Goal: Task Accomplishment & Management: Use online tool/utility

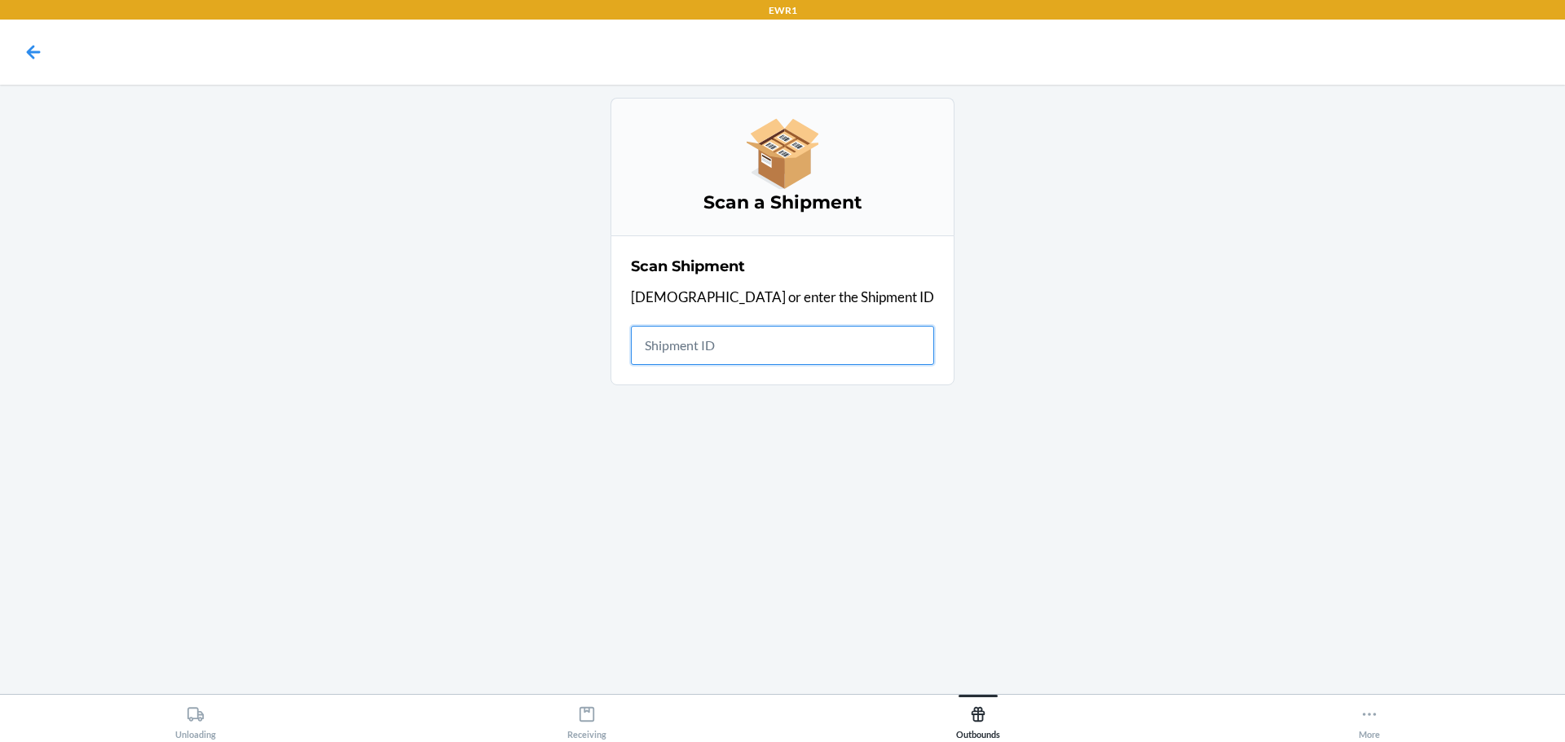
click at [701, 346] on input "text" at bounding box center [782, 345] width 303 height 39
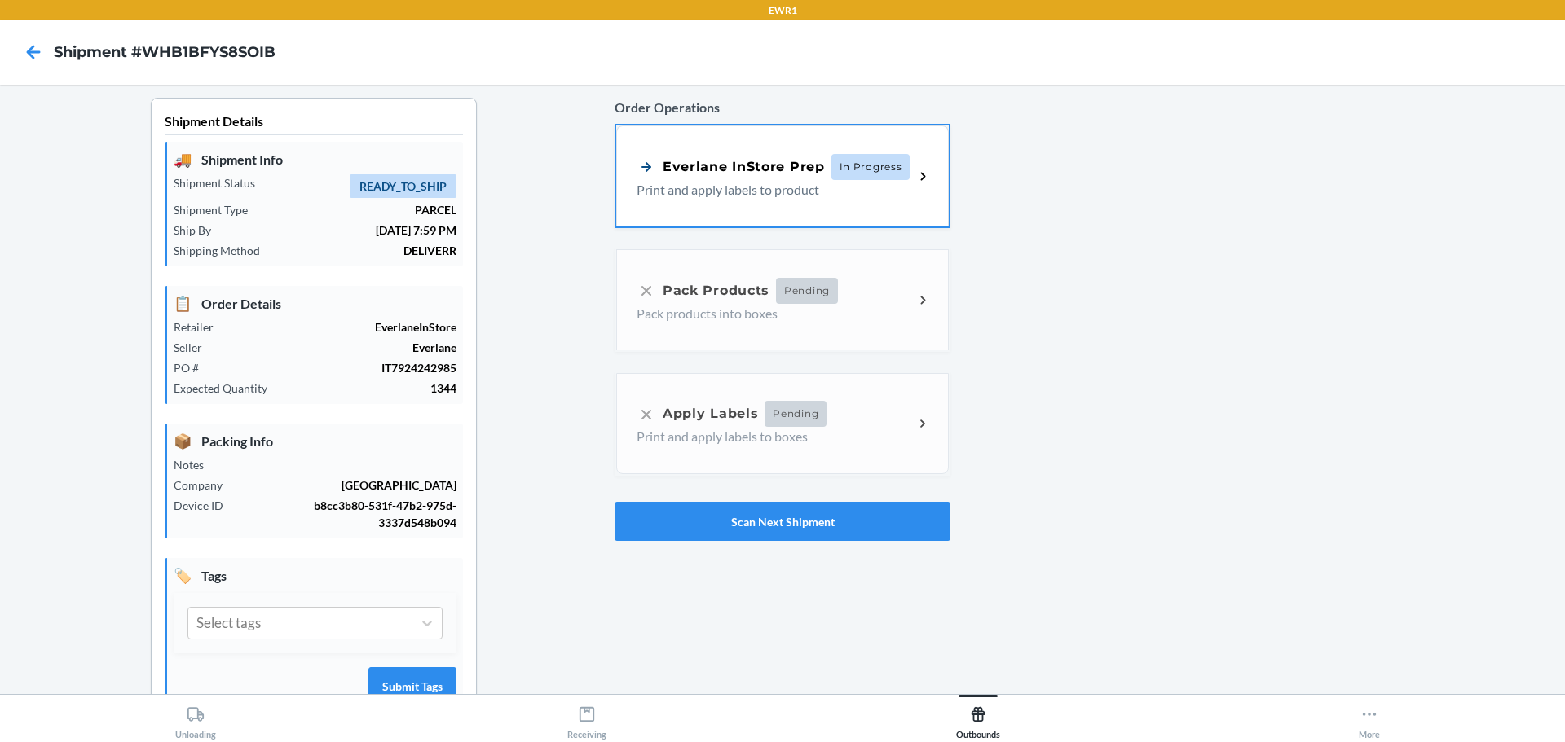
click at [715, 306] on div "Order Operations Everlane InStore Prep In Progress Print and apply labels to pr…" at bounding box center [782, 319] width 336 height 456
click at [830, 273] on div "Order Operations Everlane InStore Prep In Progress Print and apply labels to pr…" at bounding box center [782, 319] width 336 height 456
click at [874, 211] on div "Everlane InStore Prep In Progress Print and apply labels to product" at bounding box center [782, 174] width 332 height 101
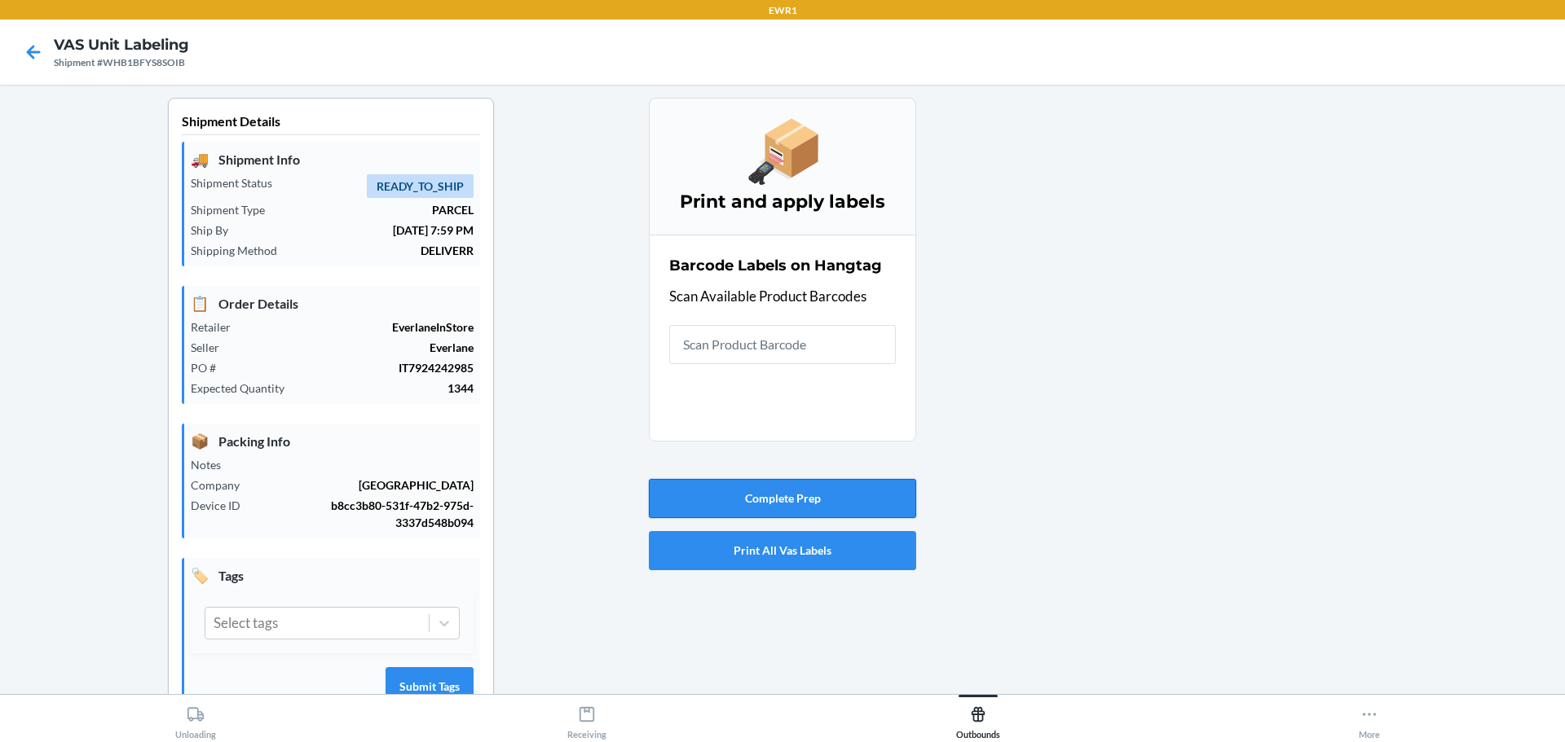
click at [865, 506] on button "Complete Prep" at bounding box center [782, 498] width 267 height 39
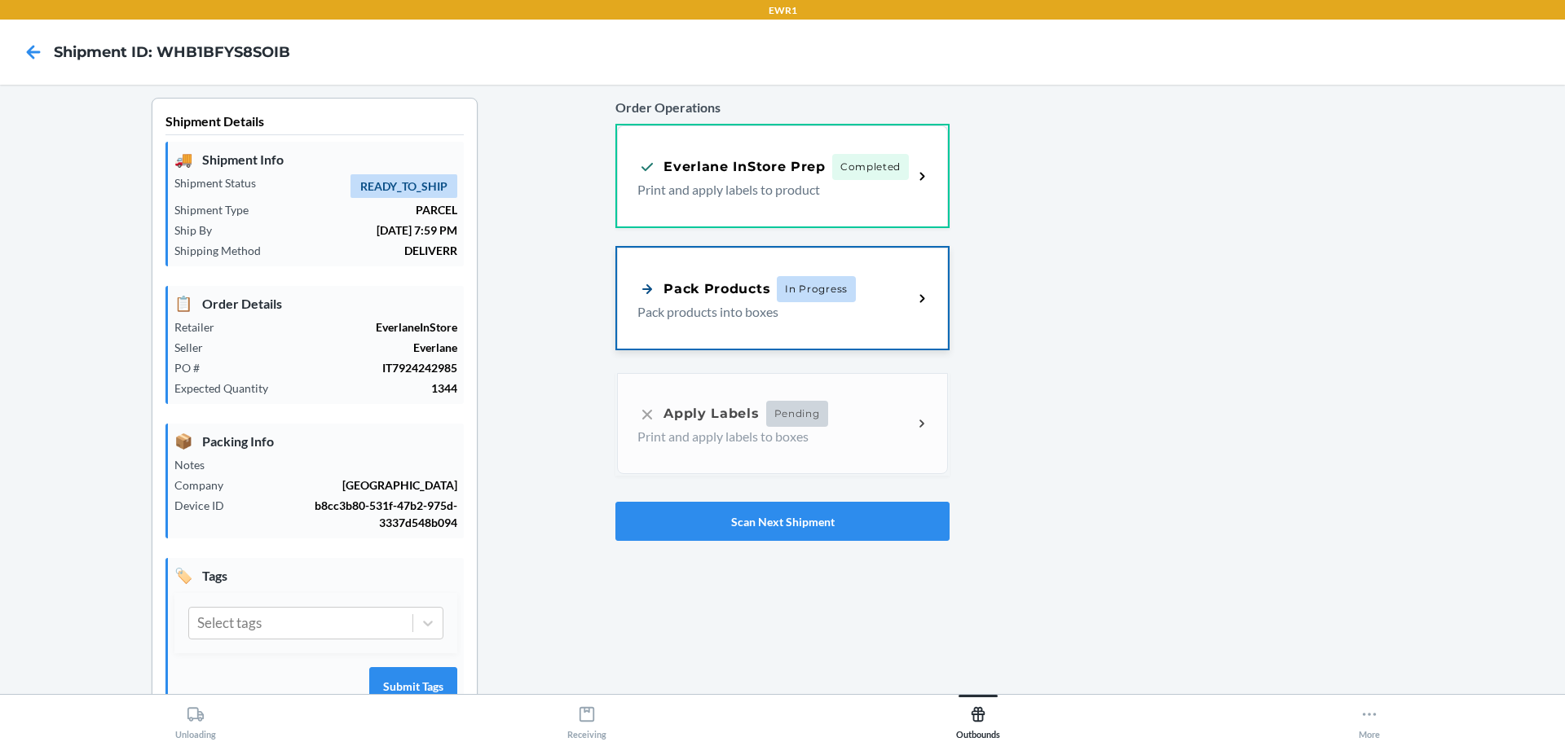
click at [827, 325] on div "Pack Products In Progress Pack products into boxes" at bounding box center [782, 298] width 331 height 101
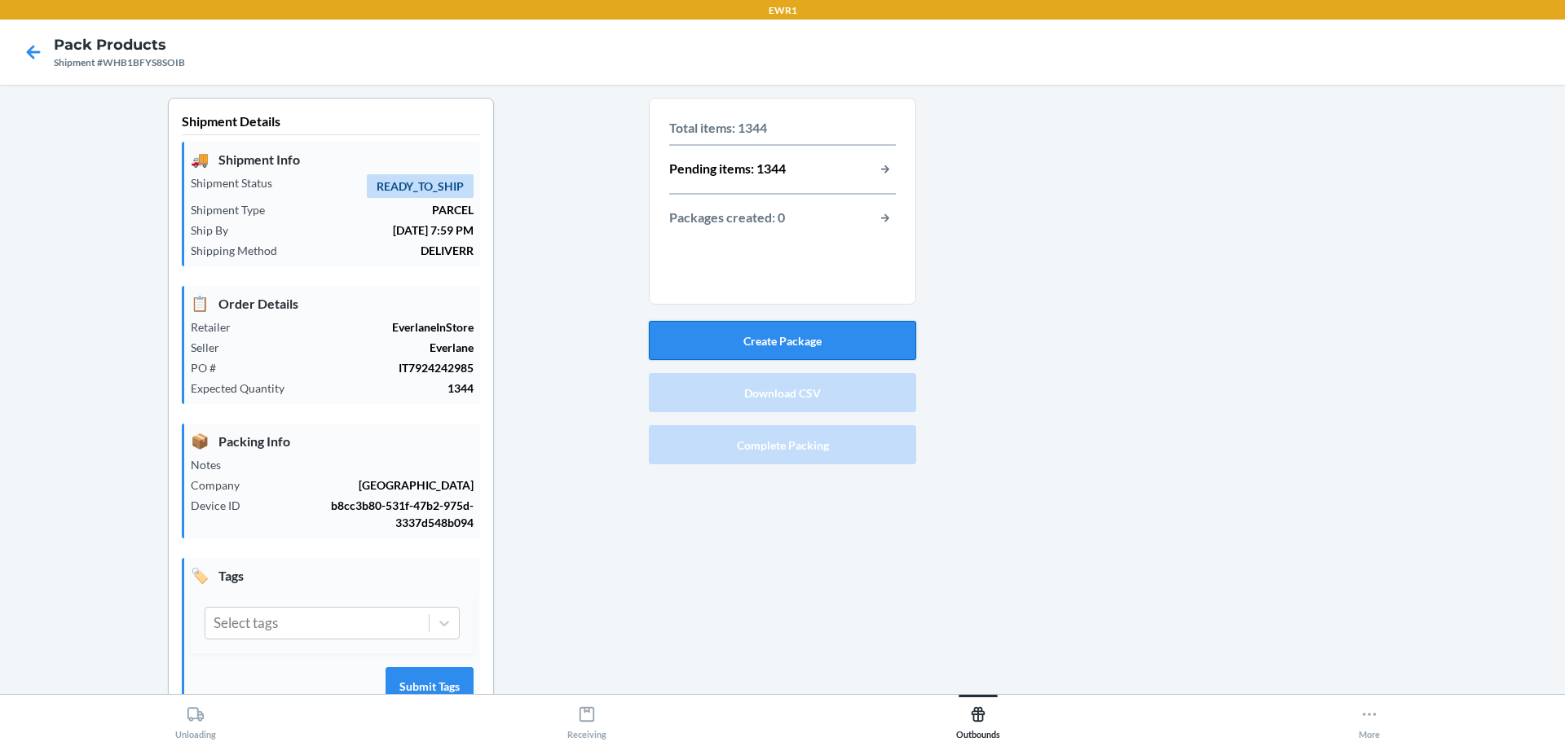
click at [846, 331] on button "Create Package" at bounding box center [782, 340] width 267 height 39
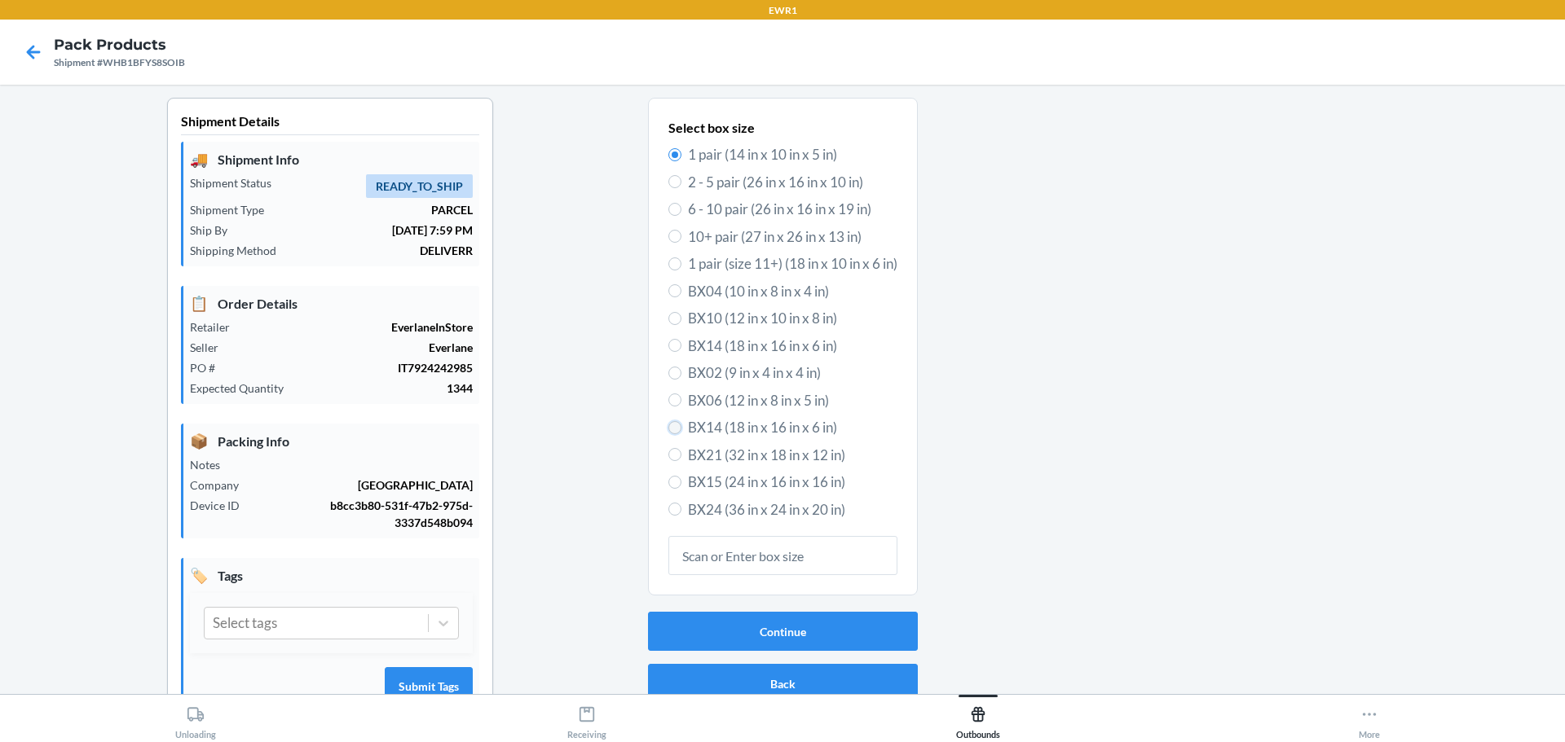
click at [668, 429] on input "BX14 (18 in x 16 in x 6 in)" at bounding box center [674, 427] width 13 height 13
radio input "true"
radio input "false"
click at [668, 511] on input "BX24 (36 in x 24 in x 20 in)" at bounding box center [674, 509] width 13 height 13
radio input "true"
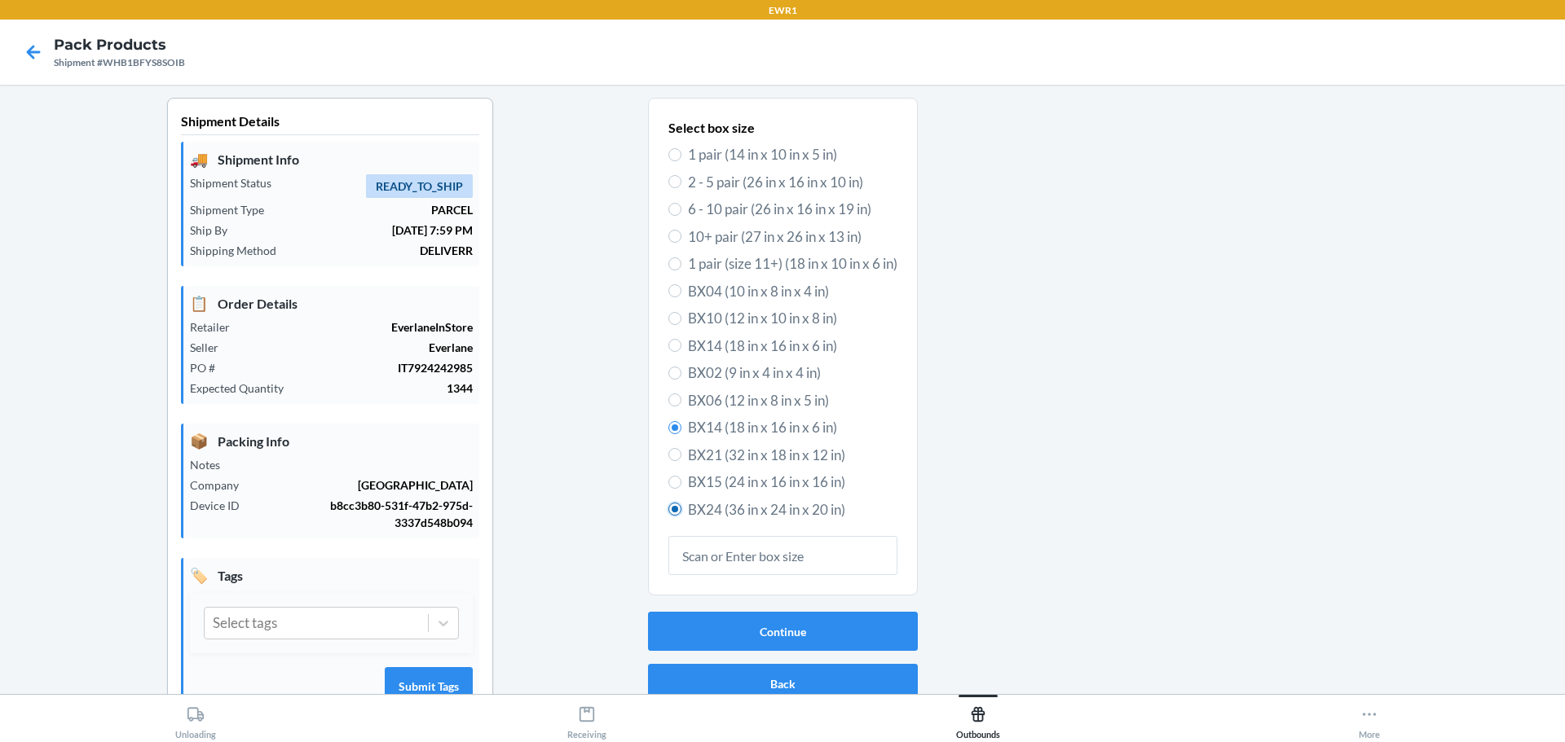
radio input "false"
click at [668, 491] on label "BX15 (24 in x 16 in x 16 in)" at bounding box center [782, 482] width 229 height 21
click at [668, 489] on input "BX15 (24 in x 16 in x 16 in)" at bounding box center [674, 482] width 13 height 13
radio input "true"
radio input "false"
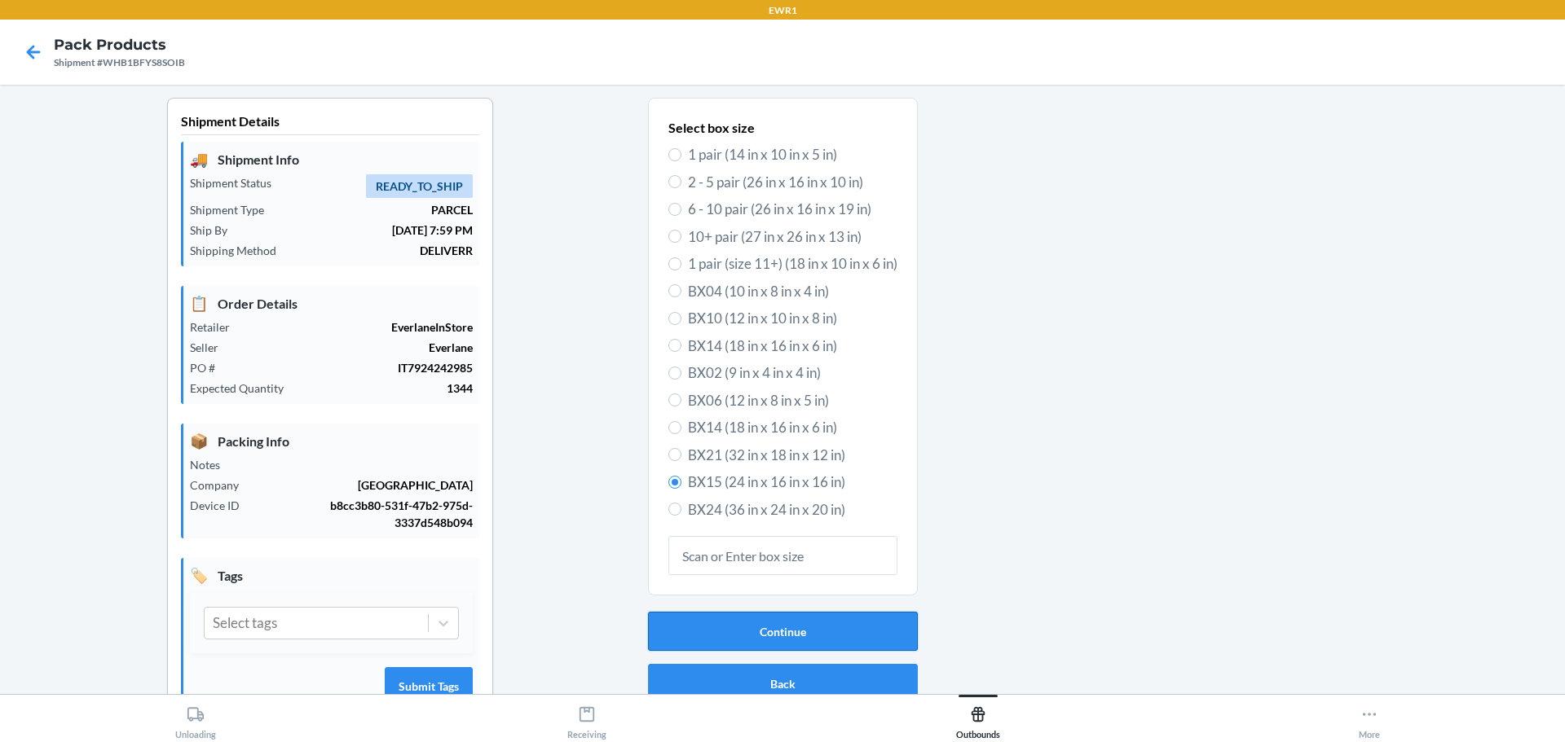
drag, startPoint x: 969, startPoint y: 473, endPoint x: 781, endPoint y: 640, distance: 251.1
click at [781, 640] on button "Continue" at bounding box center [783, 631] width 270 height 39
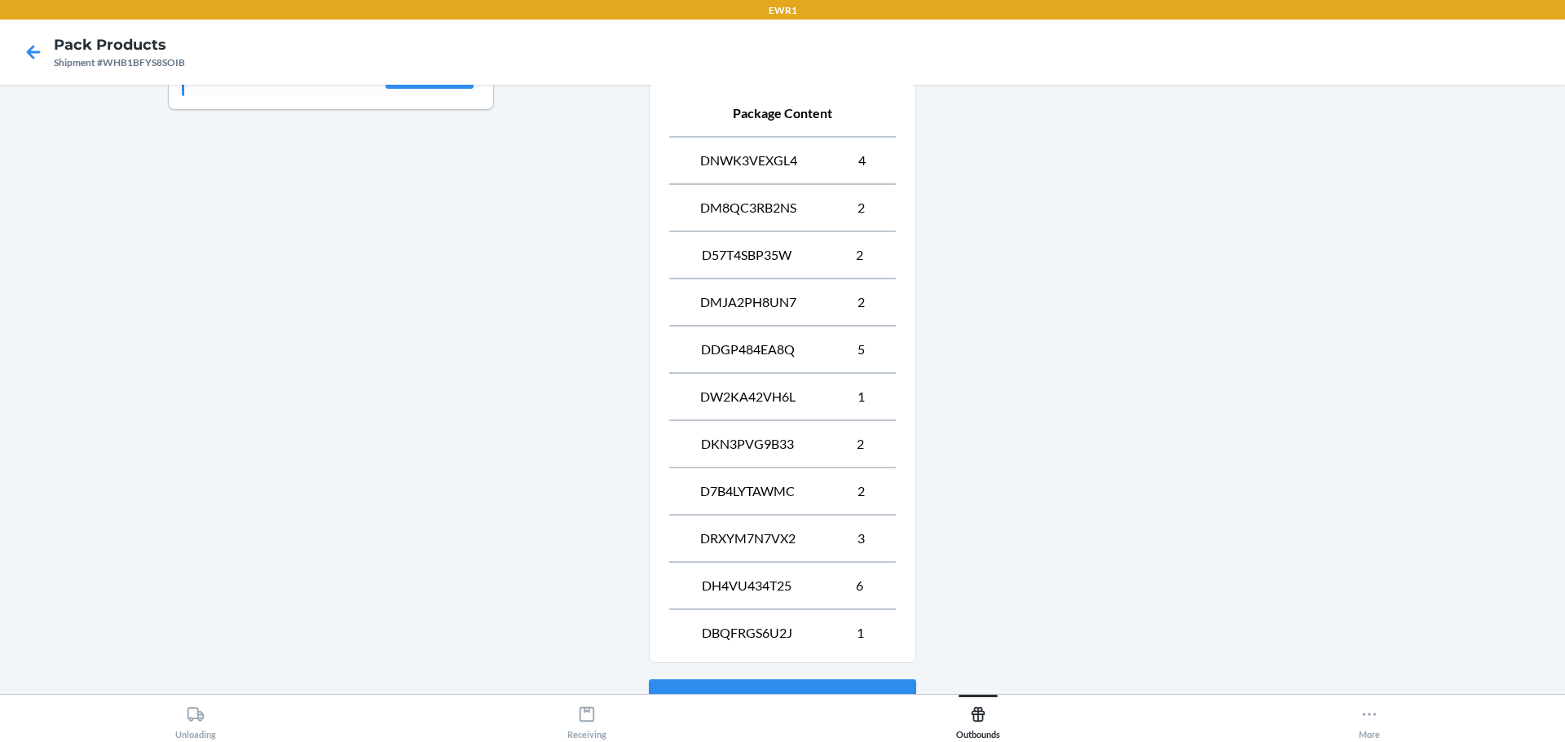
scroll to position [753, 0]
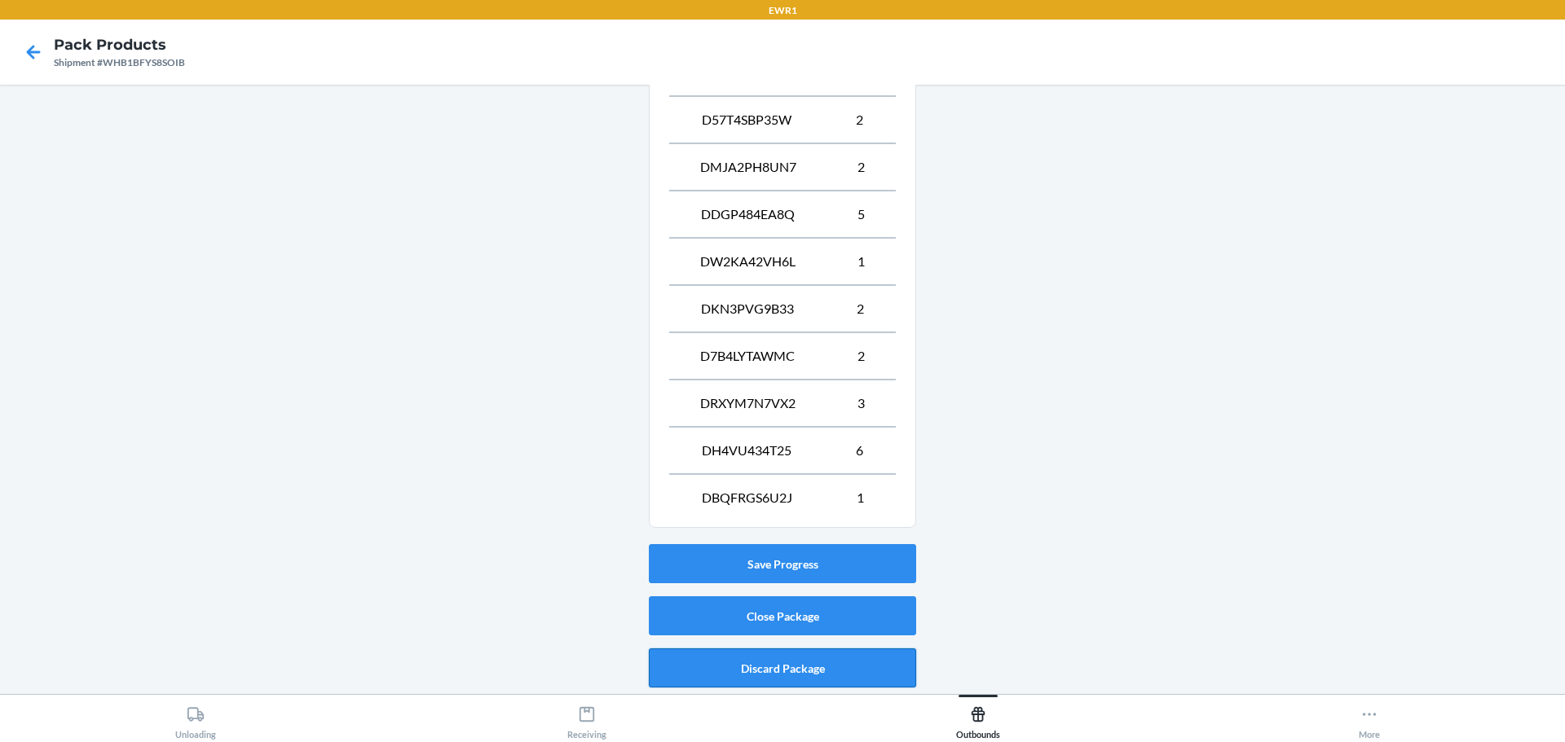
click at [817, 668] on button "Discard Package" at bounding box center [782, 668] width 267 height 39
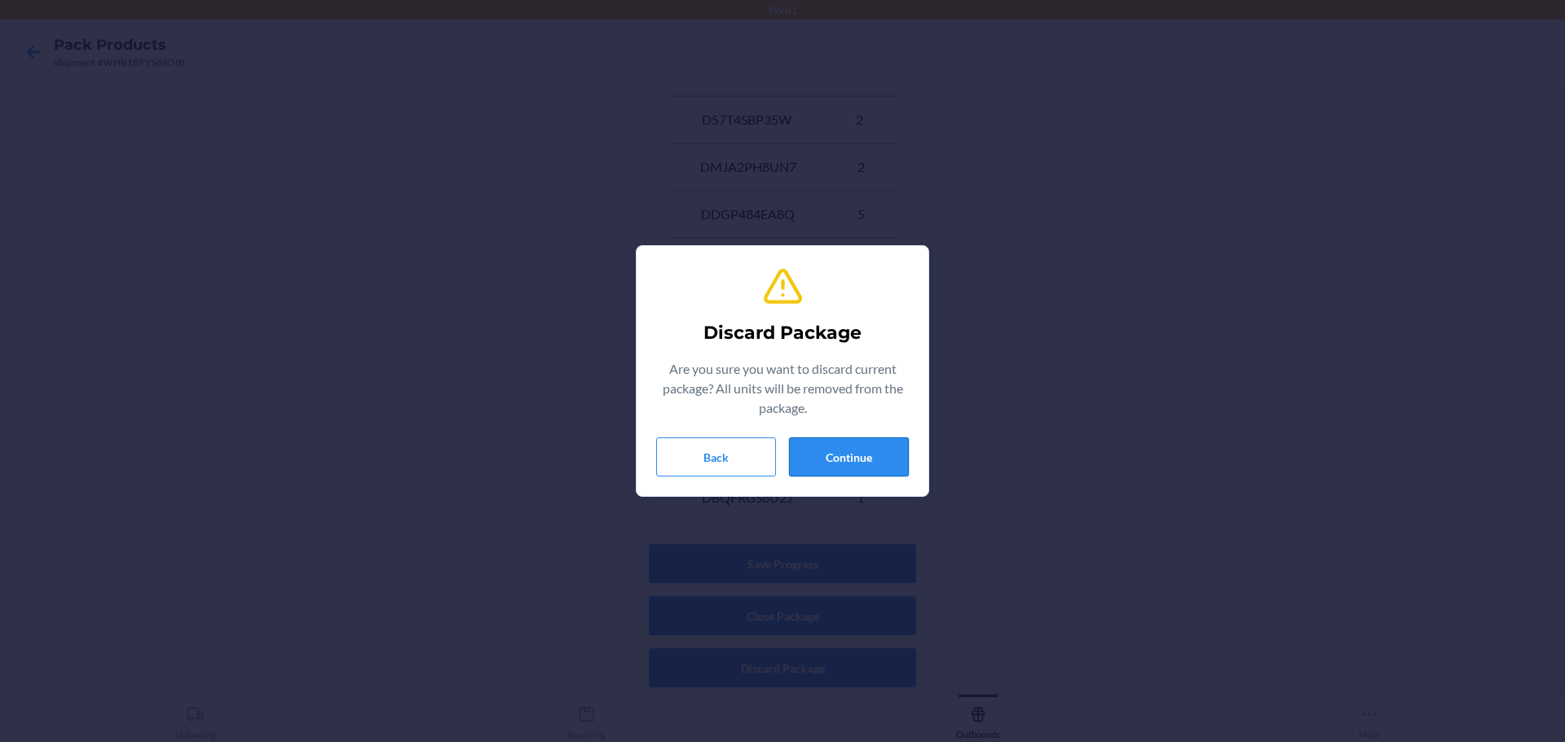
click at [855, 460] on button "Continue" at bounding box center [849, 457] width 120 height 39
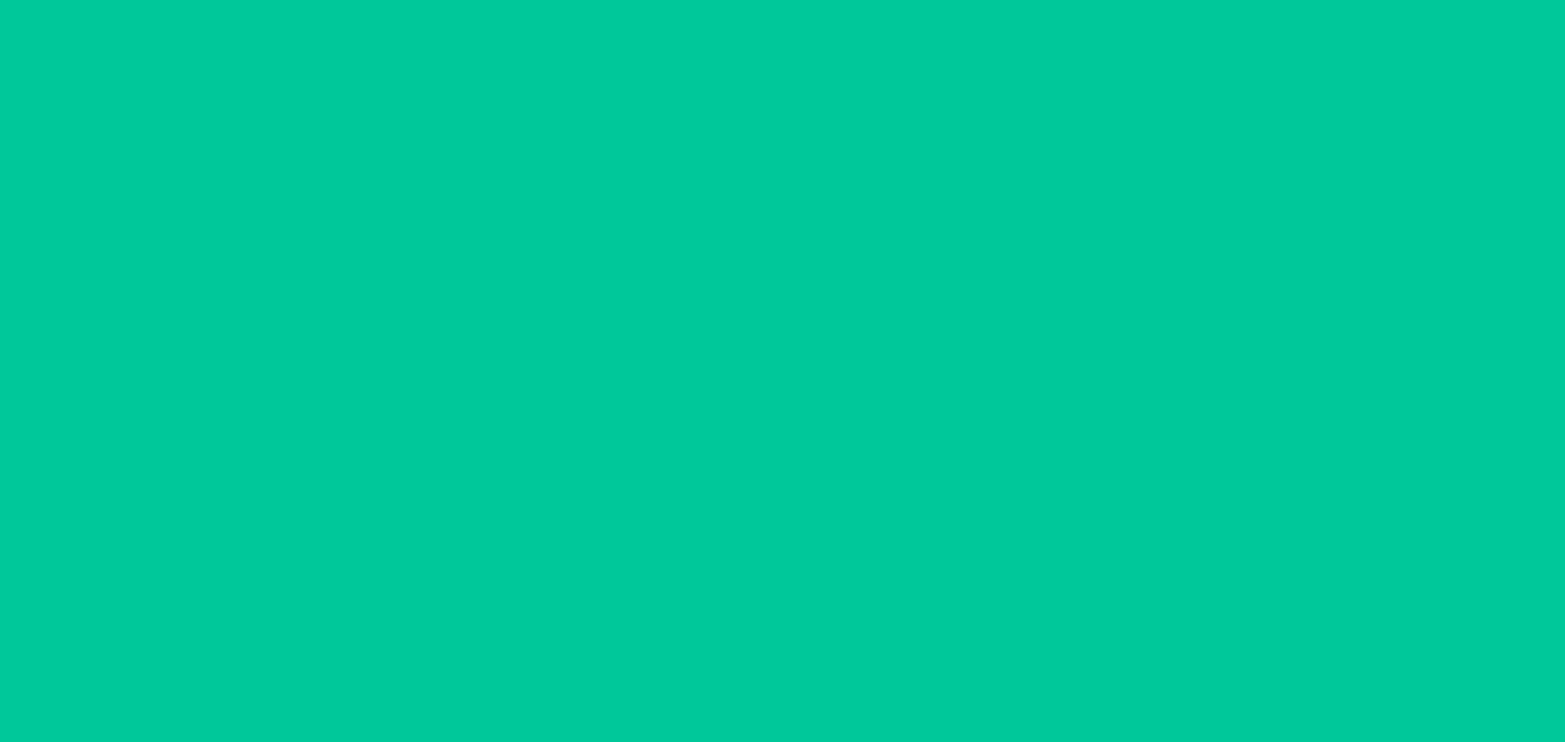
scroll to position [59, 0]
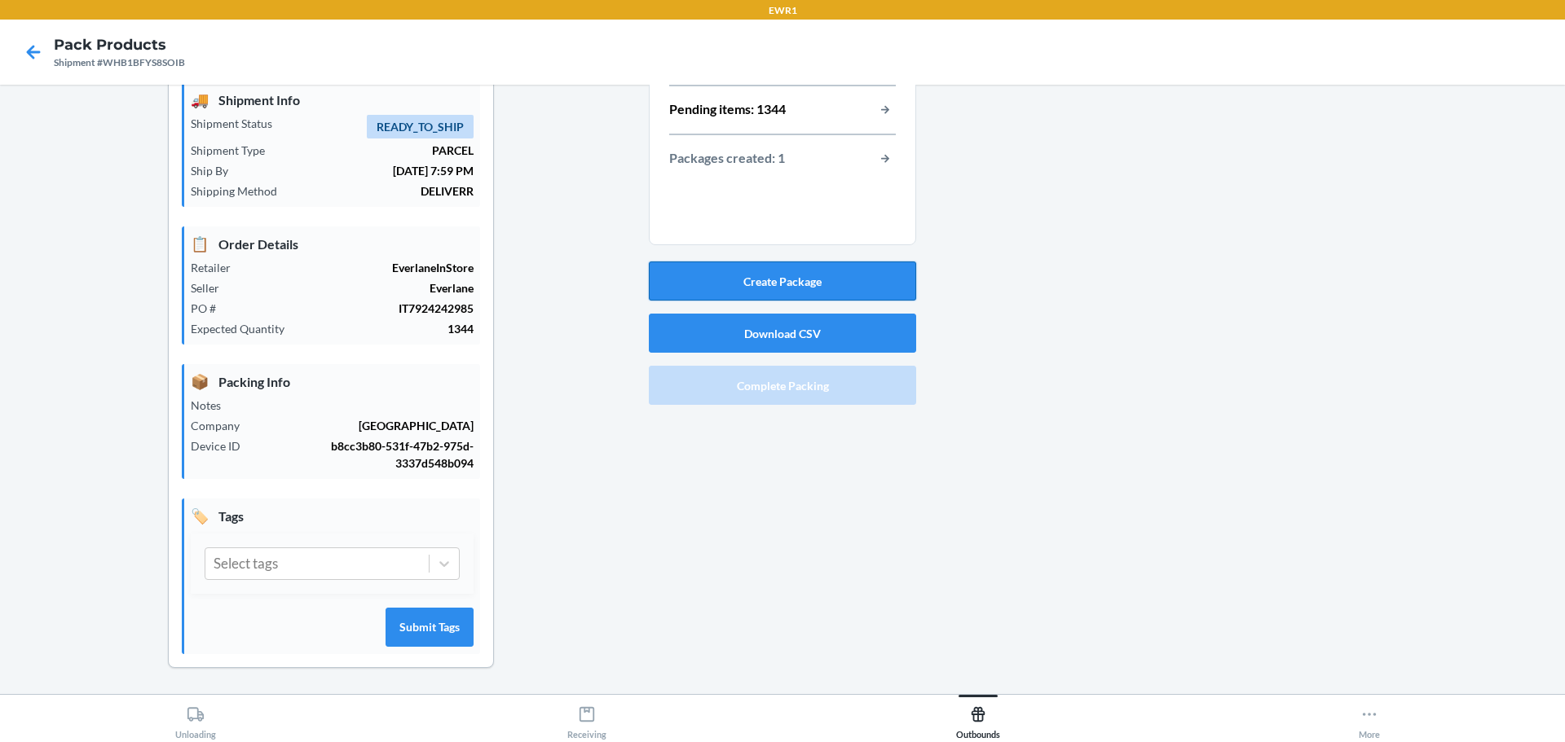
click at [792, 285] on button "Create Package" at bounding box center [782, 281] width 267 height 39
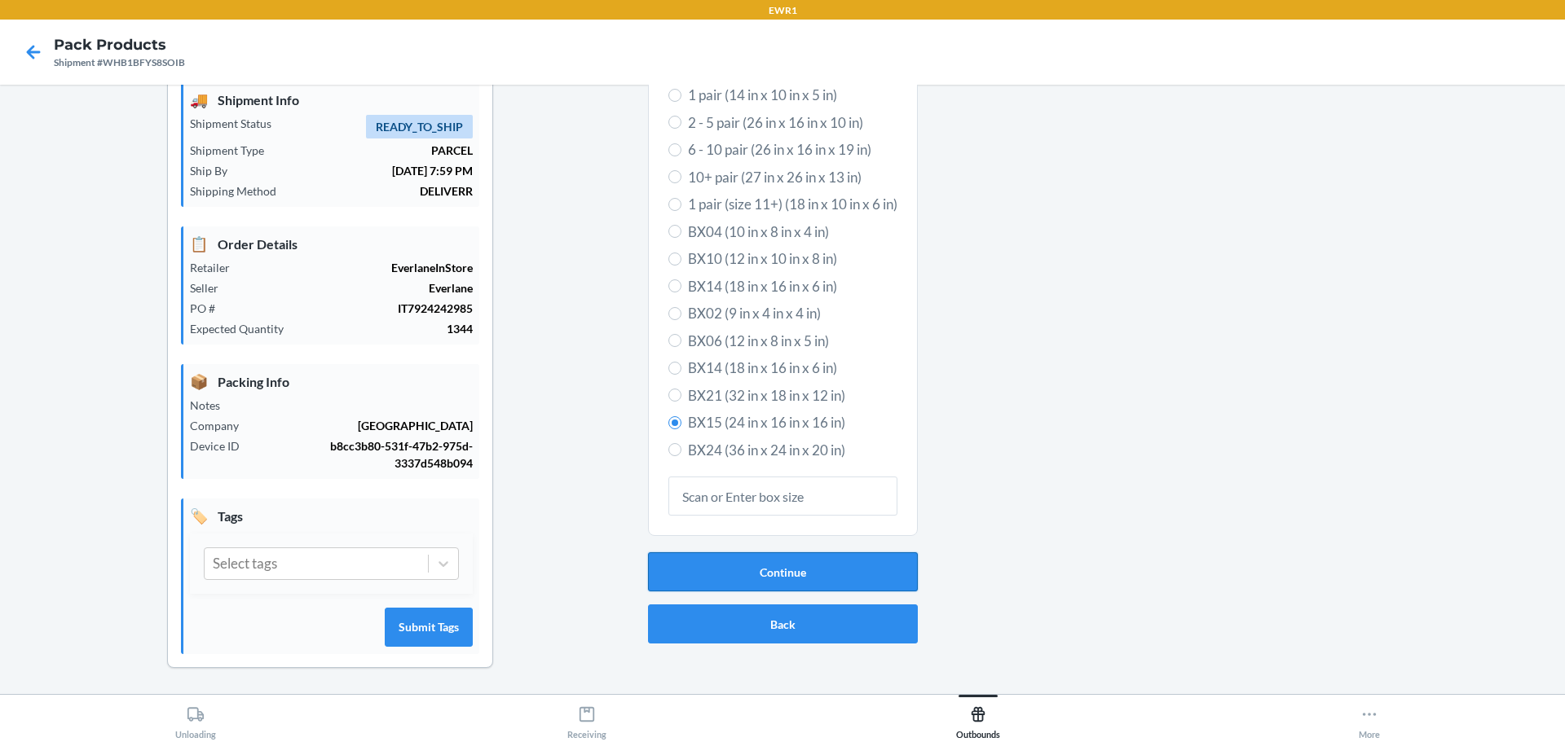
click at [770, 568] on button "Continue" at bounding box center [783, 571] width 270 height 39
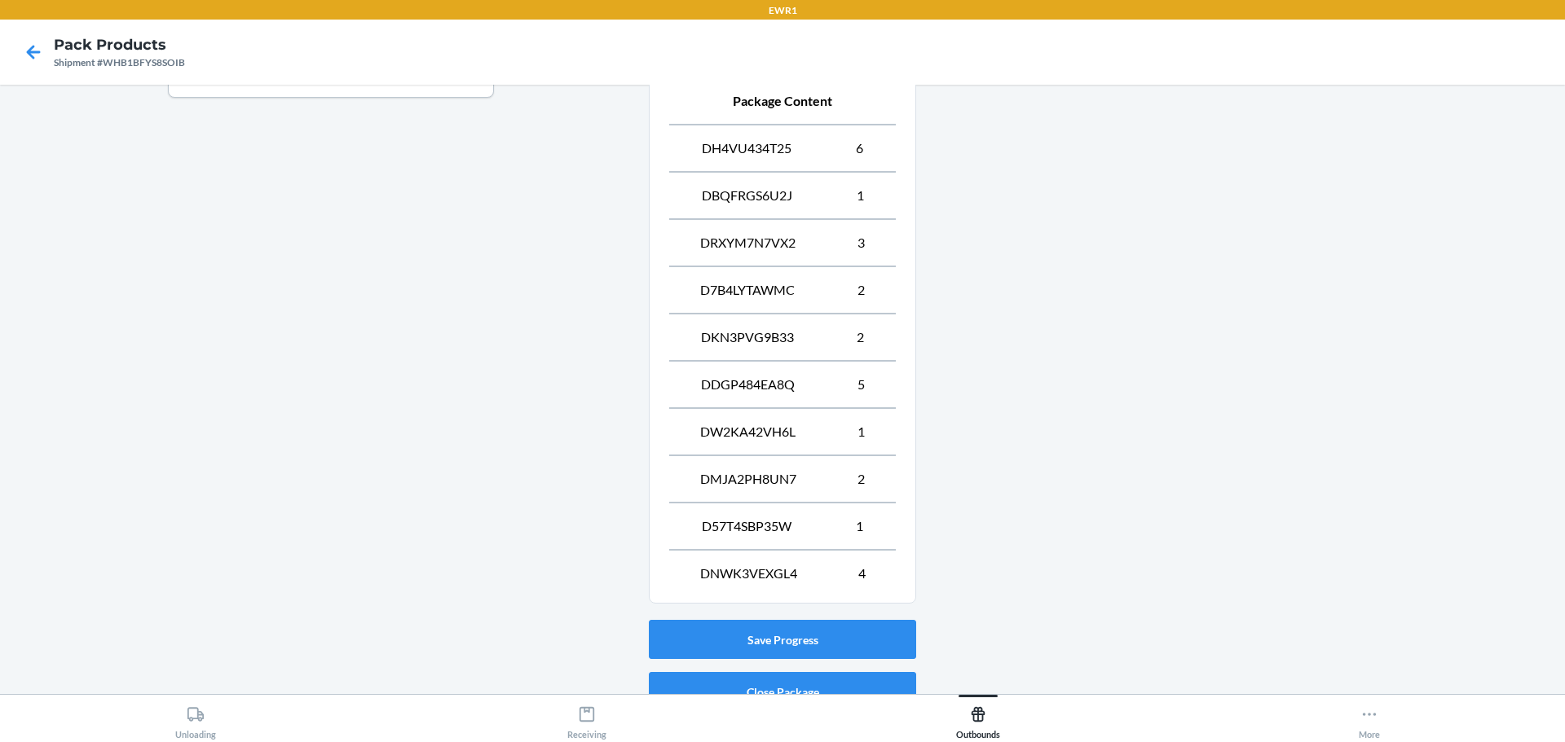
scroll to position [706, 0]
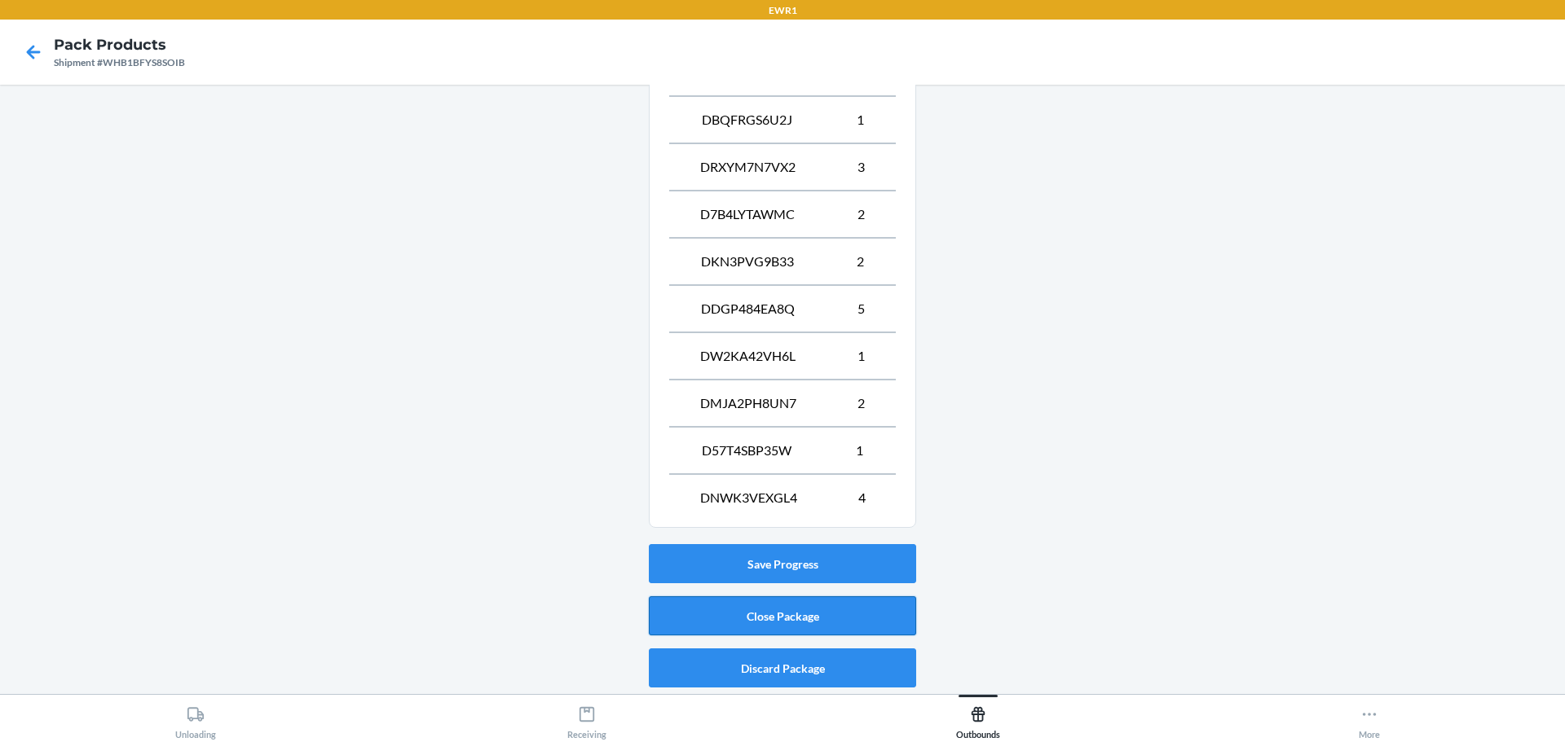
click at [815, 606] on button "Close Package" at bounding box center [782, 615] width 267 height 39
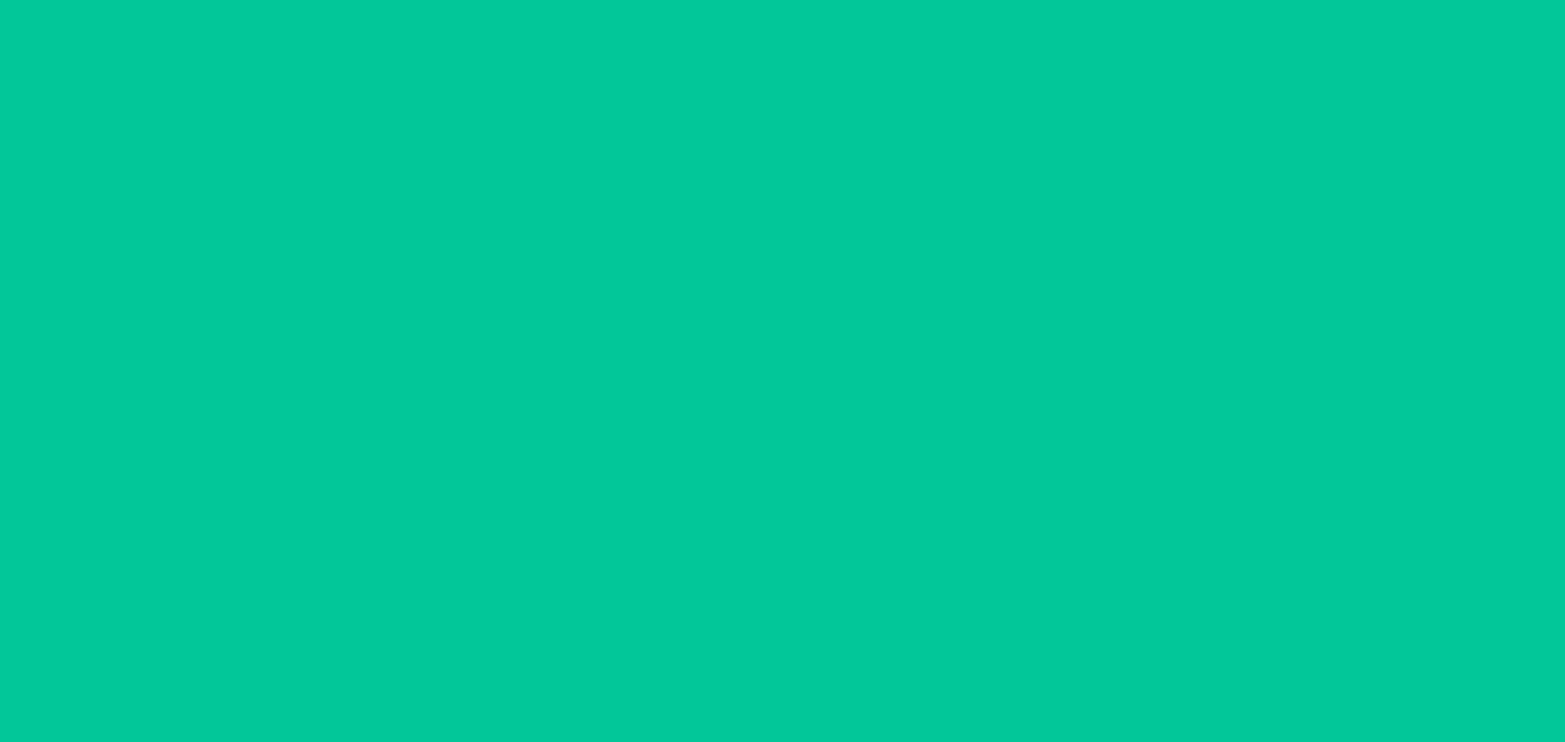
scroll to position [59, 0]
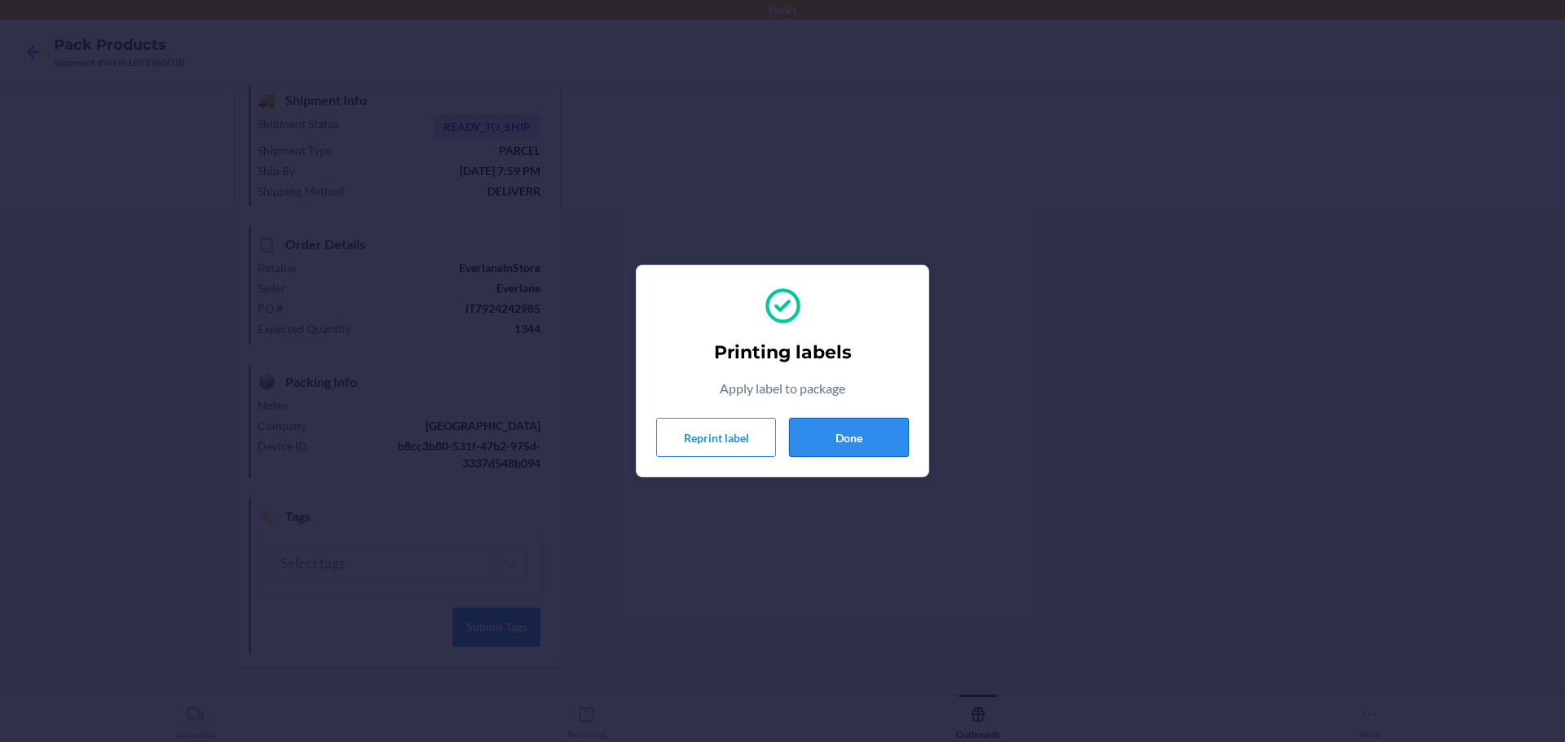
click at [827, 442] on button "Done" at bounding box center [849, 437] width 120 height 39
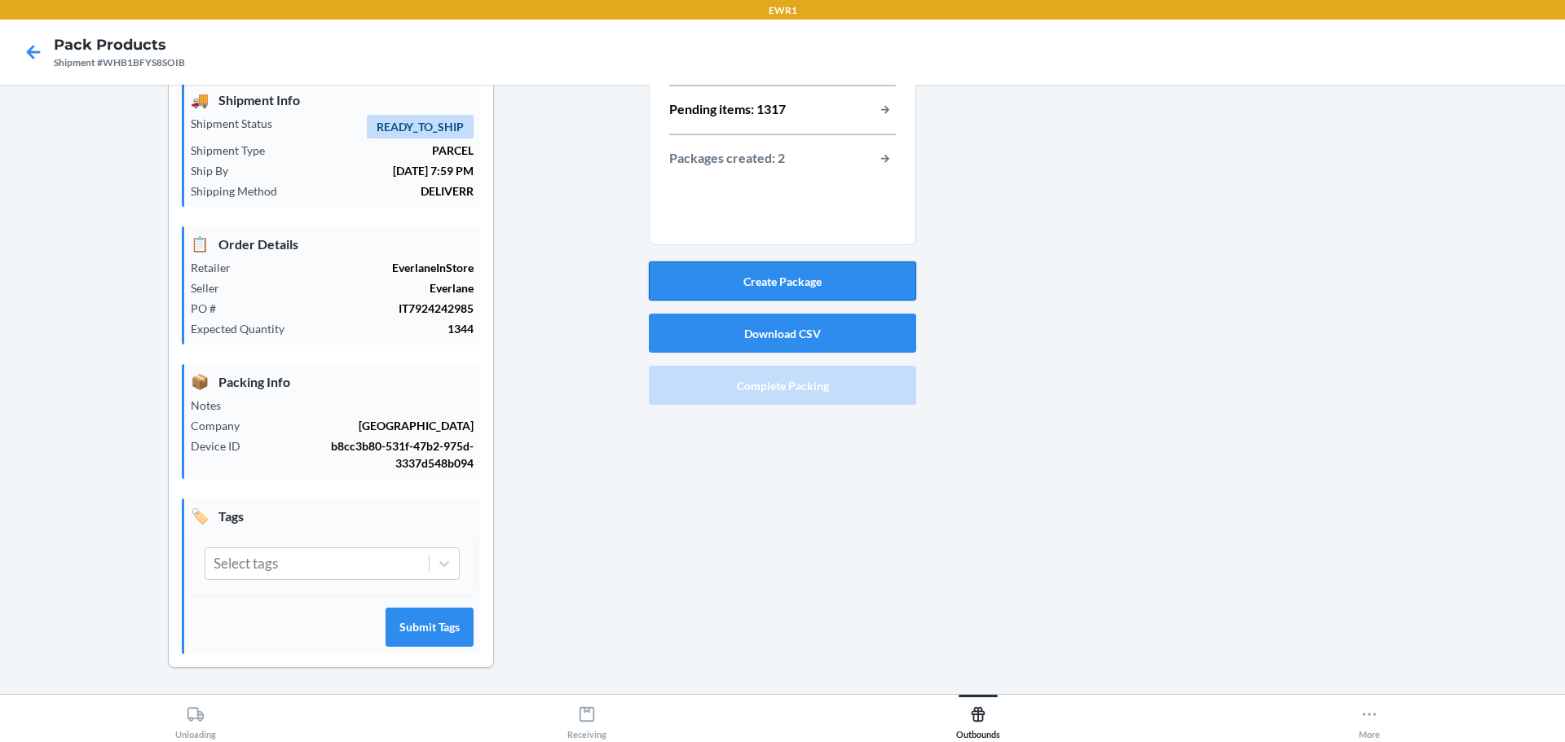
click at [837, 275] on button "Create Package" at bounding box center [782, 281] width 267 height 39
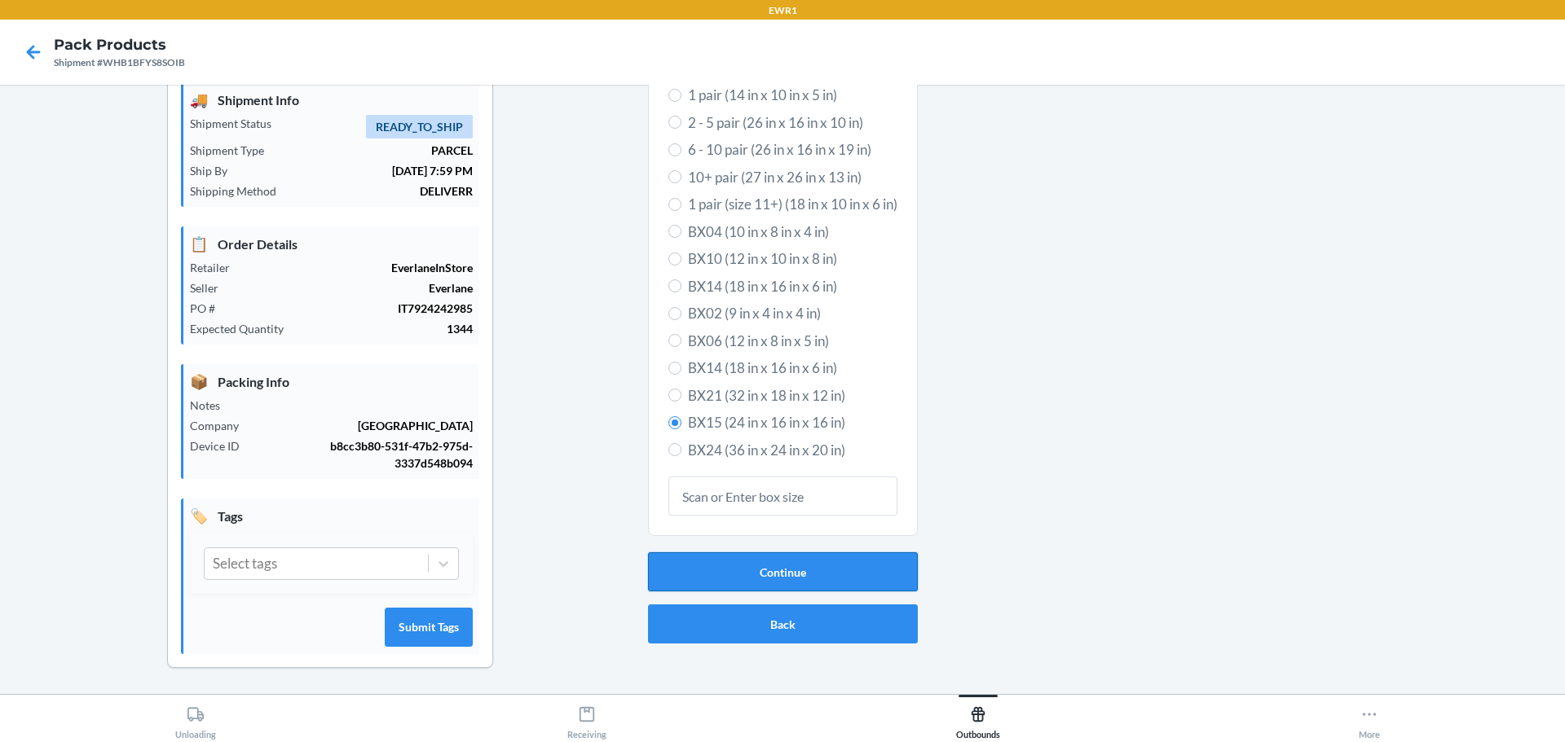
click at [696, 583] on button "Continue" at bounding box center [783, 571] width 270 height 39
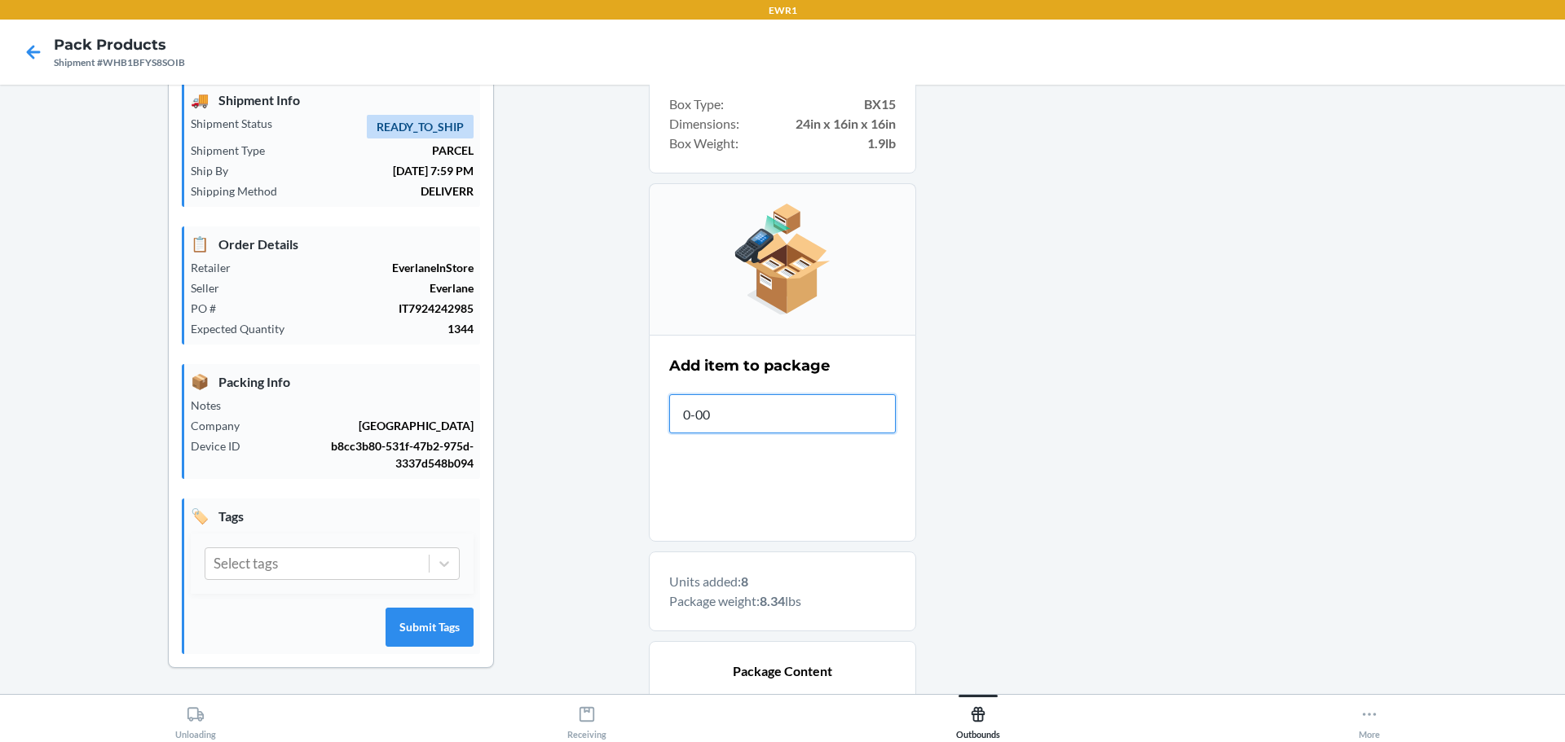
type input "0-000"
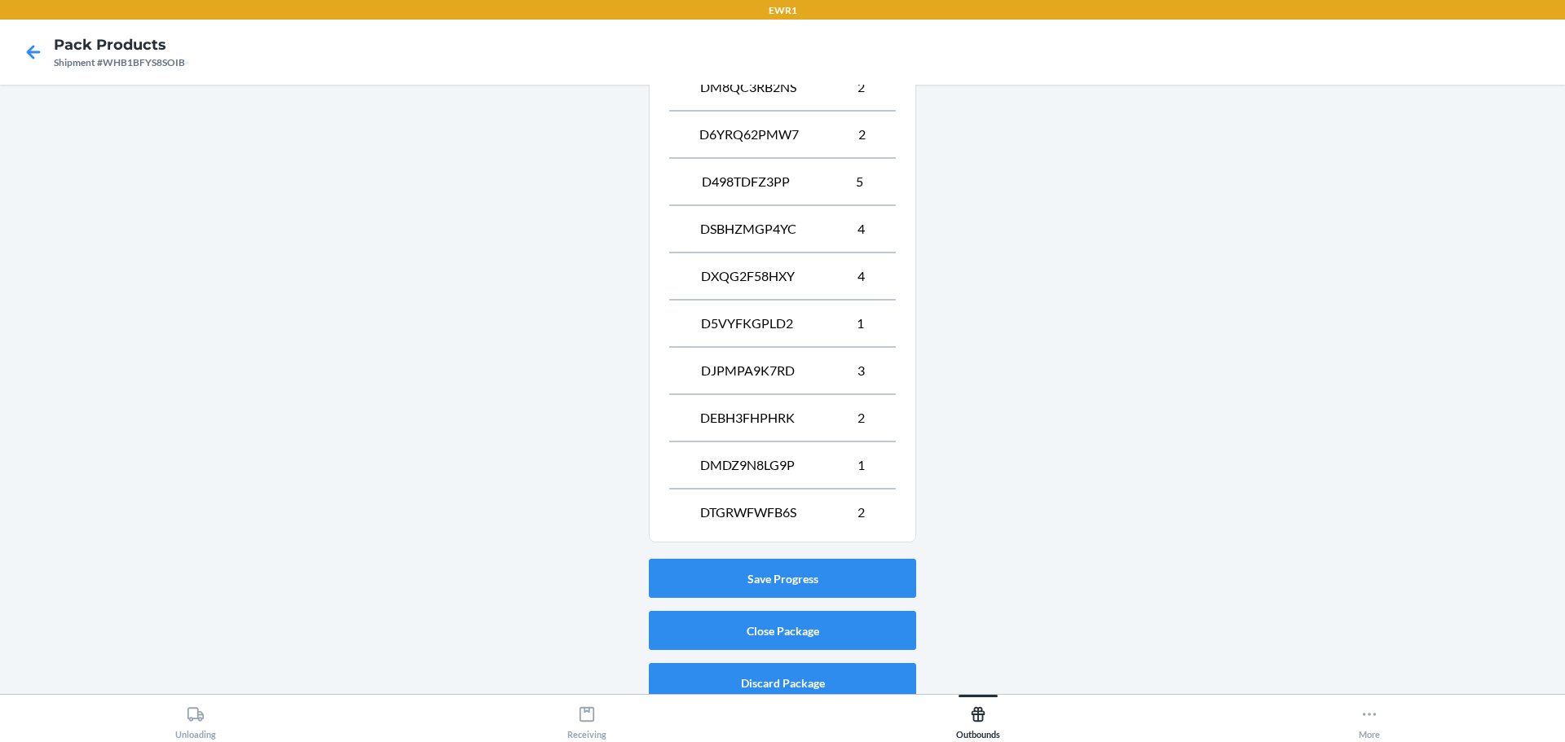
scroll to position [753, 0]
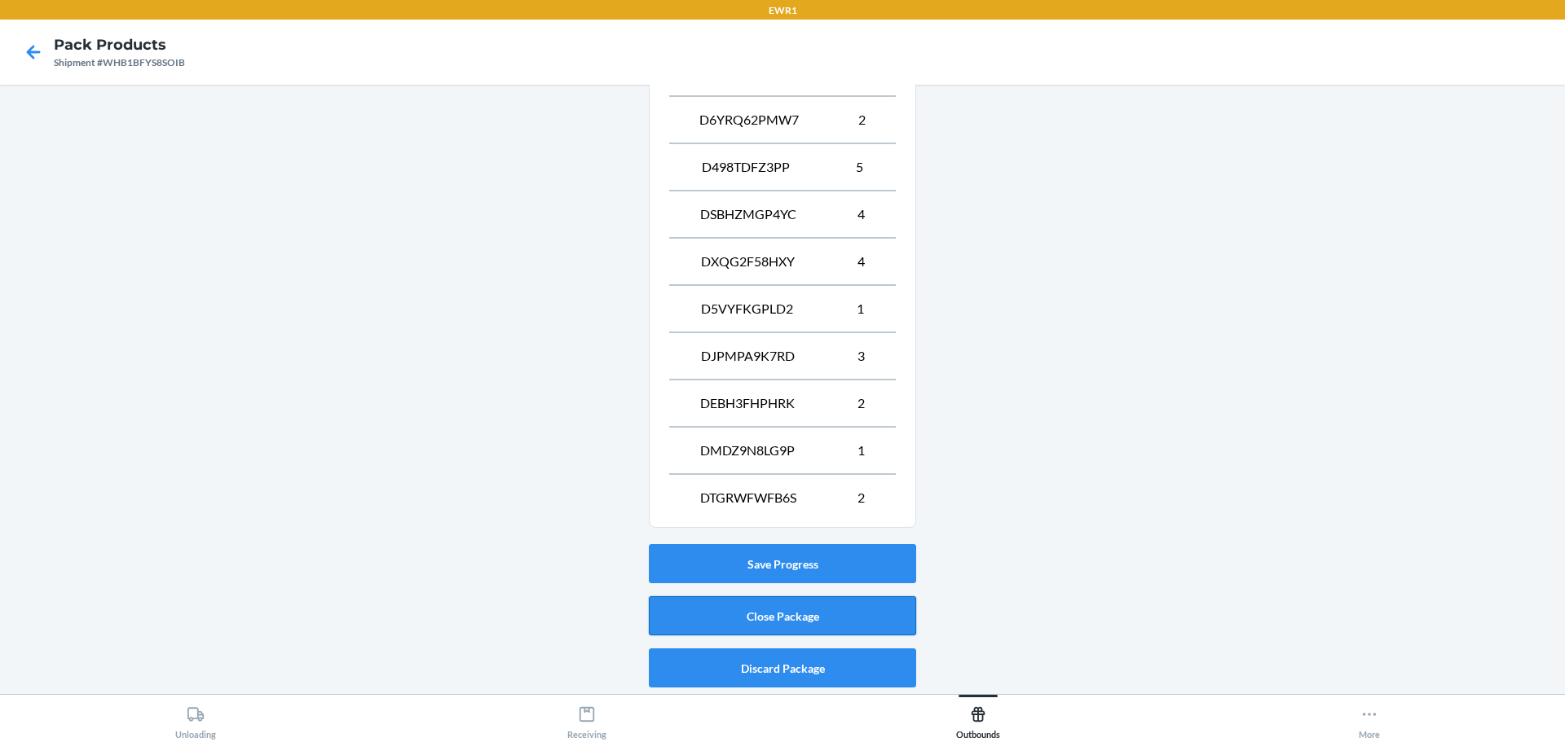
click at [838, 611] on button "Close Package" at bounding box center [782, 615] width 267 height 39
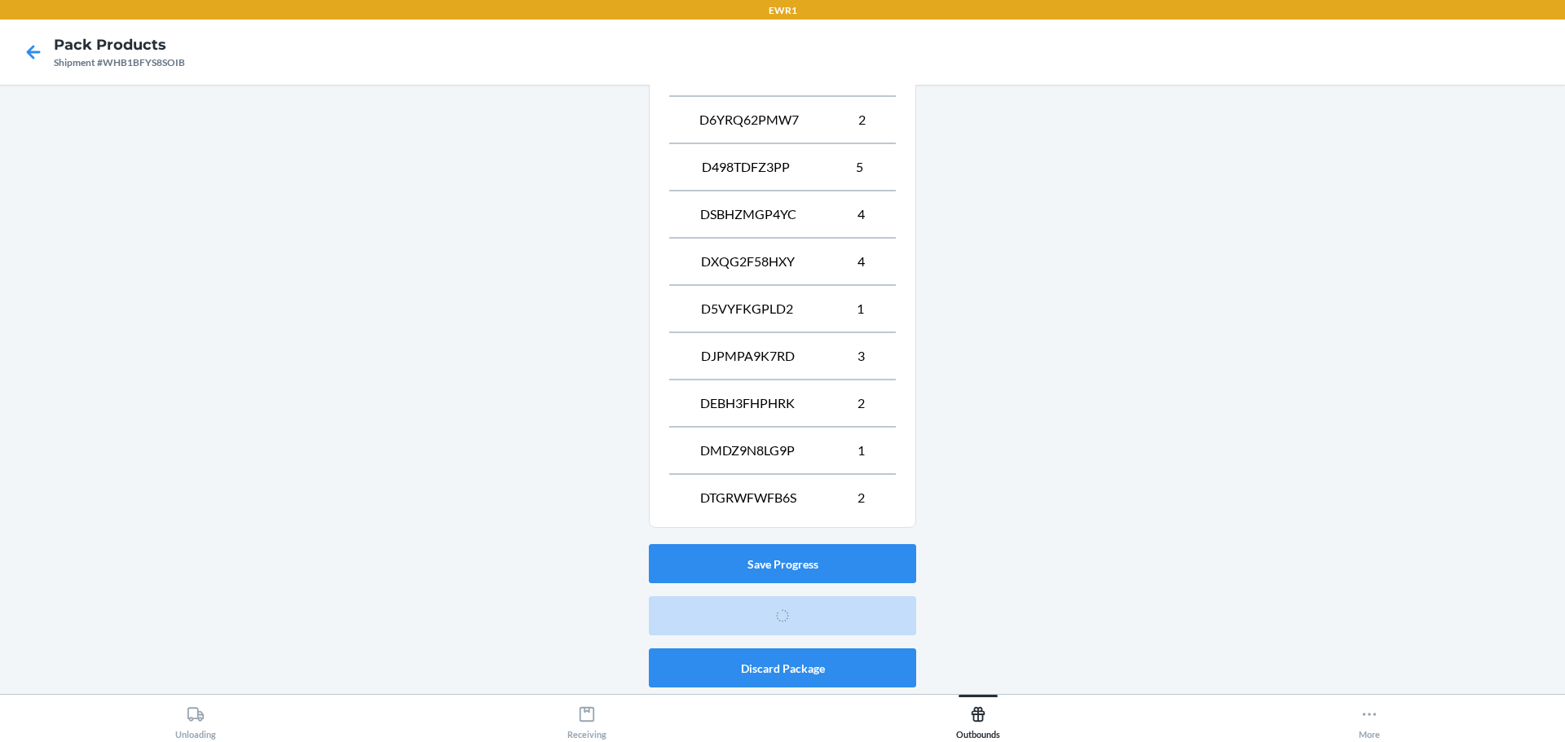
scroll to position [59, 0]
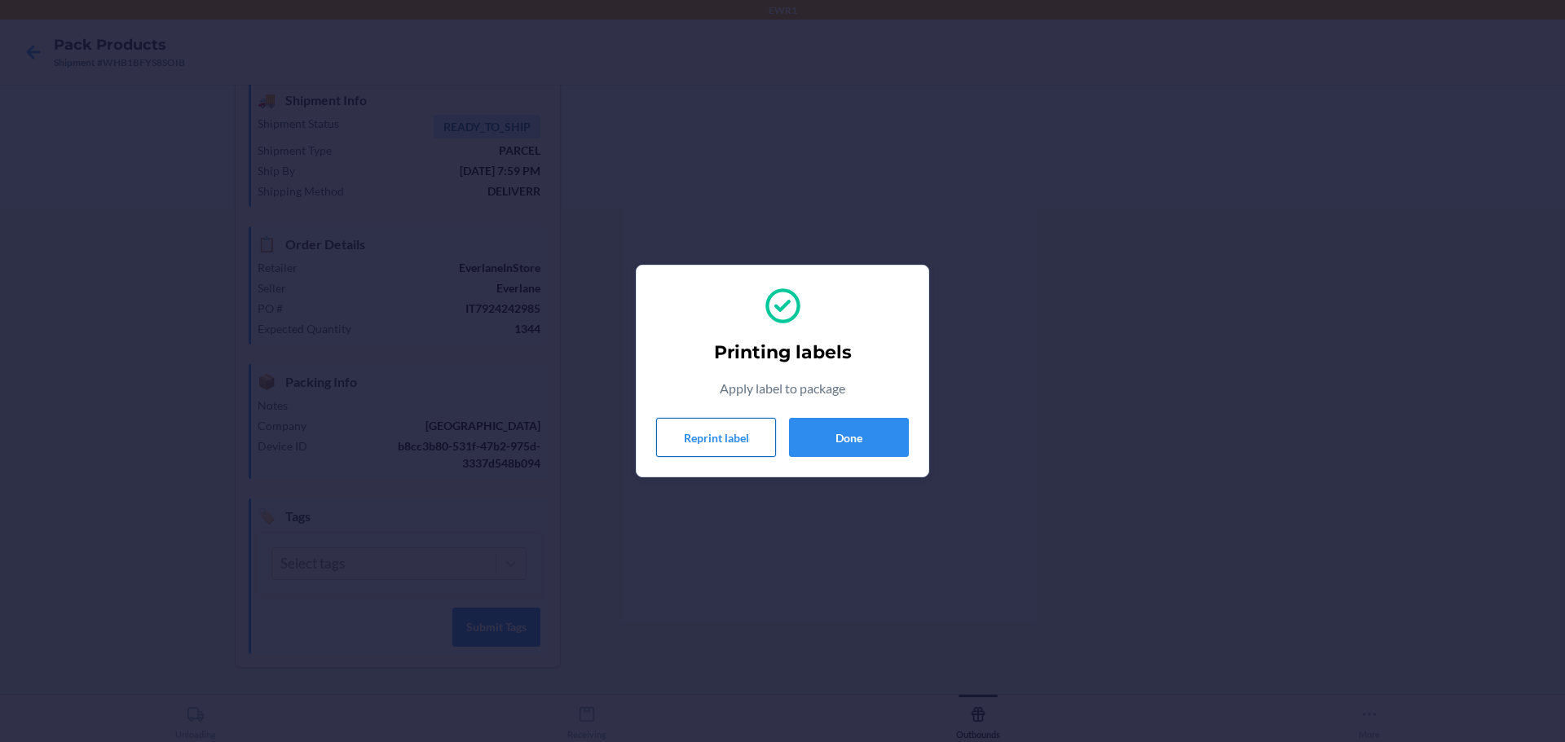
click at [711, 445] on button "Reprint label" at bounding box center [716, 437] width 120 height 39
click at [849, 430] on button "Done" at bounding box center [849, 437] width 120 height 39
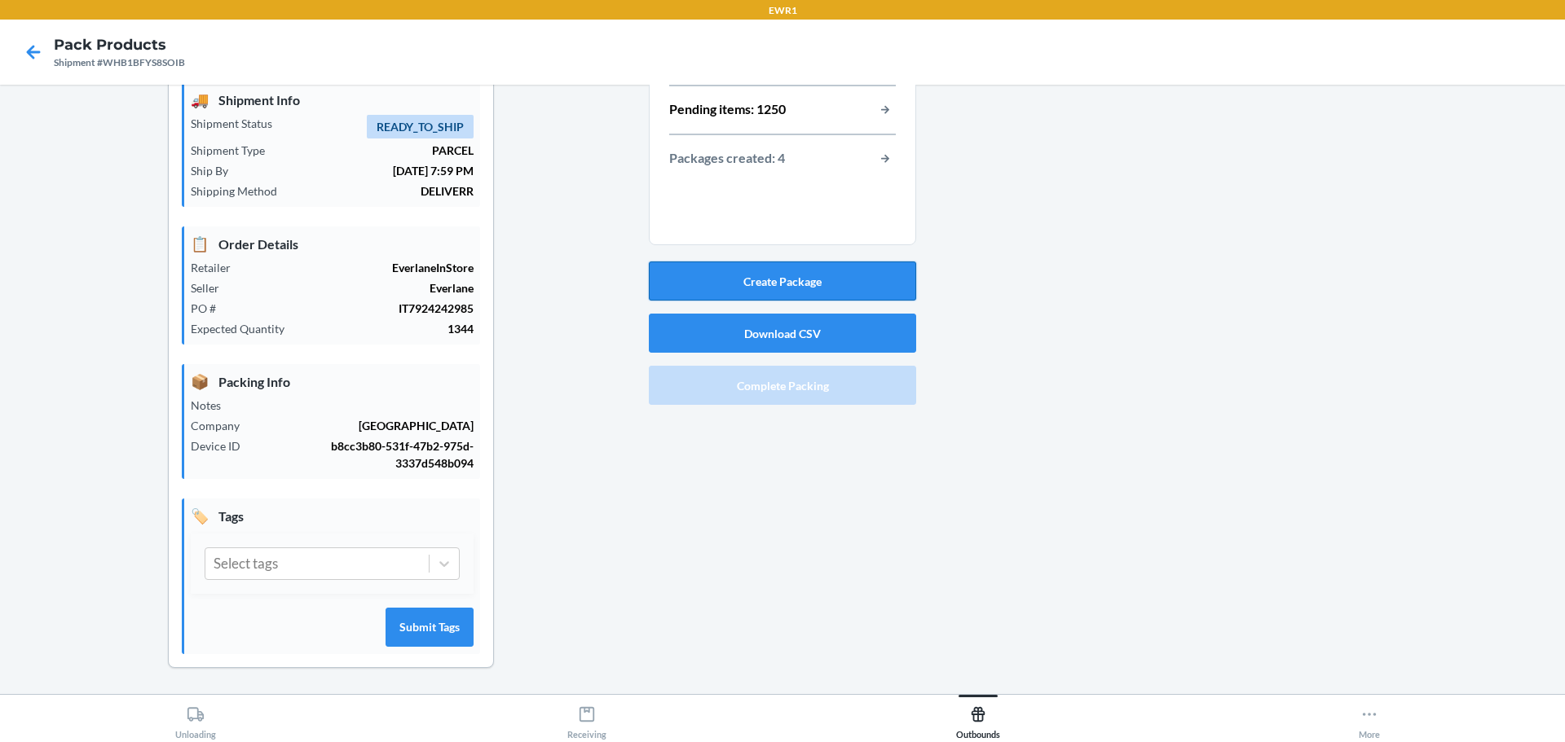
click at [776, 288] on button "Create Package" at bounding box center [782, 281] width 267 height 39
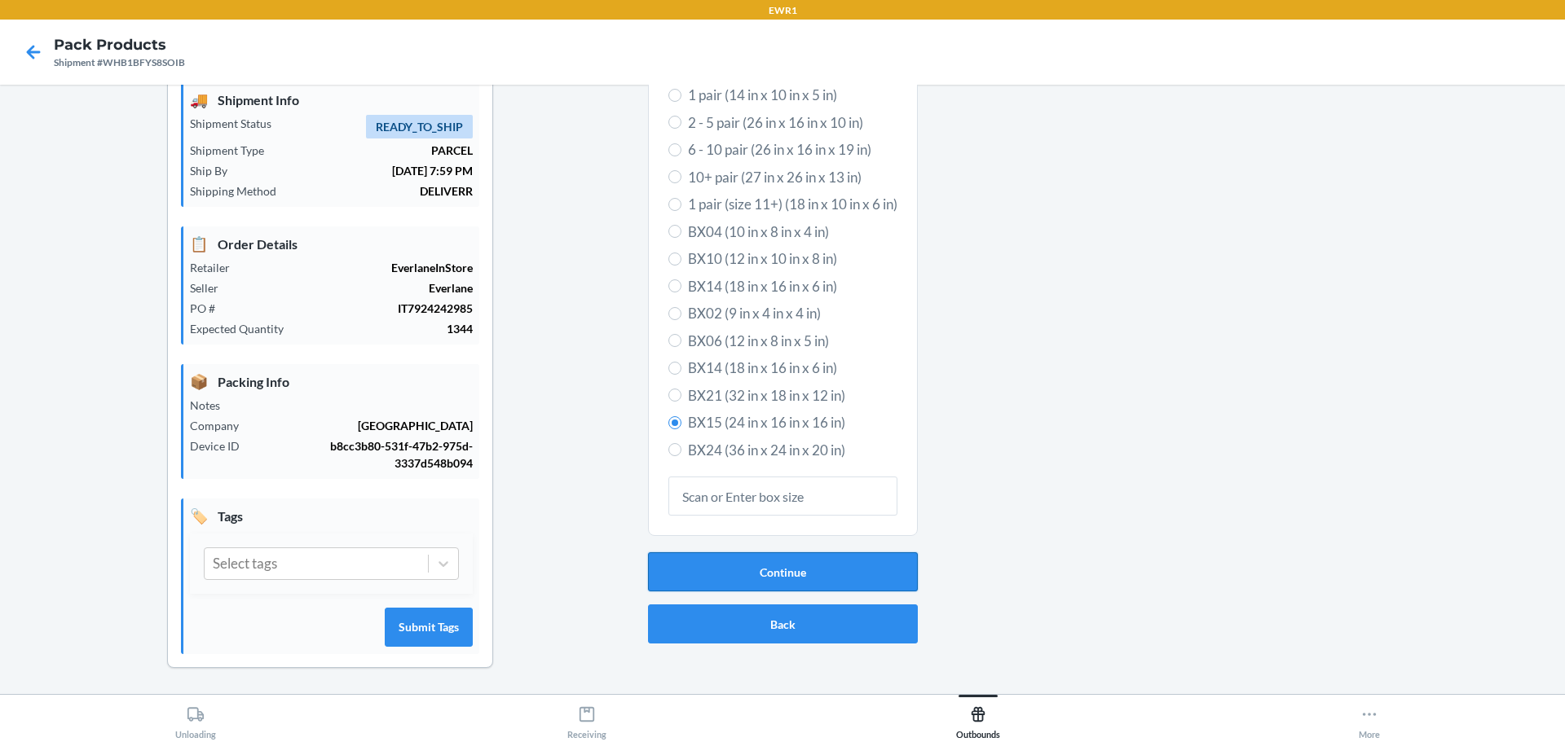
click at [732, 569] on button "Continue" at bounding box center [783, 571] width 270 height 39
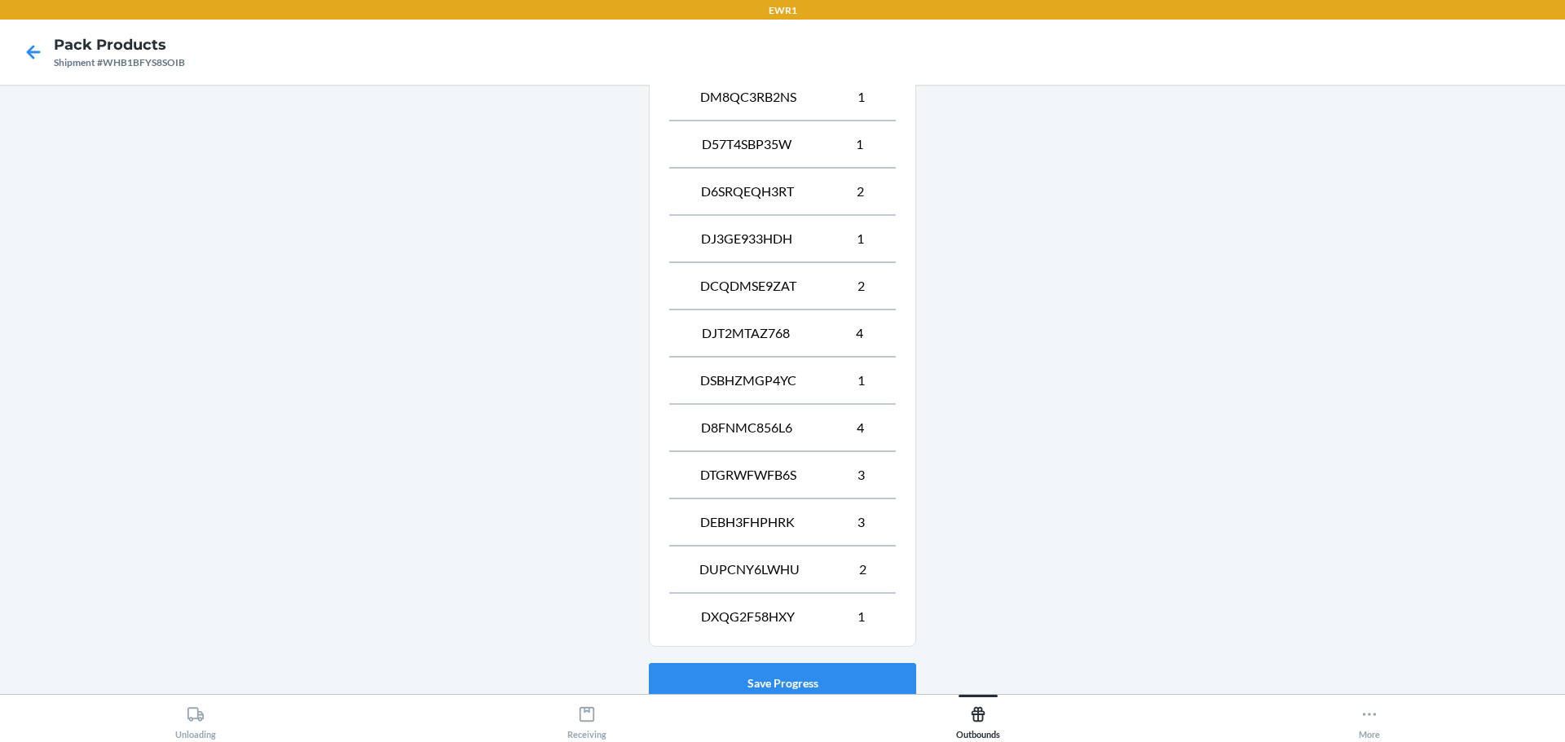
scroll to position [800, 0]
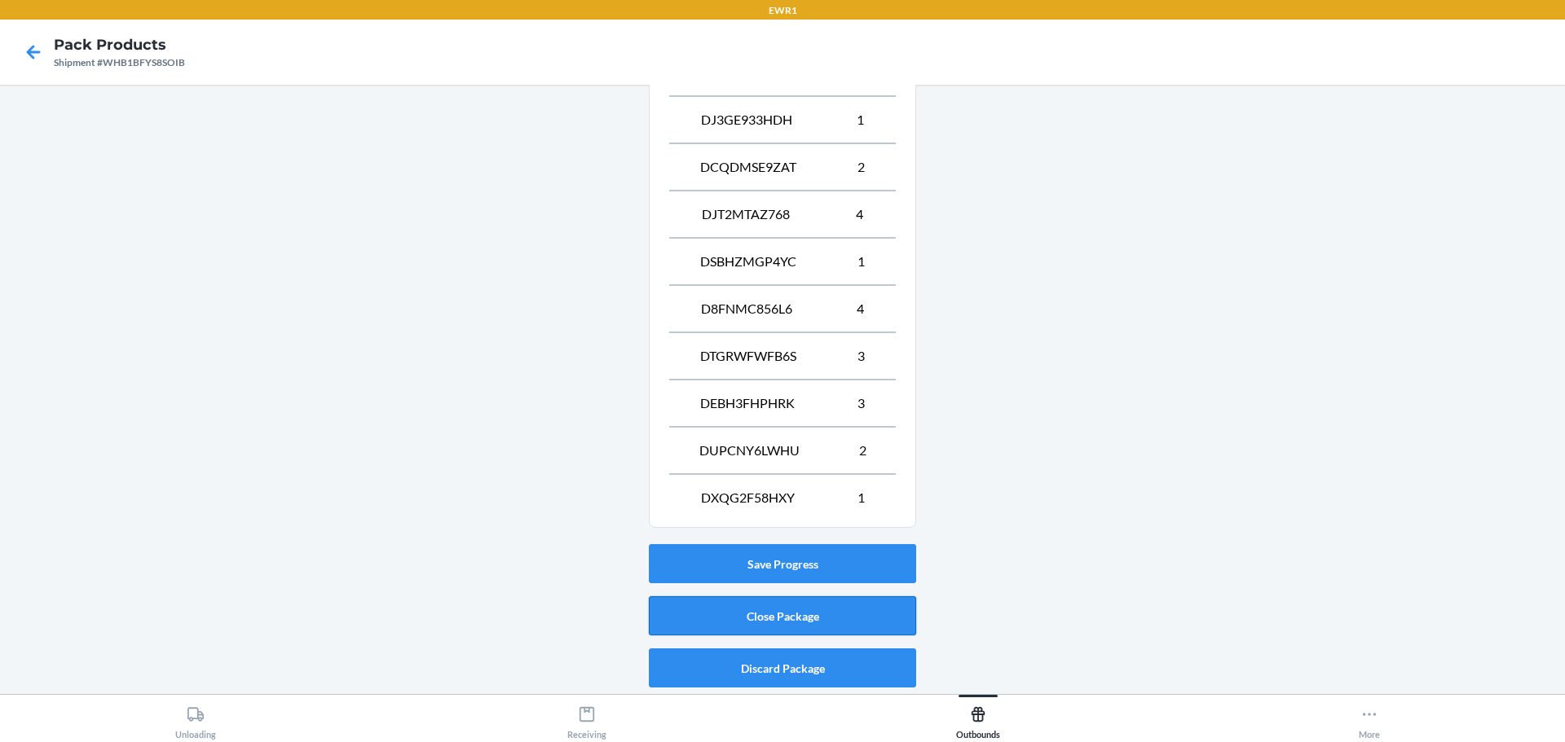
click at [751, 615] on button "Close Package" at bounding box center [782, 615] width 267 height 39
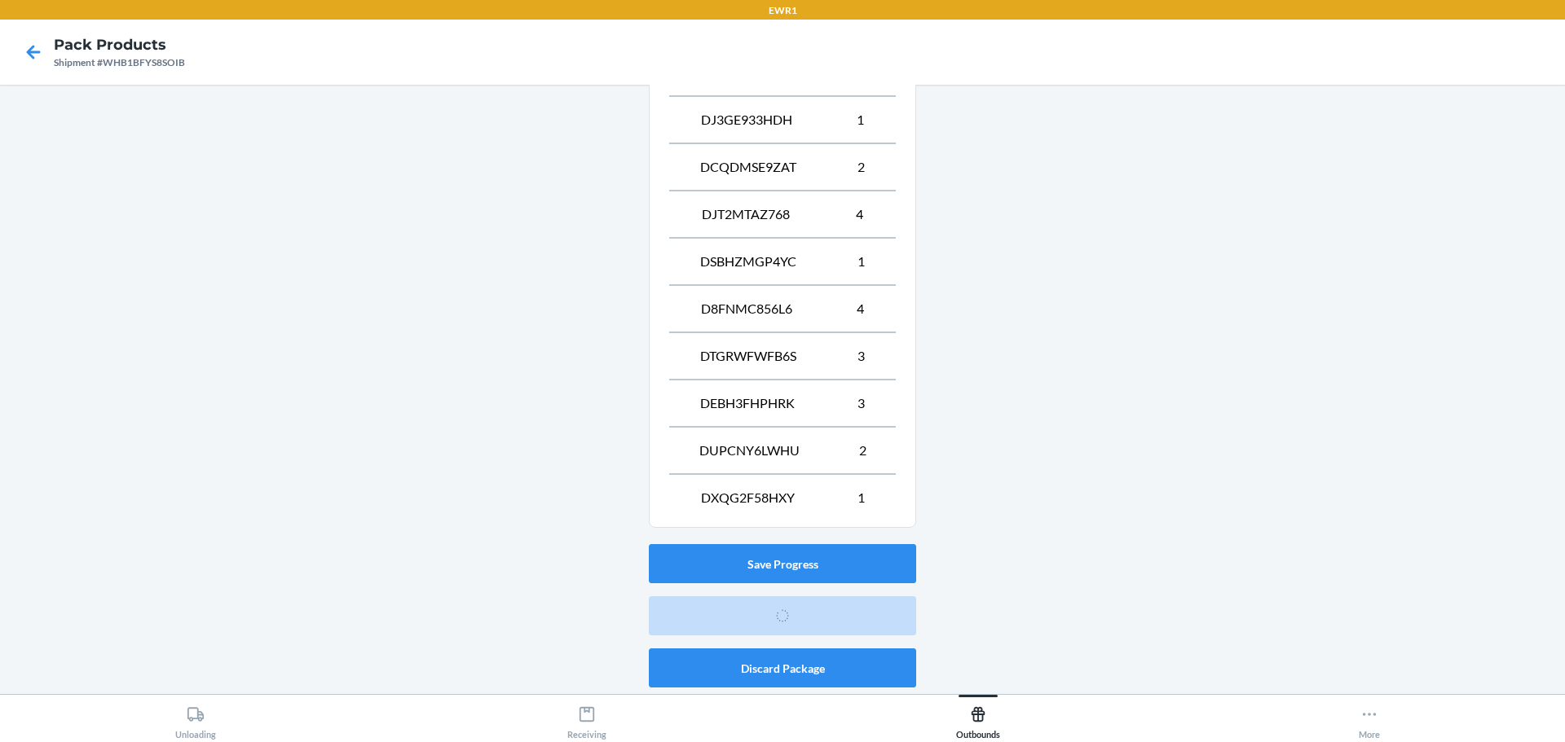
scroll to position [59, 0]
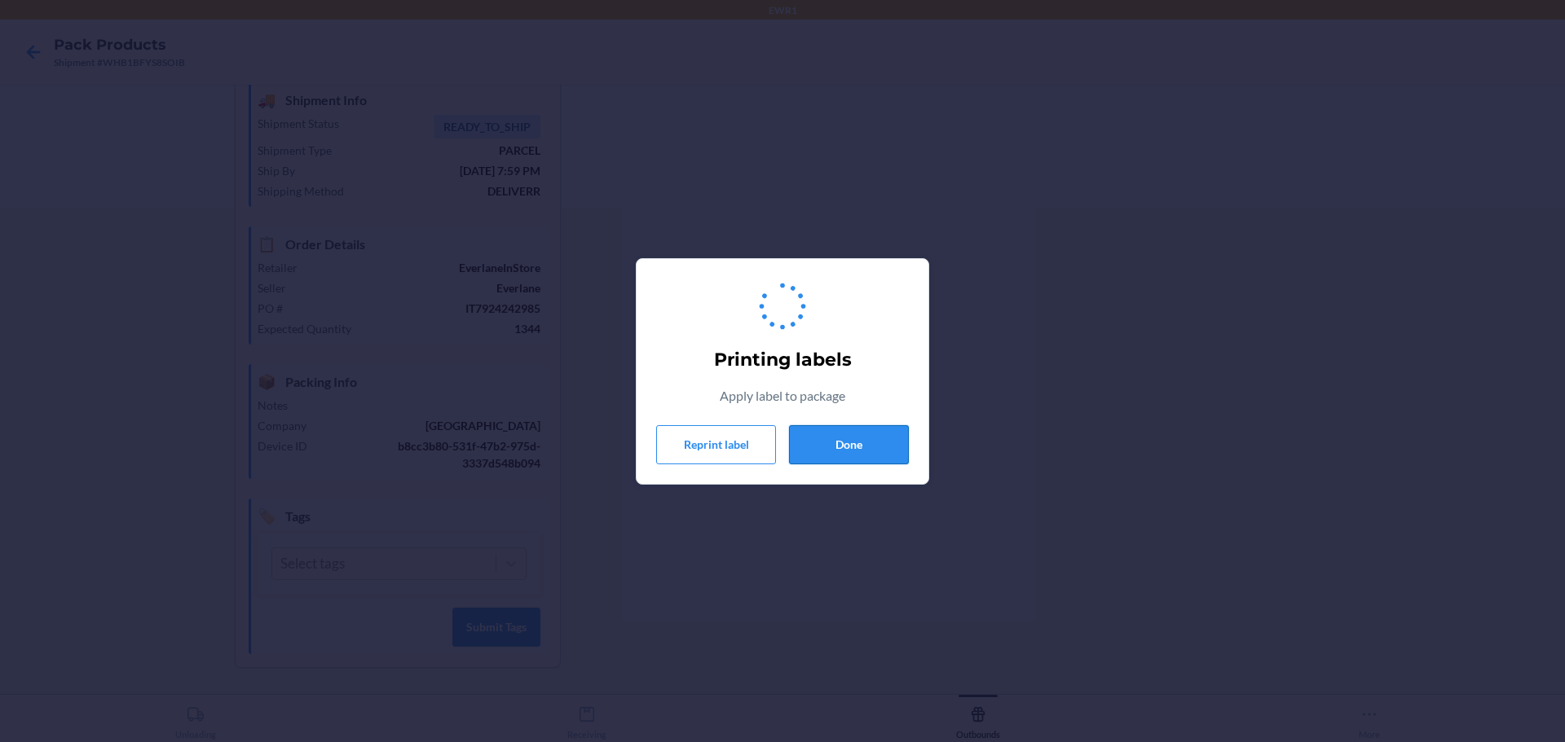
click at [869, 454] on button "Done" at bounding box center [849, 444] width 120 height 39
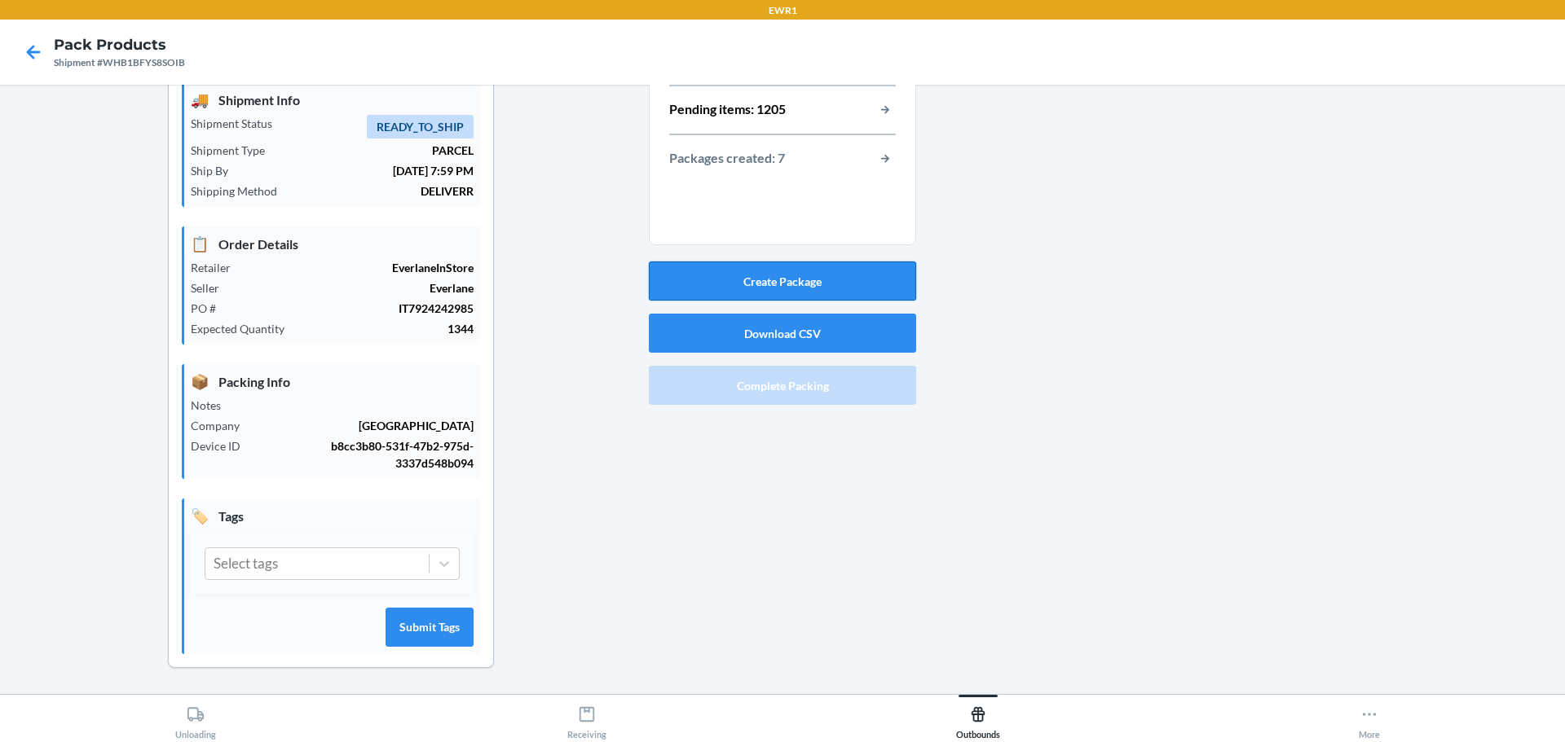
click at [776, 287] on button "Create Package" at bounding box center [782, 281] width 267 height 39
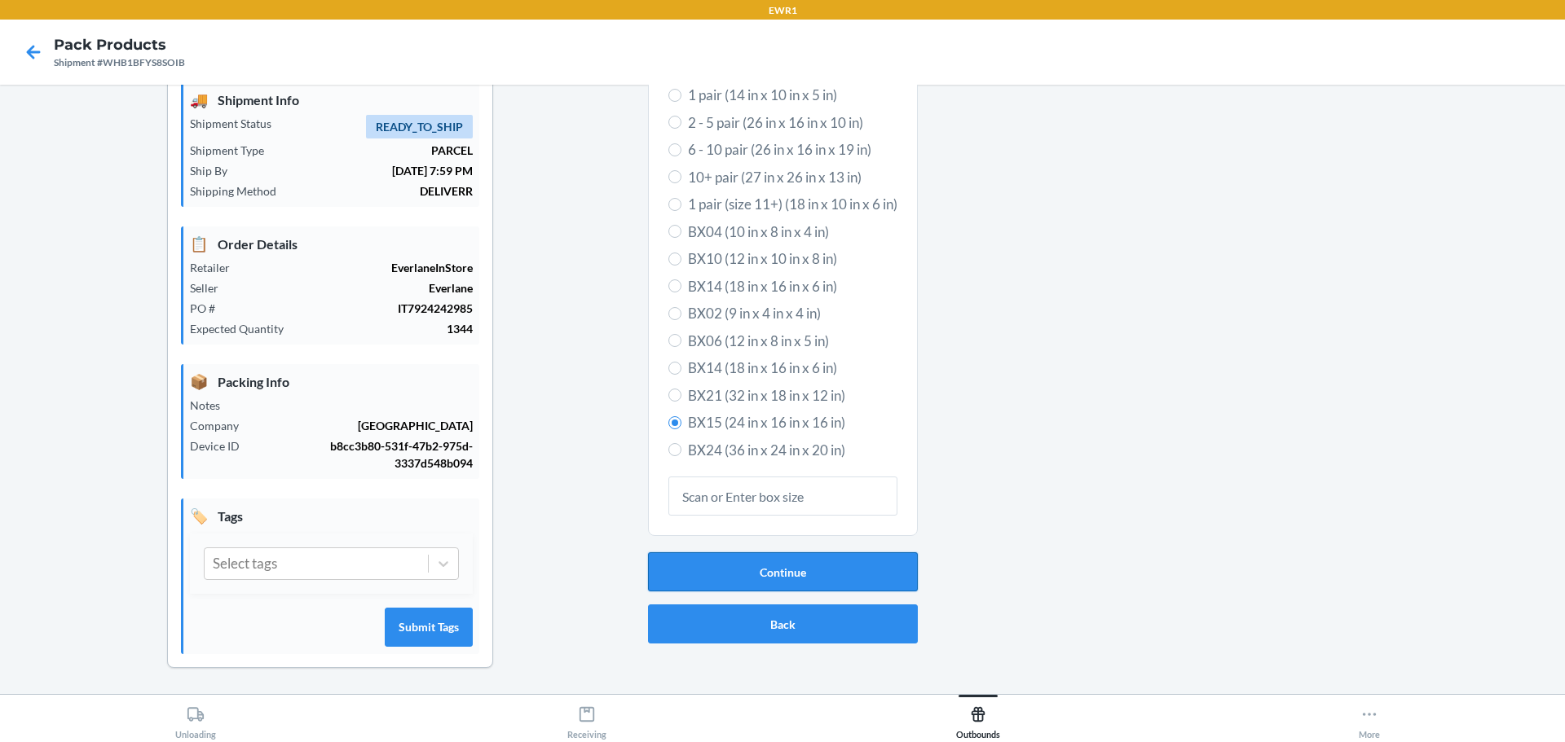
click at [744, 562] on button "Continue" at bounding box center [783, 571] width 270 height 39
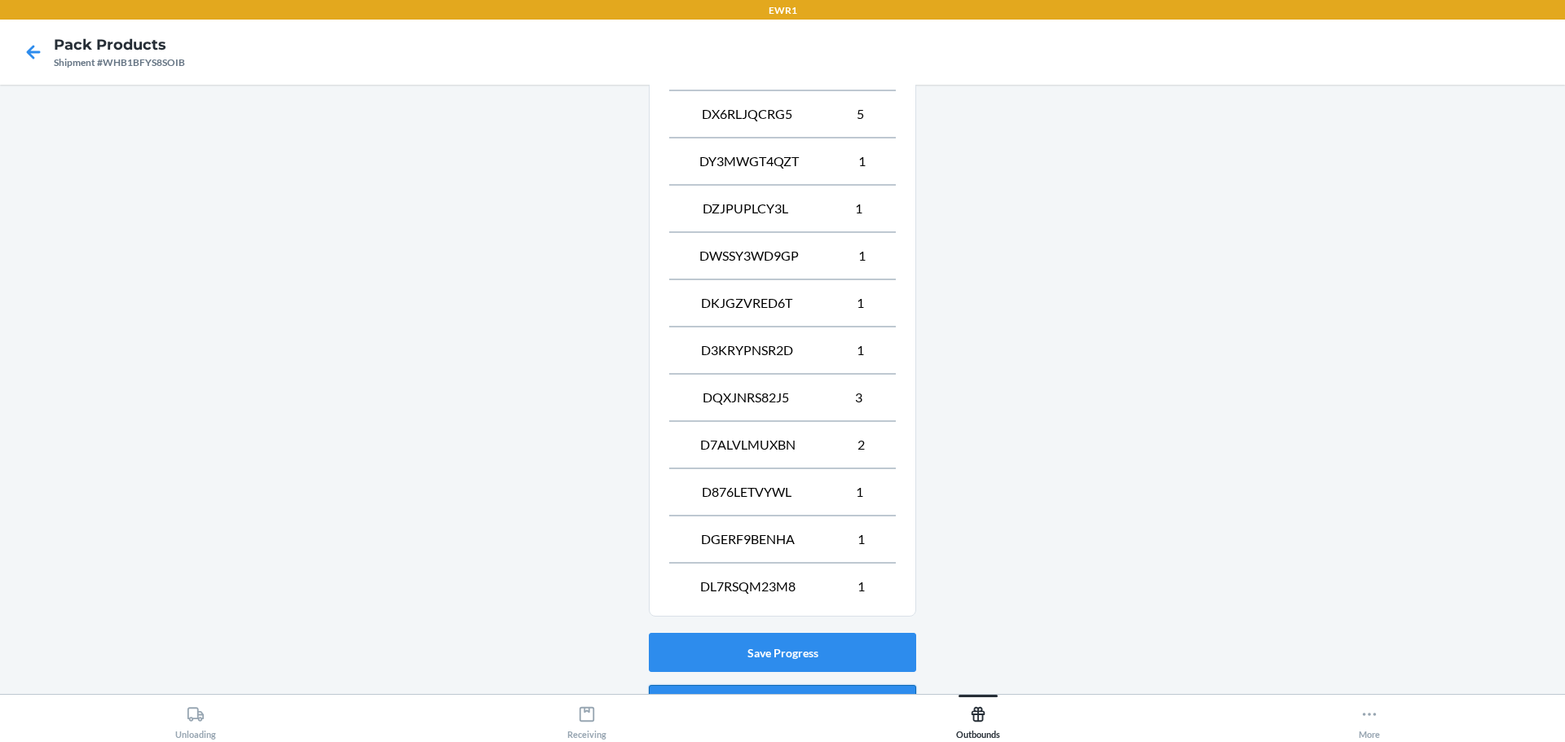
scroll to position [800, 0]
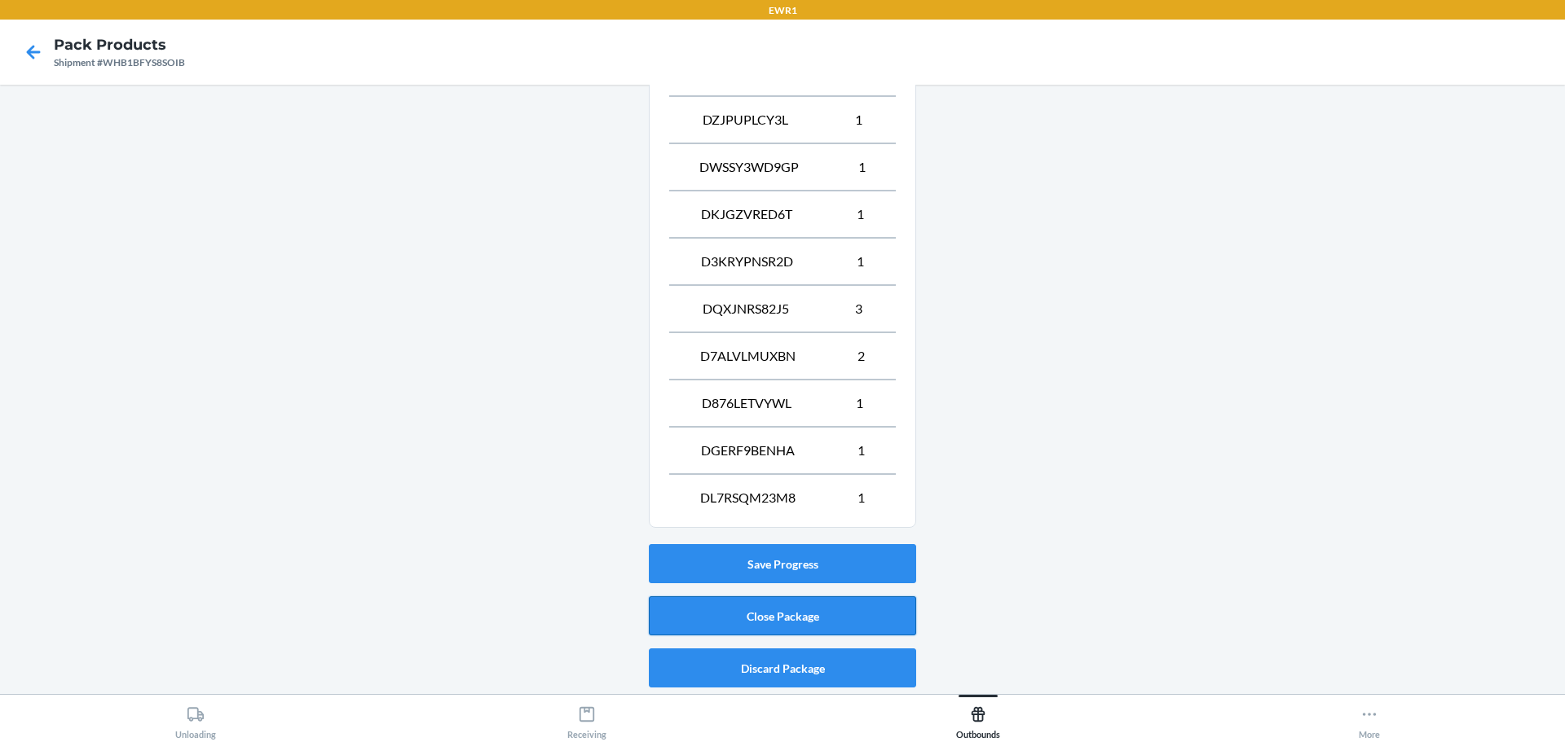
click at [810, 618] on button "Close Package" at bounding box center [782, 615] width 267 height 39
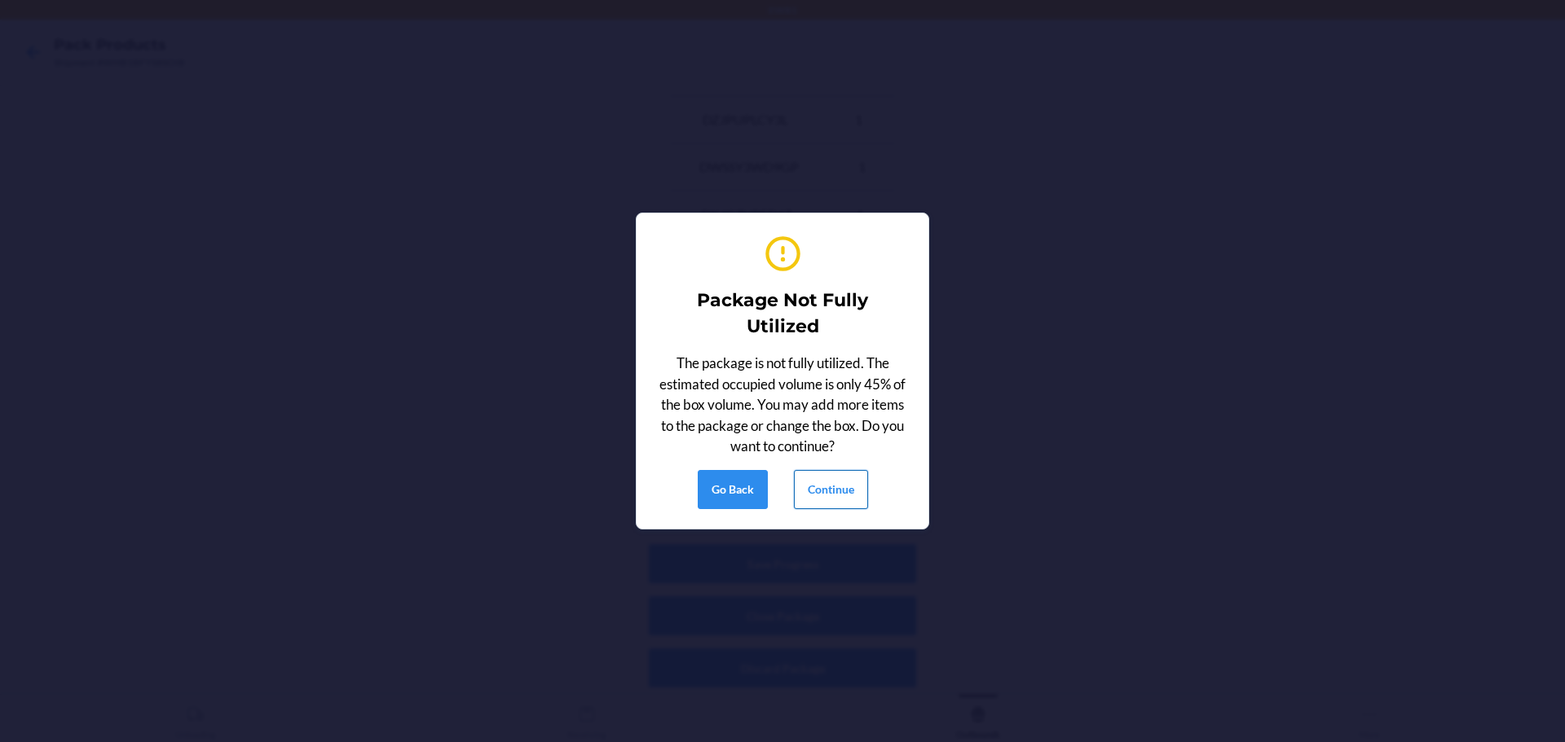
click at [812, 490] on button "Continue" at bounding box center [831, 489] width 74 height 39
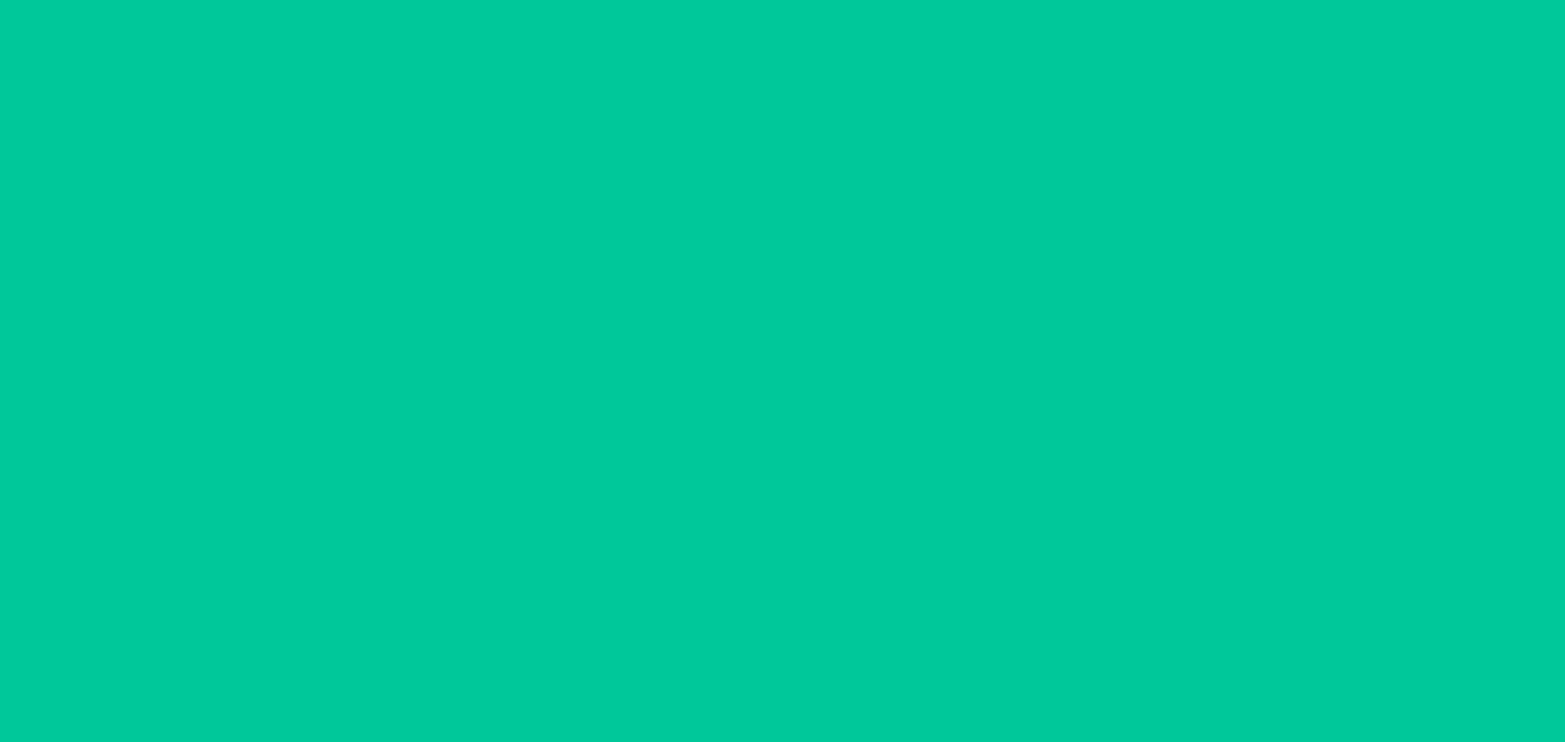
scroll to position [59, 0]
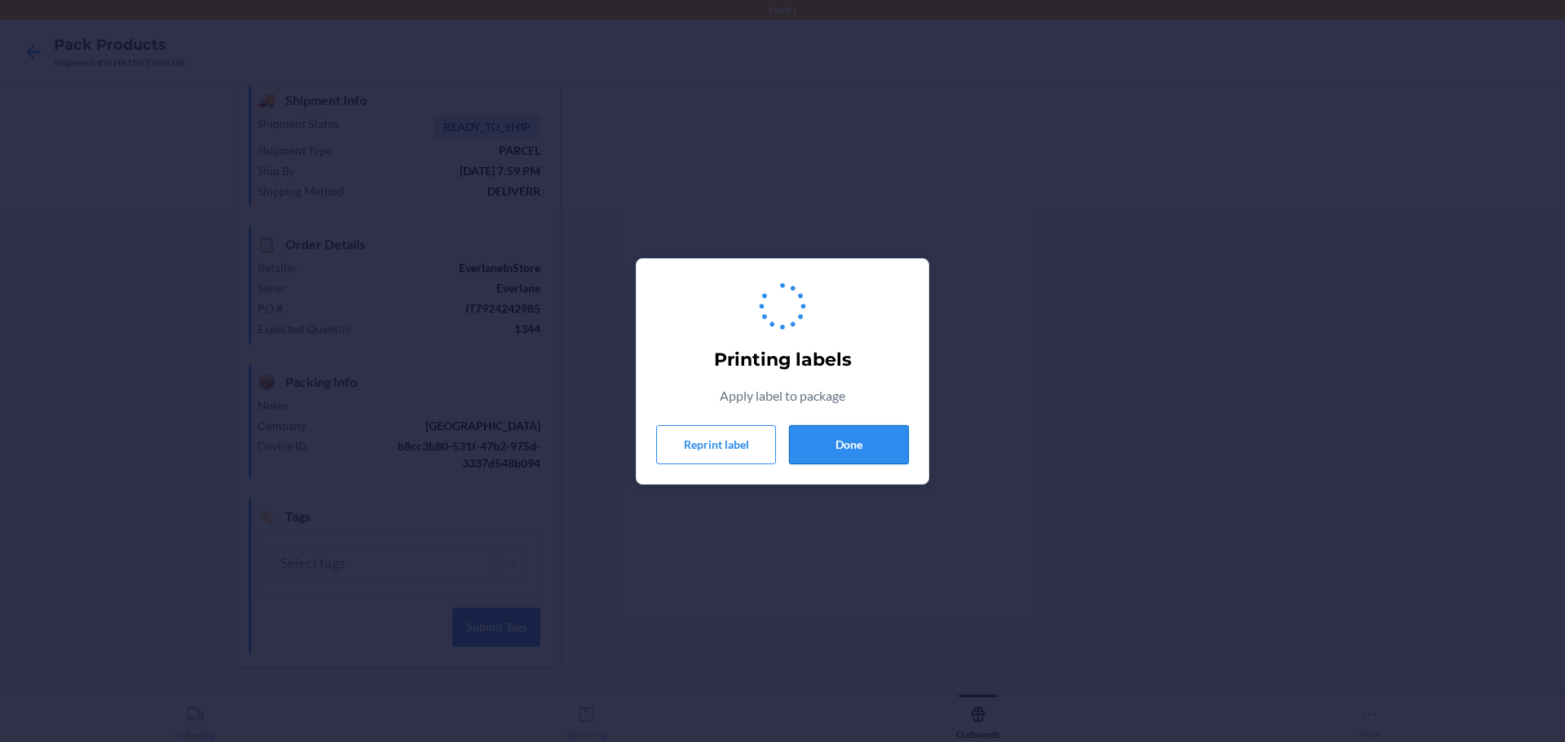
click at [857, 453] on button "Done" at bounding box center [849, 444] width 120 height 39
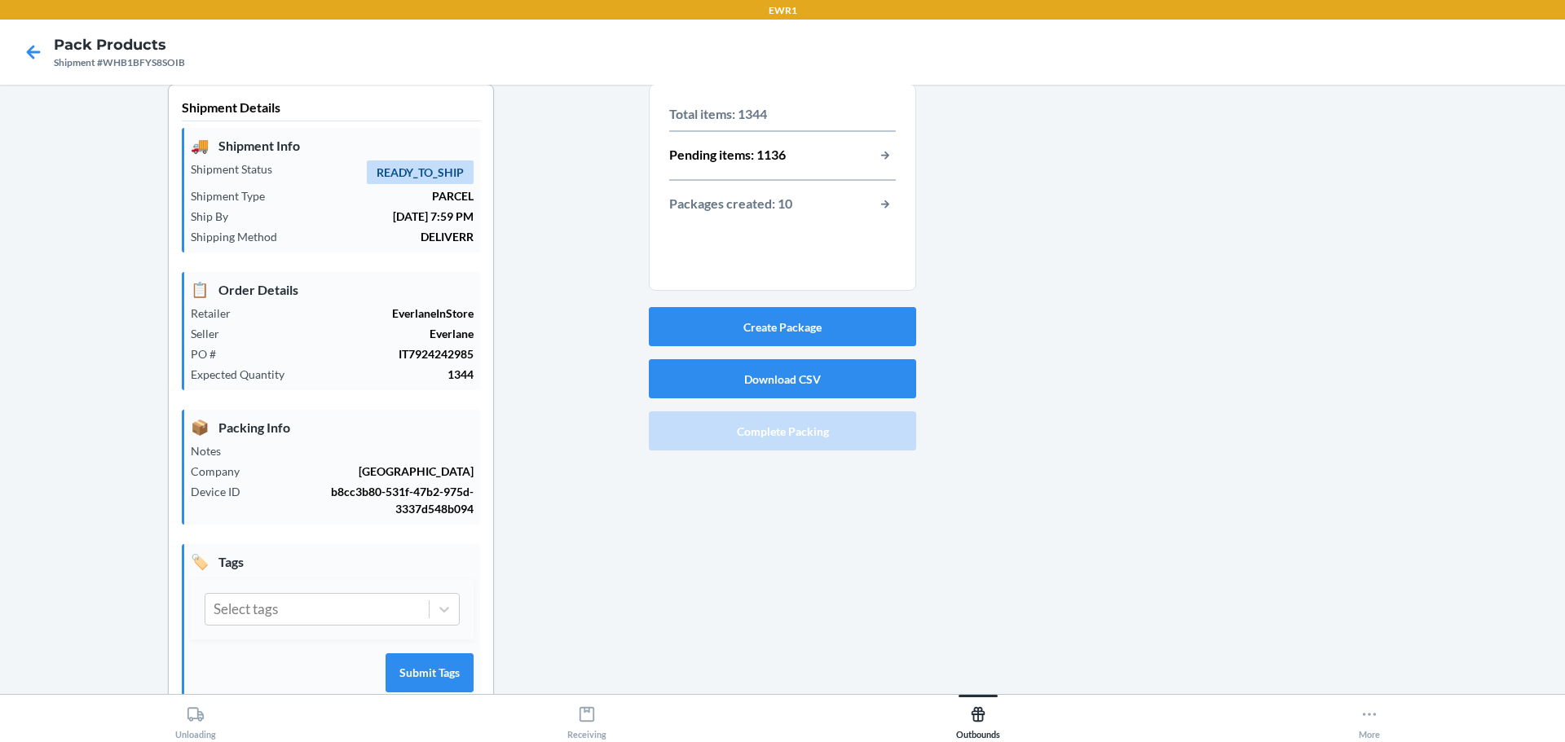
scroll to position [0, 0]
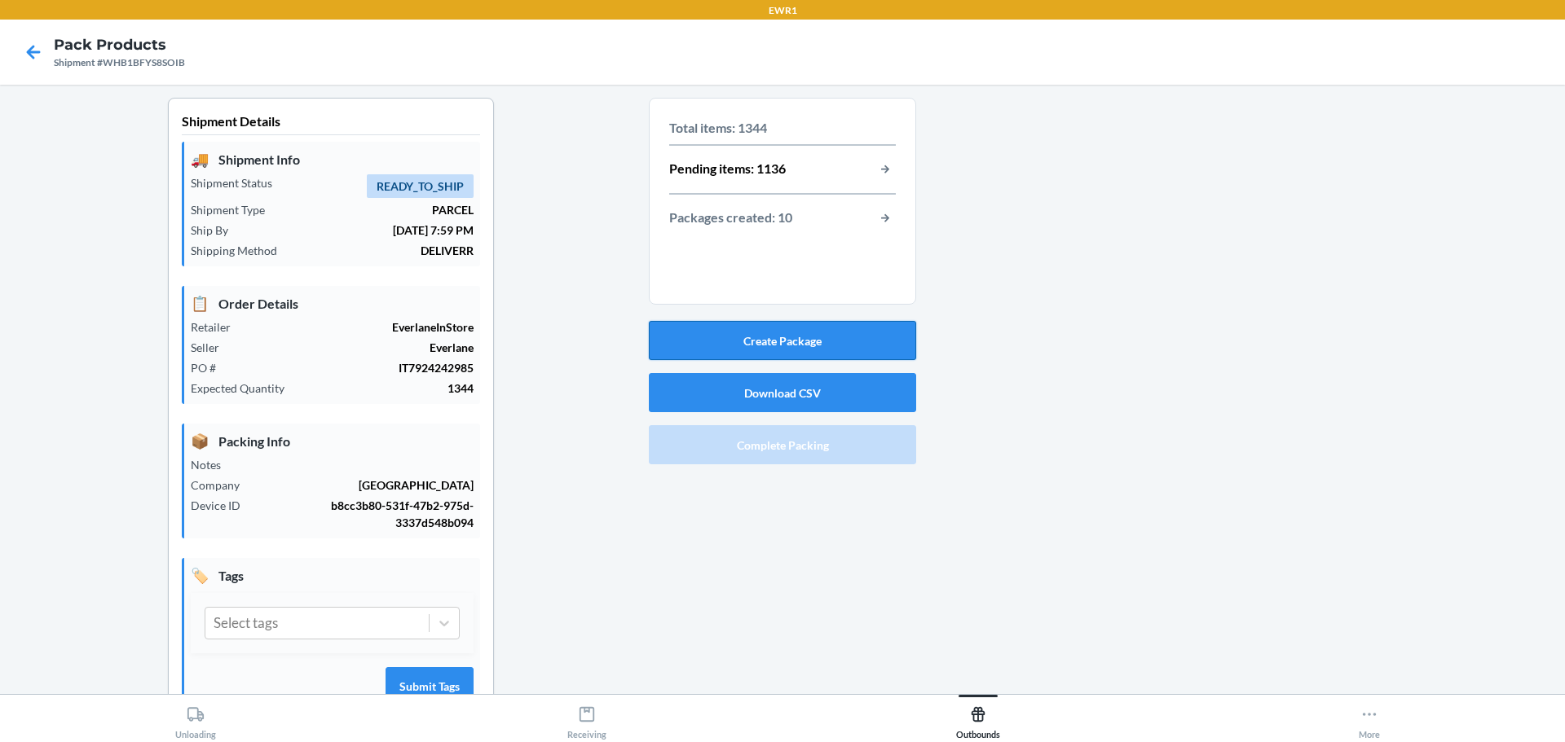
click at [791, 346] on button "Create Package" at bounding box center [782, 340] width 267 height 39
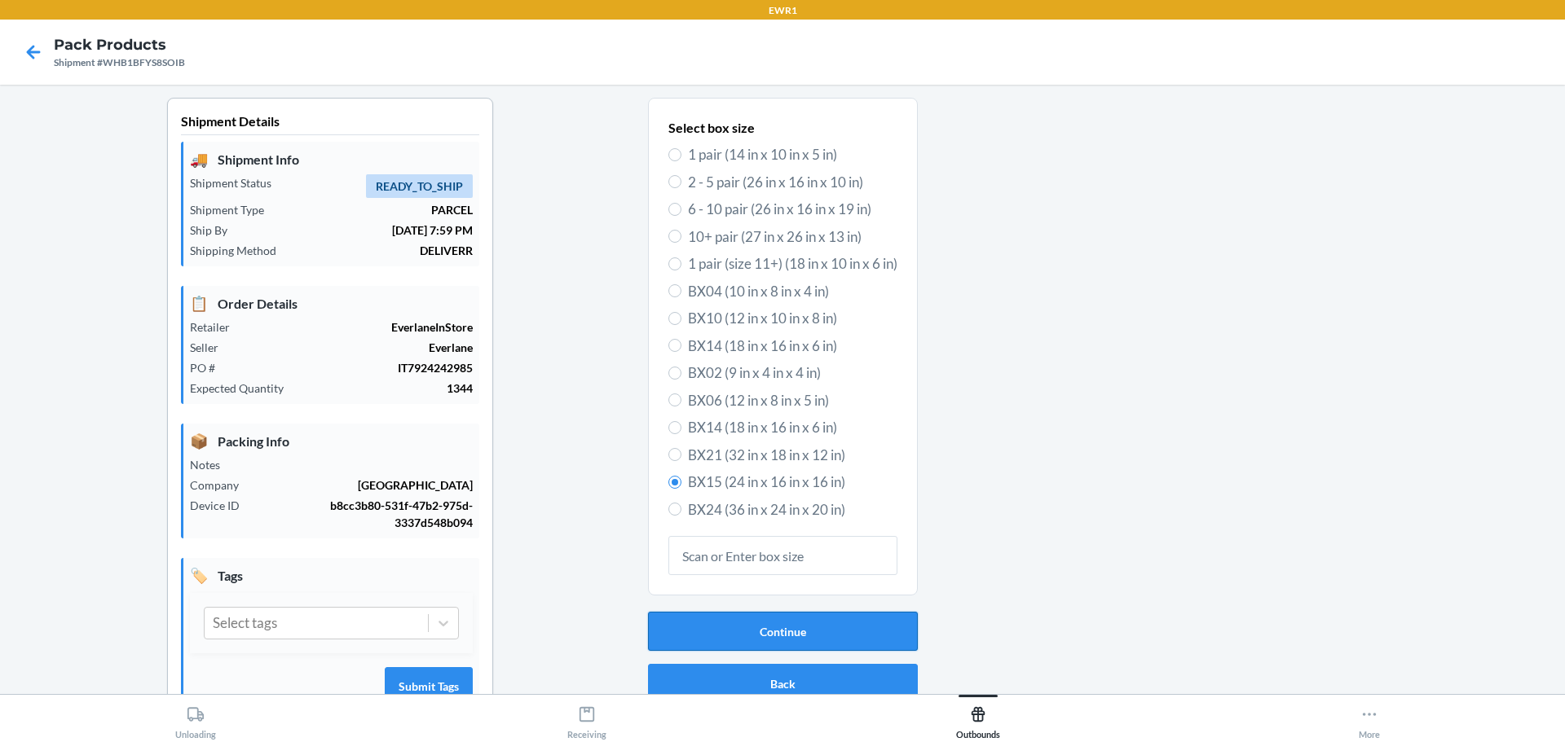
click at [802, 618] on button "Continue" at bounding box center [783, 631] width 270 height 39
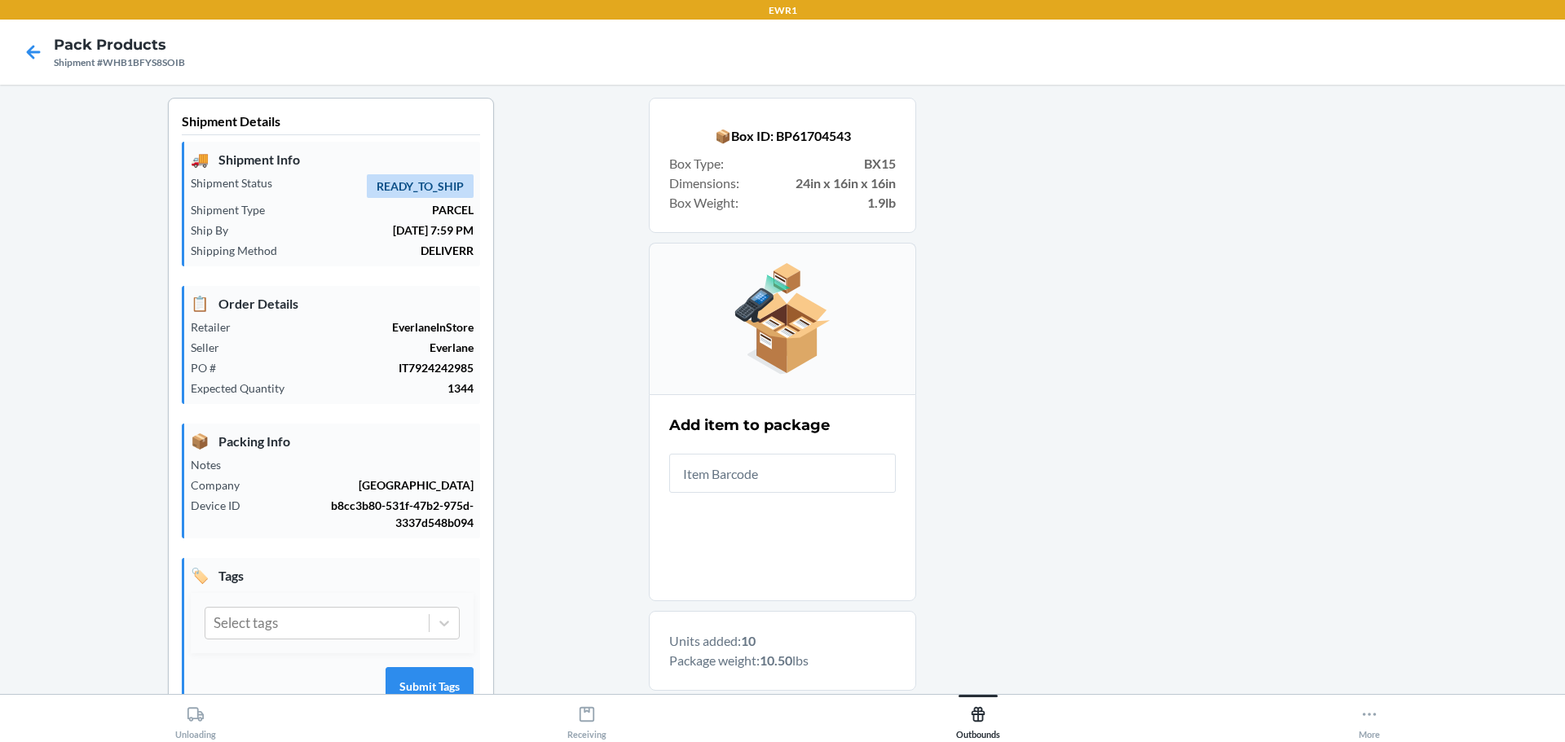
click at [0, 329] on main "Shipment Details 🚚 Shipment Info Shipment Status READY_TO_SHIP Shipment Type PA…" at bounding box center [782, 390] width 1565 height 610
type input "0-00001-46669-0"
drag, startPoint x: 834, startPoint y: 472, endPoint x: 327, endPoint y: 473, distance: 507.7
click at [327, 473] on div "Shipment Details 🚚 Shipment Info Shipment Status READY_TO_SHIP Shipment Type PA…" at bounding box center [782, 631] width 1538 height 1066
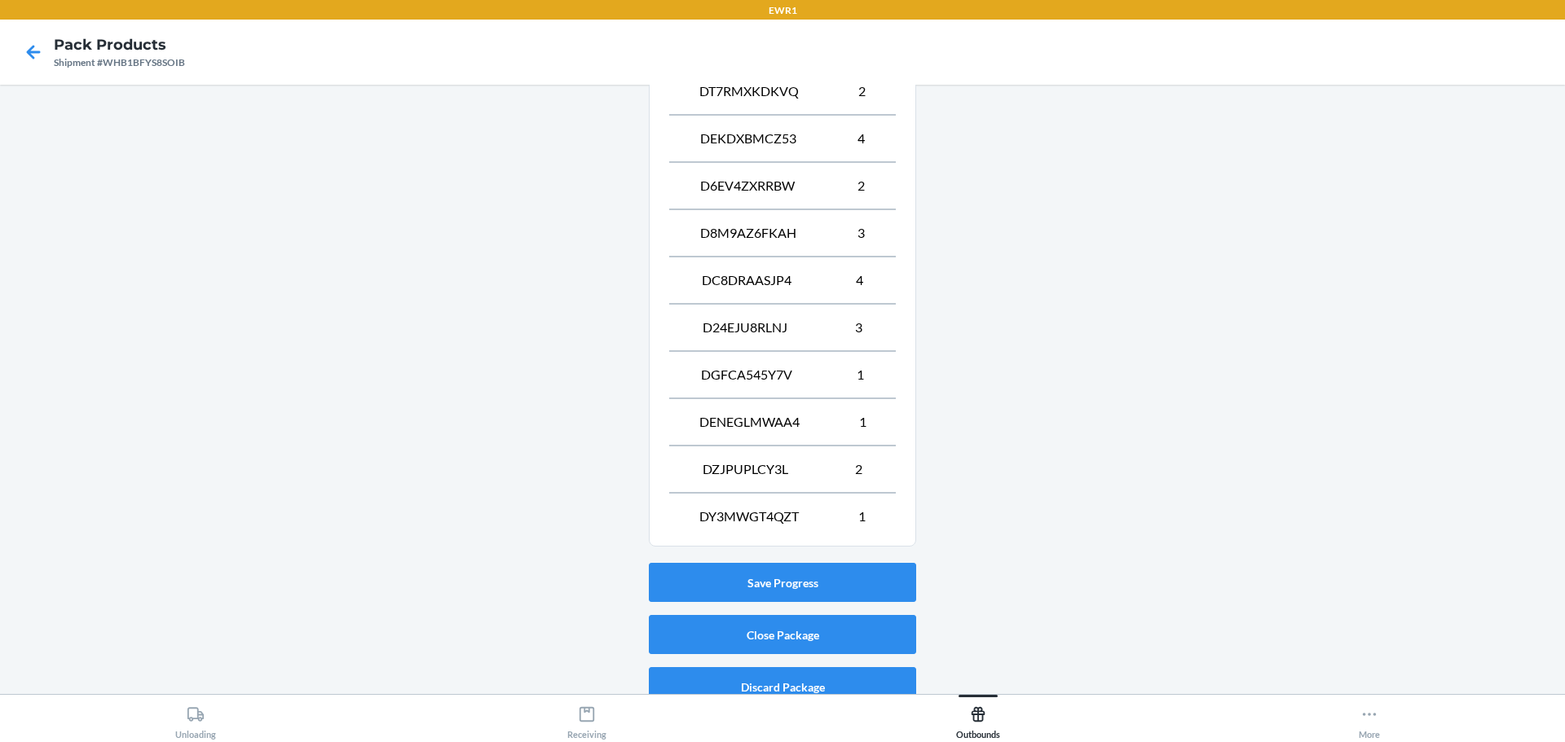
scroll to position [706, 0]
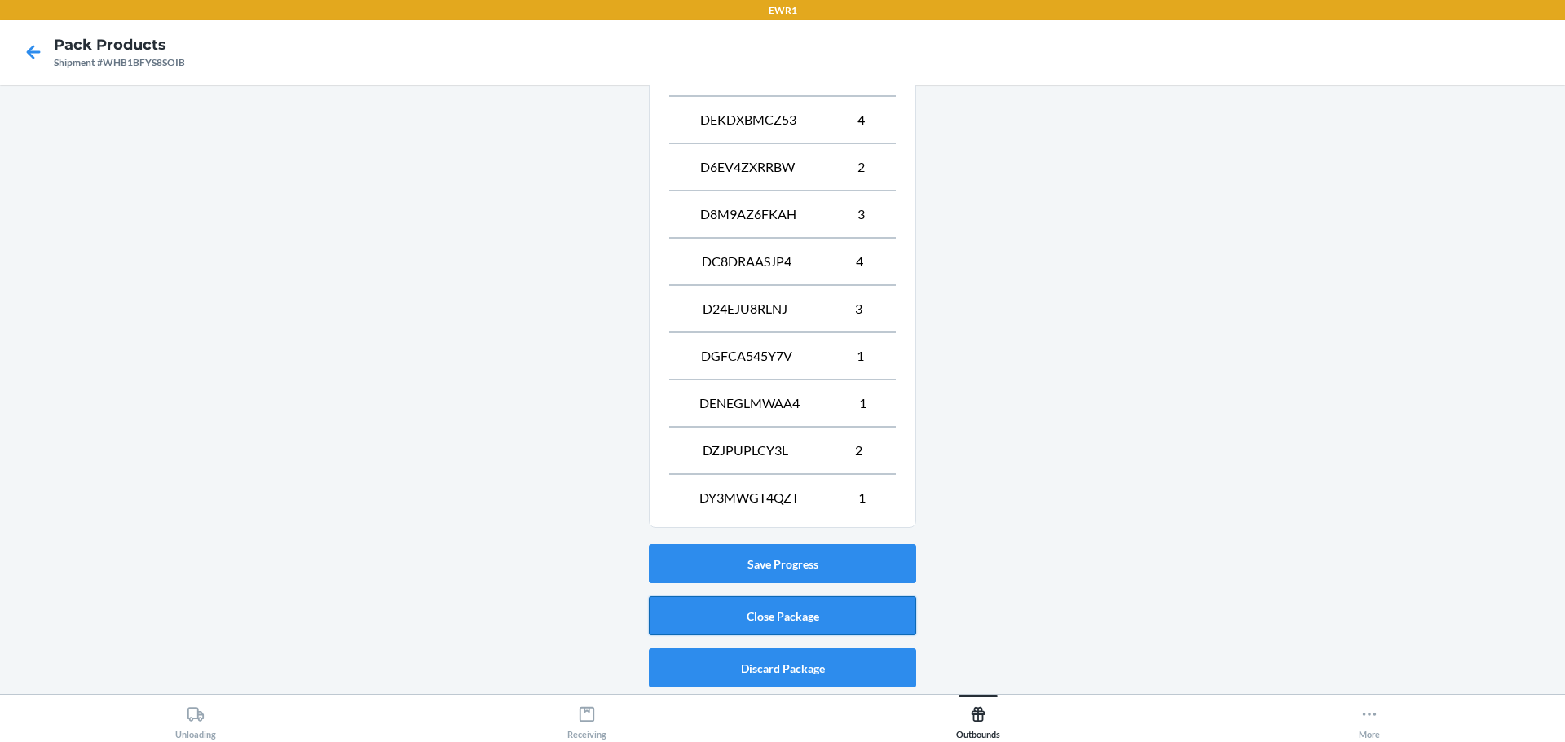
click at [767, 617] on button "Close Package" at bounding box center [782, 615] width 267 height 39
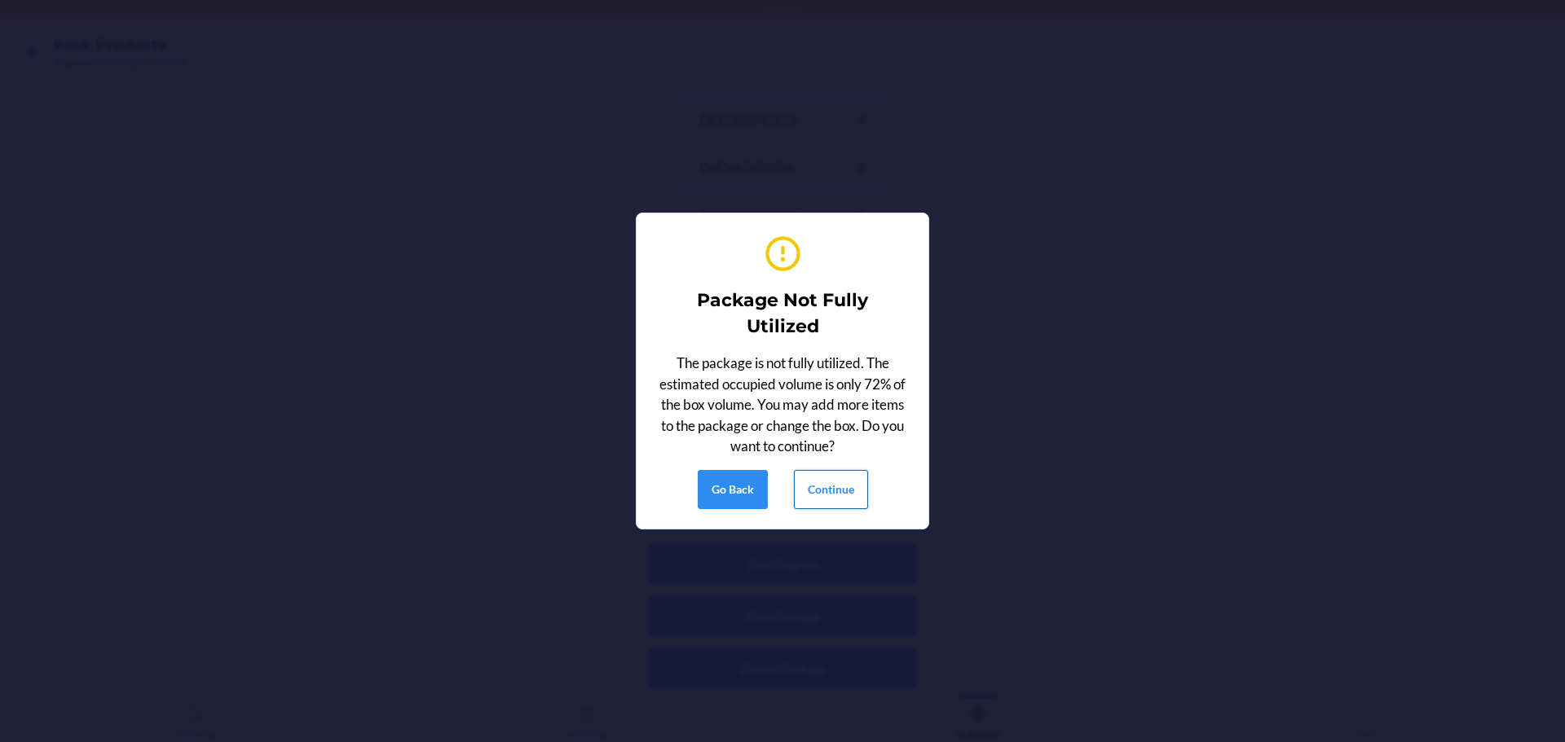
click at [849, 483] on button "Continue" at bounding box center [831, 489] width 74 height 39
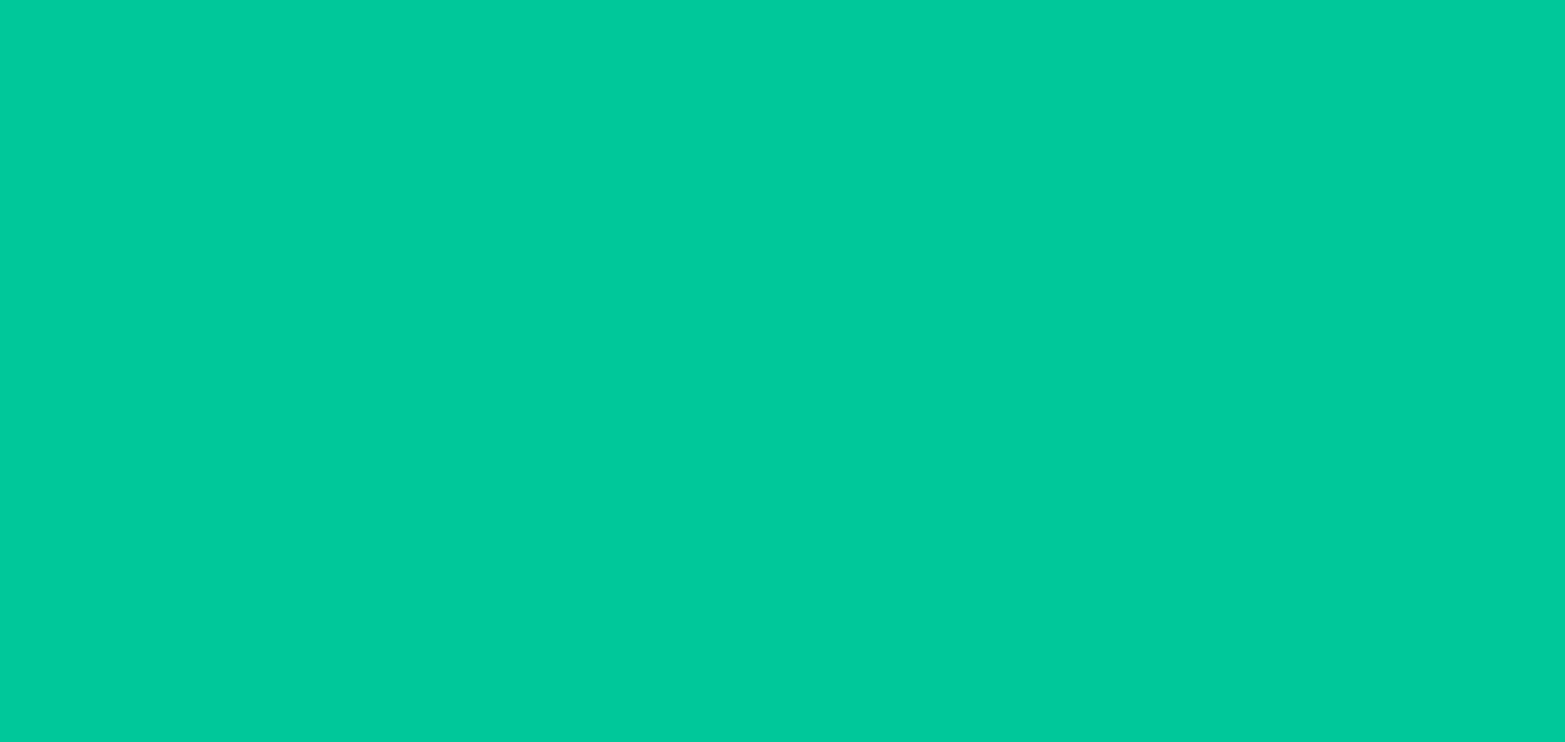
scroll to position [59, 0]
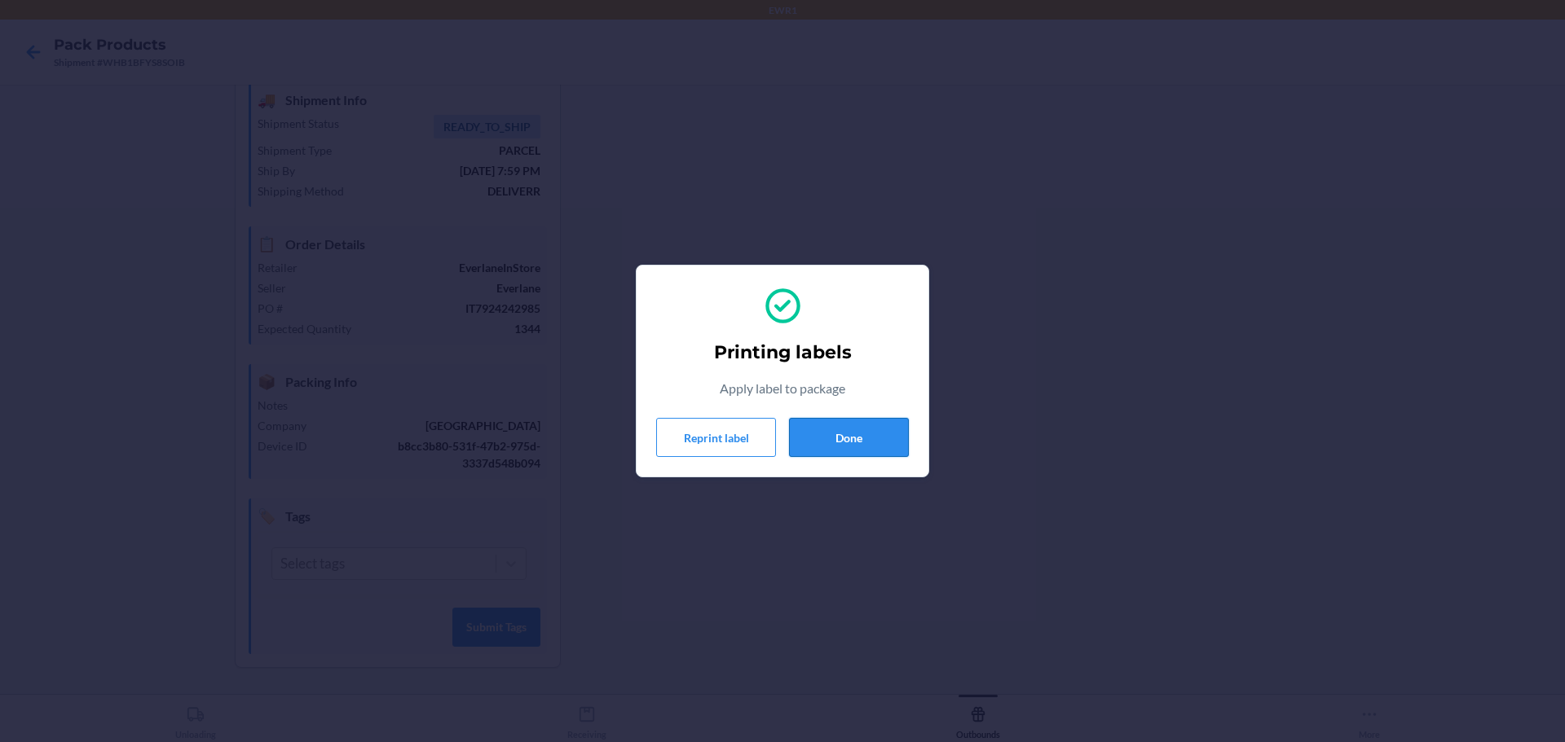
click at [874, 430] on button "Done" at bounding box center [849, 437] width 120 height 39
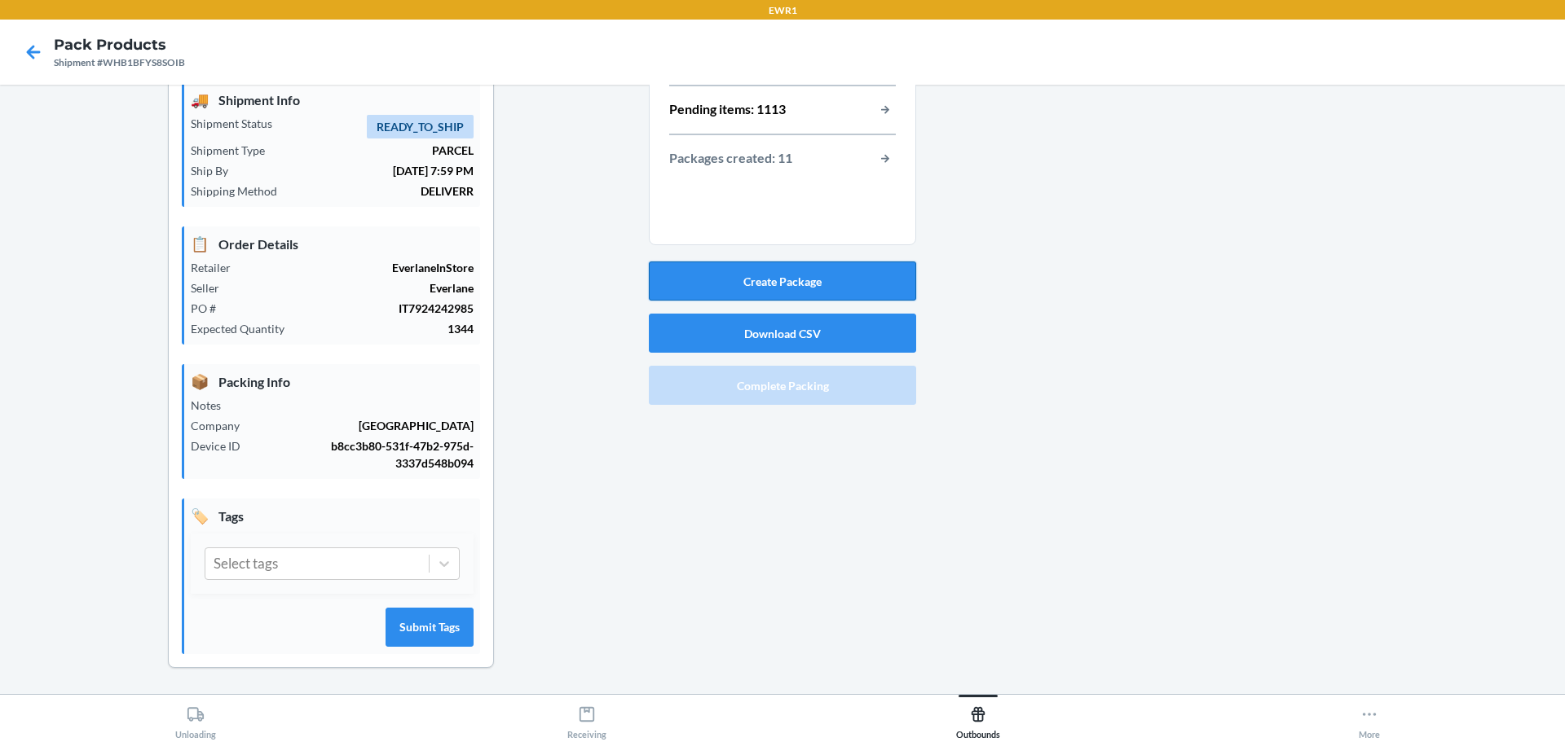
click at [869, 296] on button "Create Package" at bounding box center [782, 281] width 267 height 39
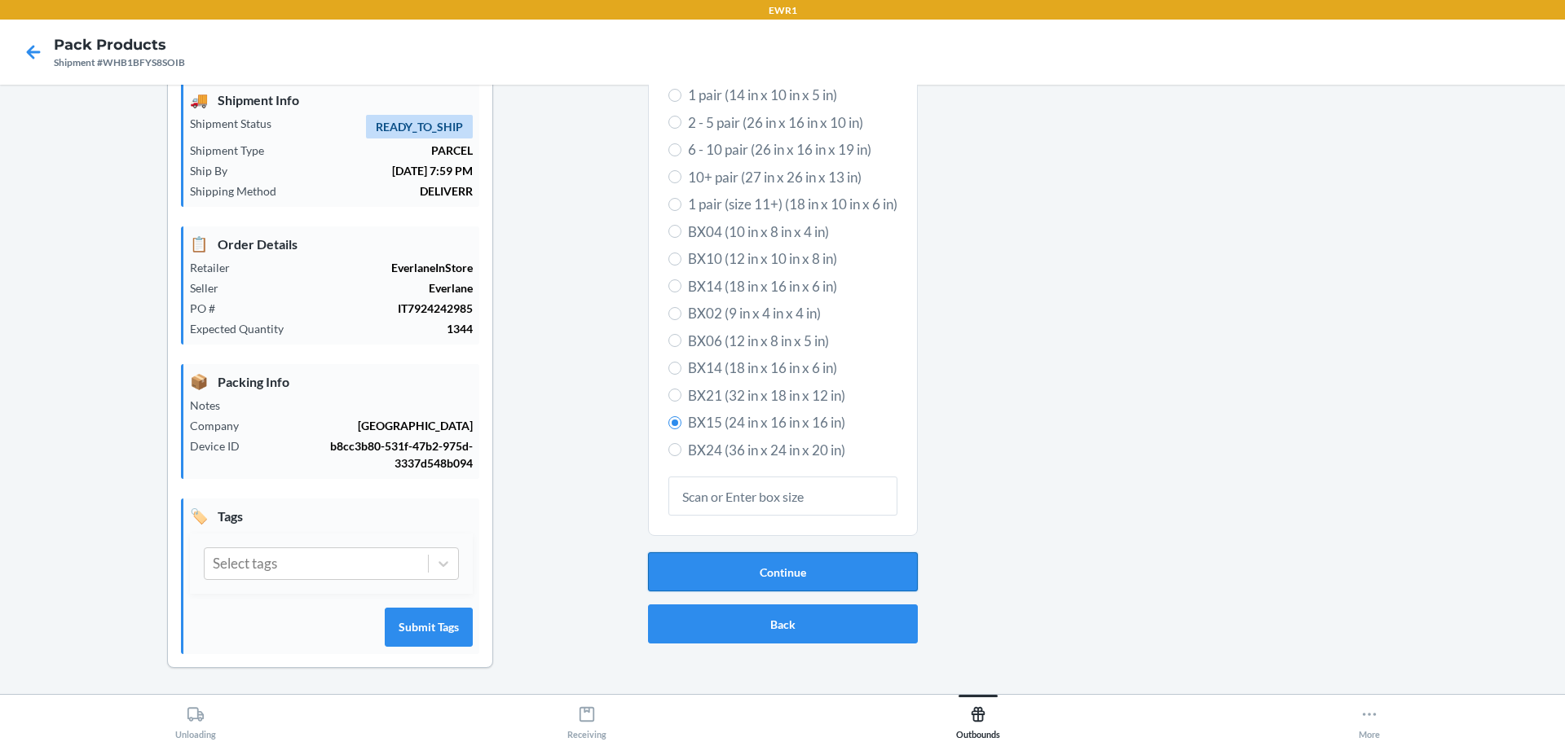
click at [770, 572] on button "Continue" at bounding box center [783, 571] width 270 height 39
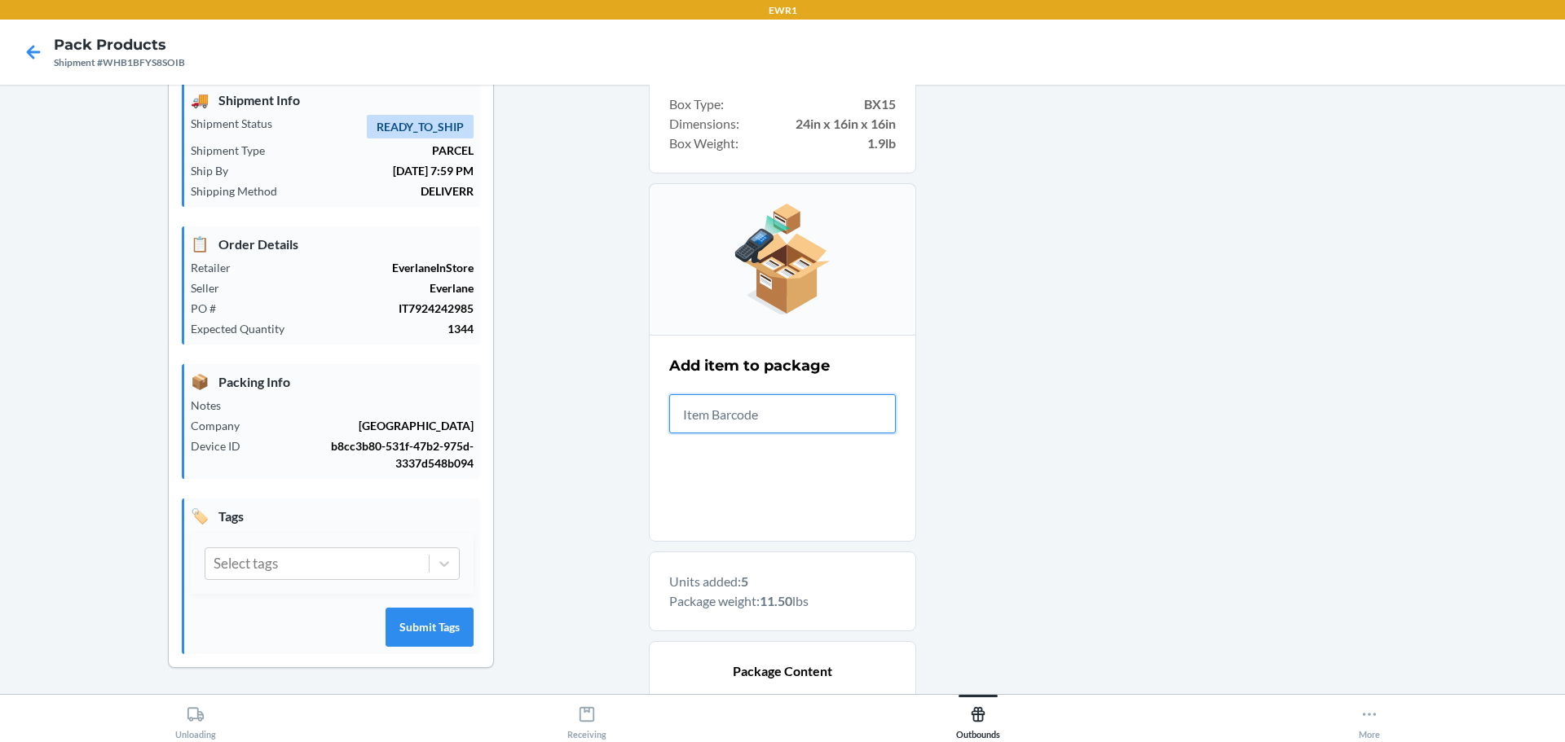
click at [714, 422] on input "text" at bounding box center [782, 413] width 227 height 39
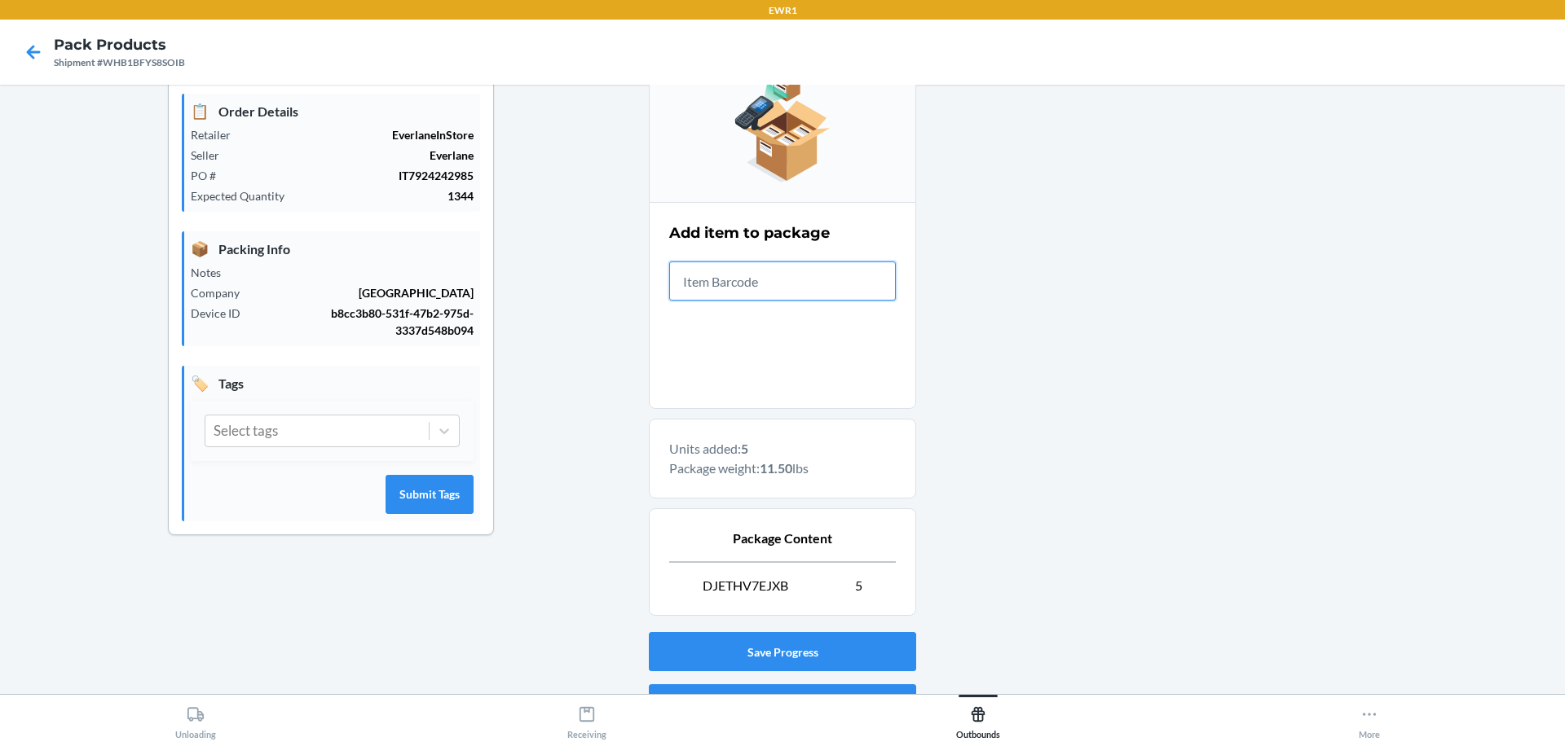
scroll to position [280, 0]
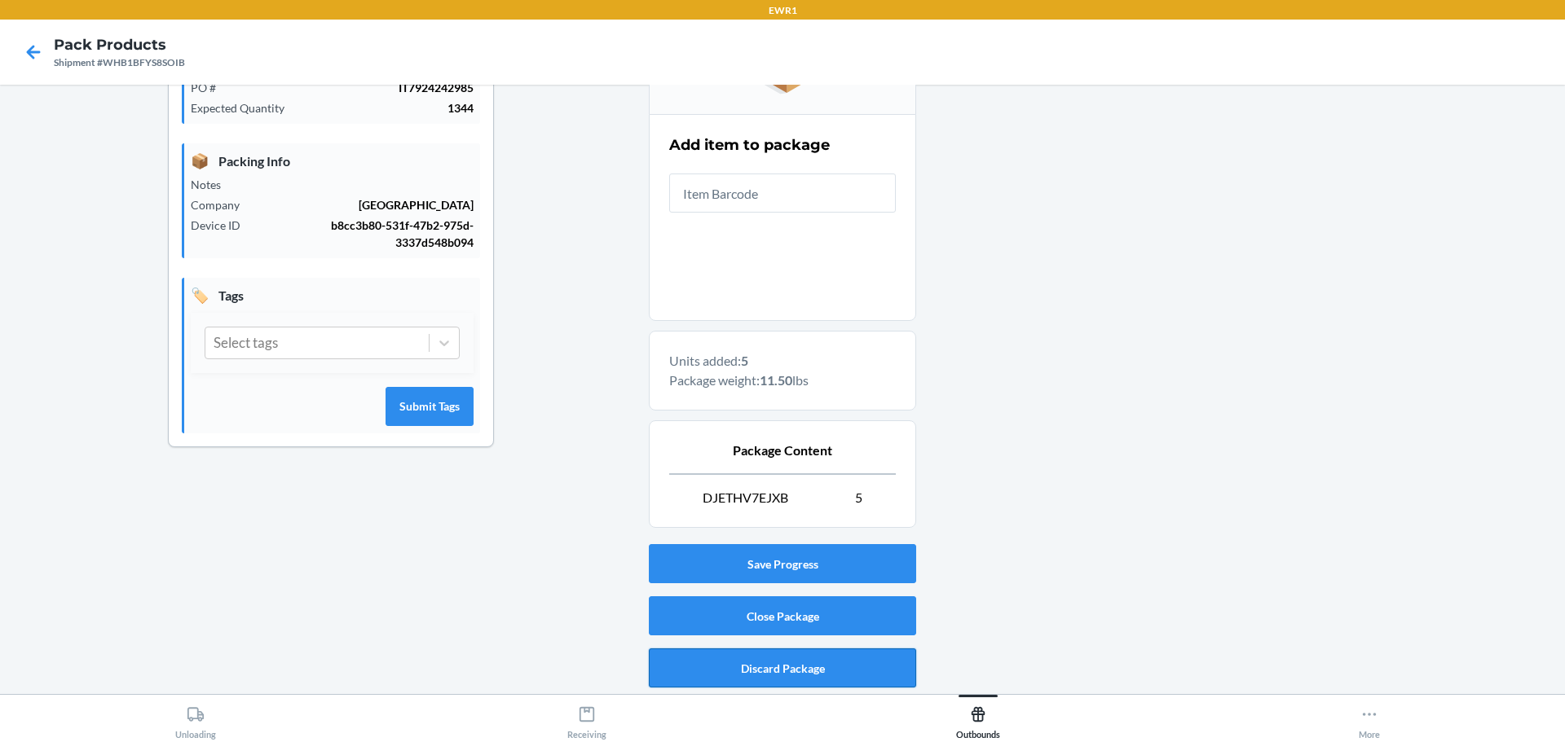
click at [780, 662] on button "Discard Package" at bounding box center [782, 668] width 267 height 39
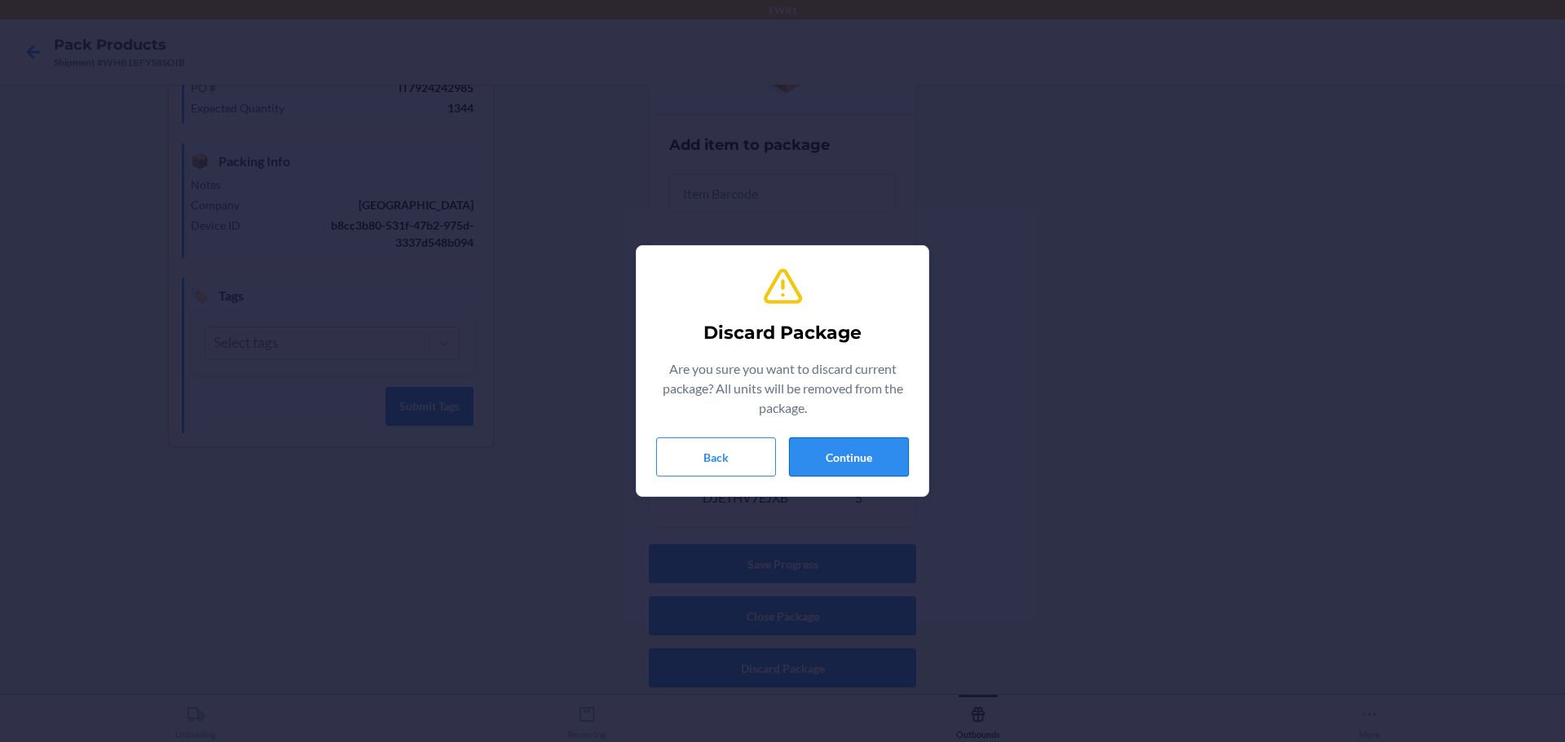
click at [867, 460] on button "Continue" at bounding box center [849, 457] width 120 height 39
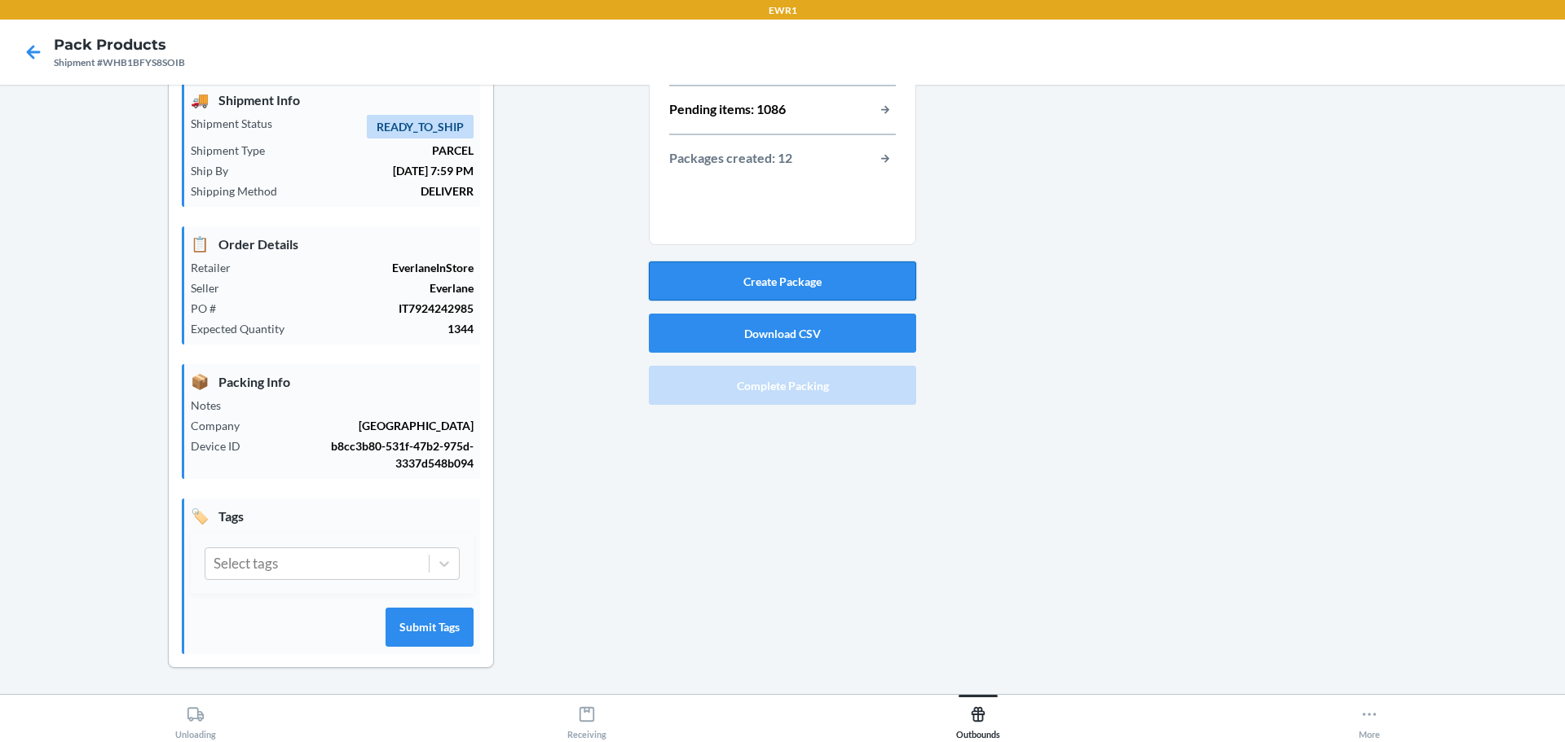
click at [847, 275] on button "Create Package" at bounding box center [782, 281] width 267 height 39
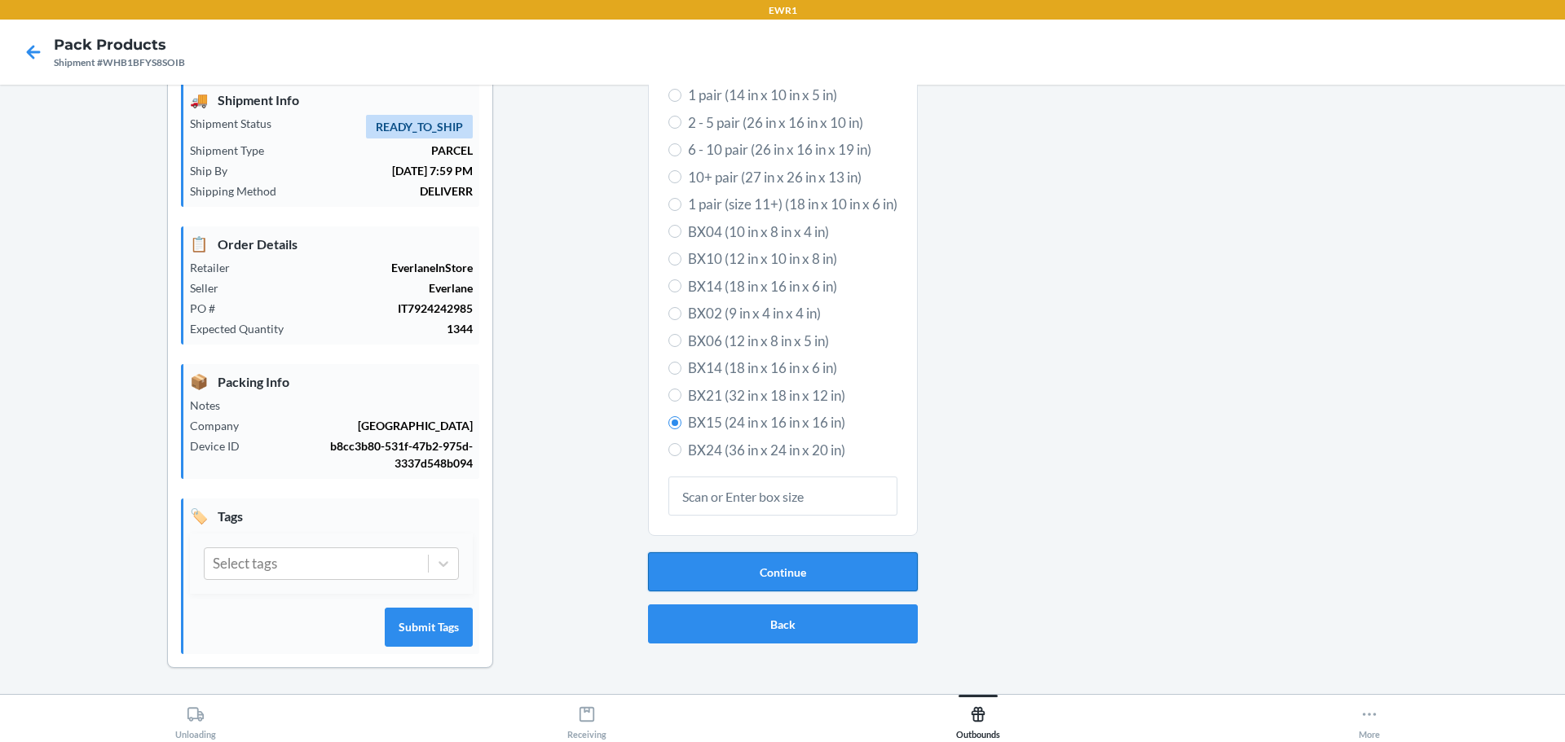
click at [746, 573] on button "Continue" at bounding box center [783, 571] width 270 height 39
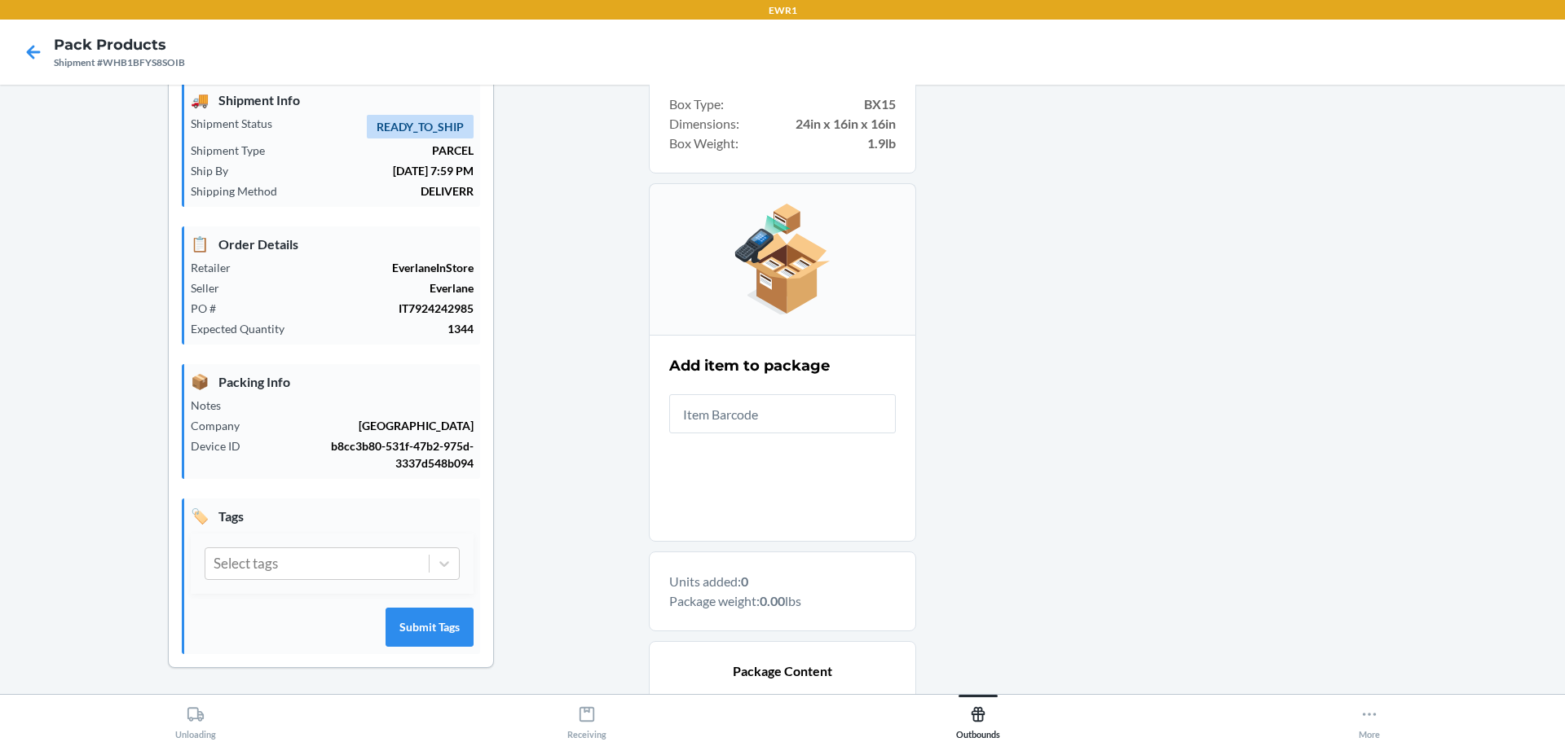
click at [780, 407] on input "text" at bounding box center [782, 413] width 227 height 39
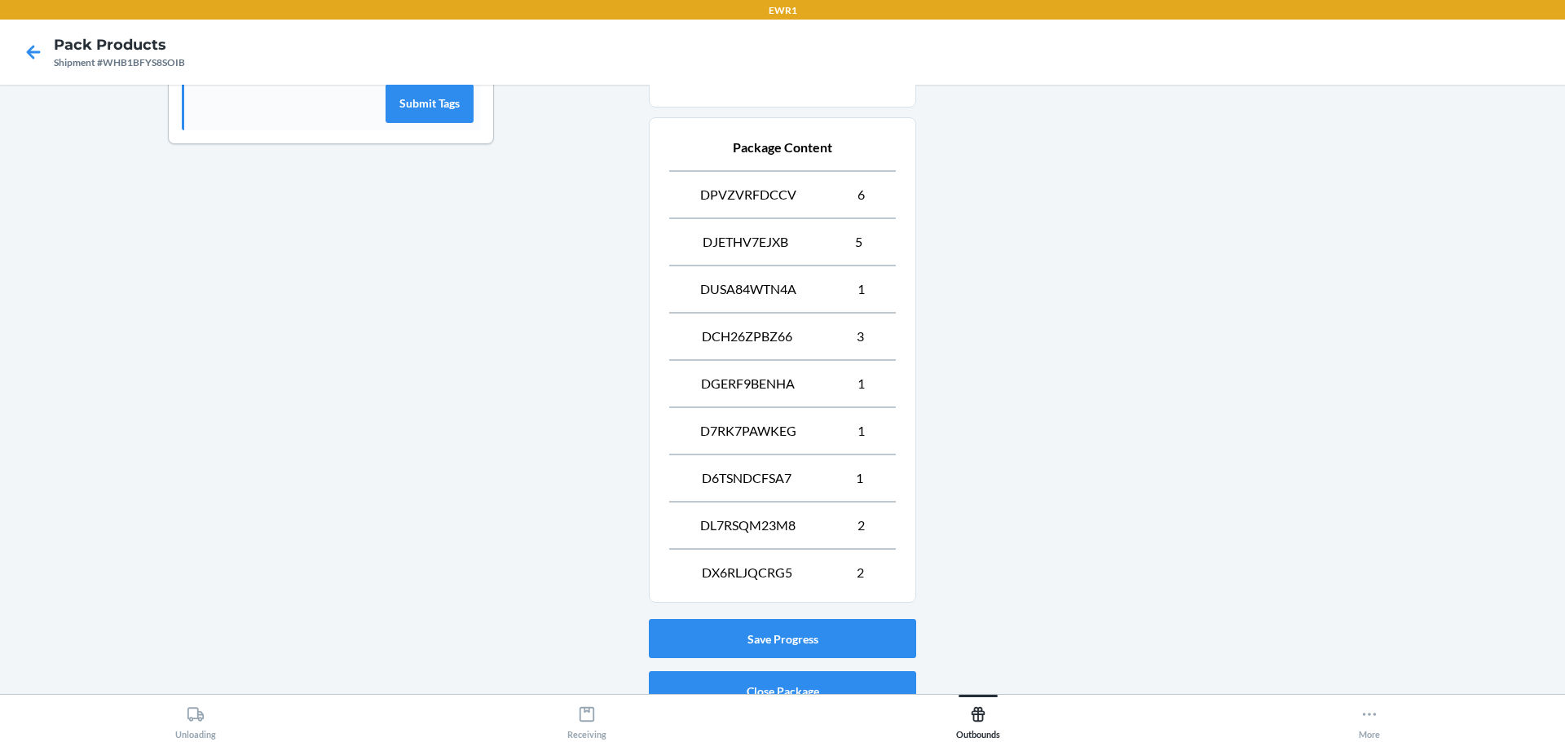
scroll to position [658, 0]
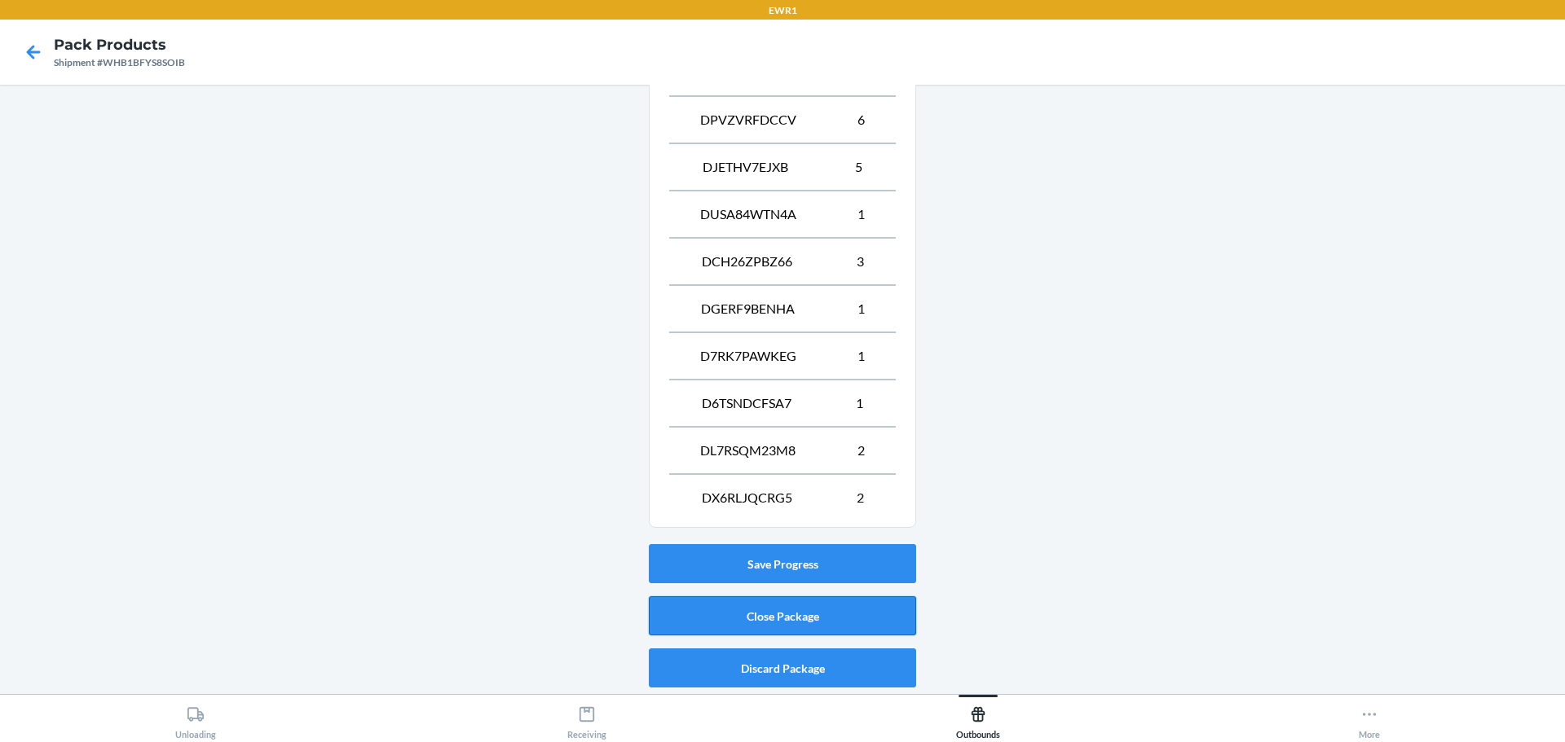
click at [837, 620] on button "Close Package" at bounding box center [782, 615] width 267 height 39
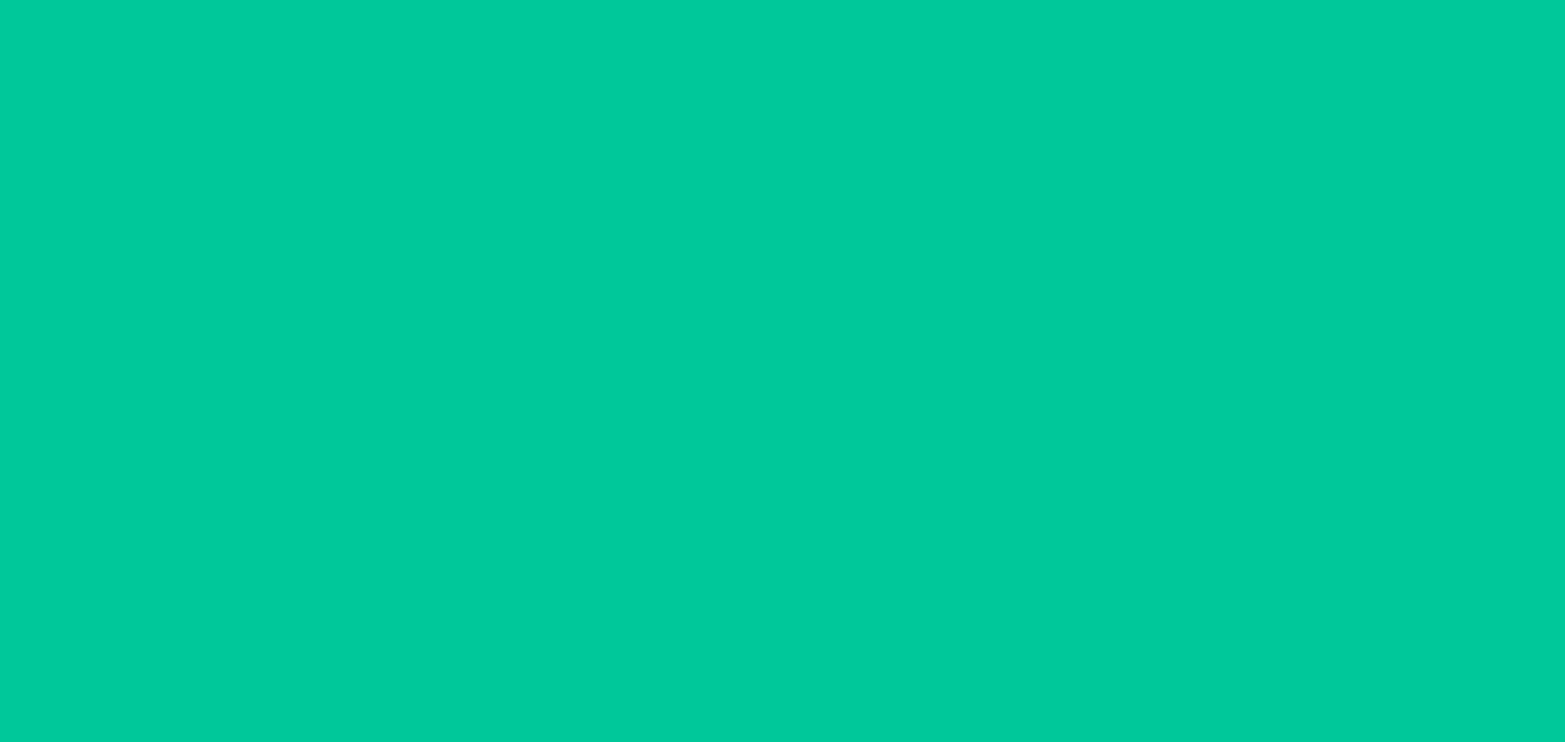
scroll to position [59, 0]
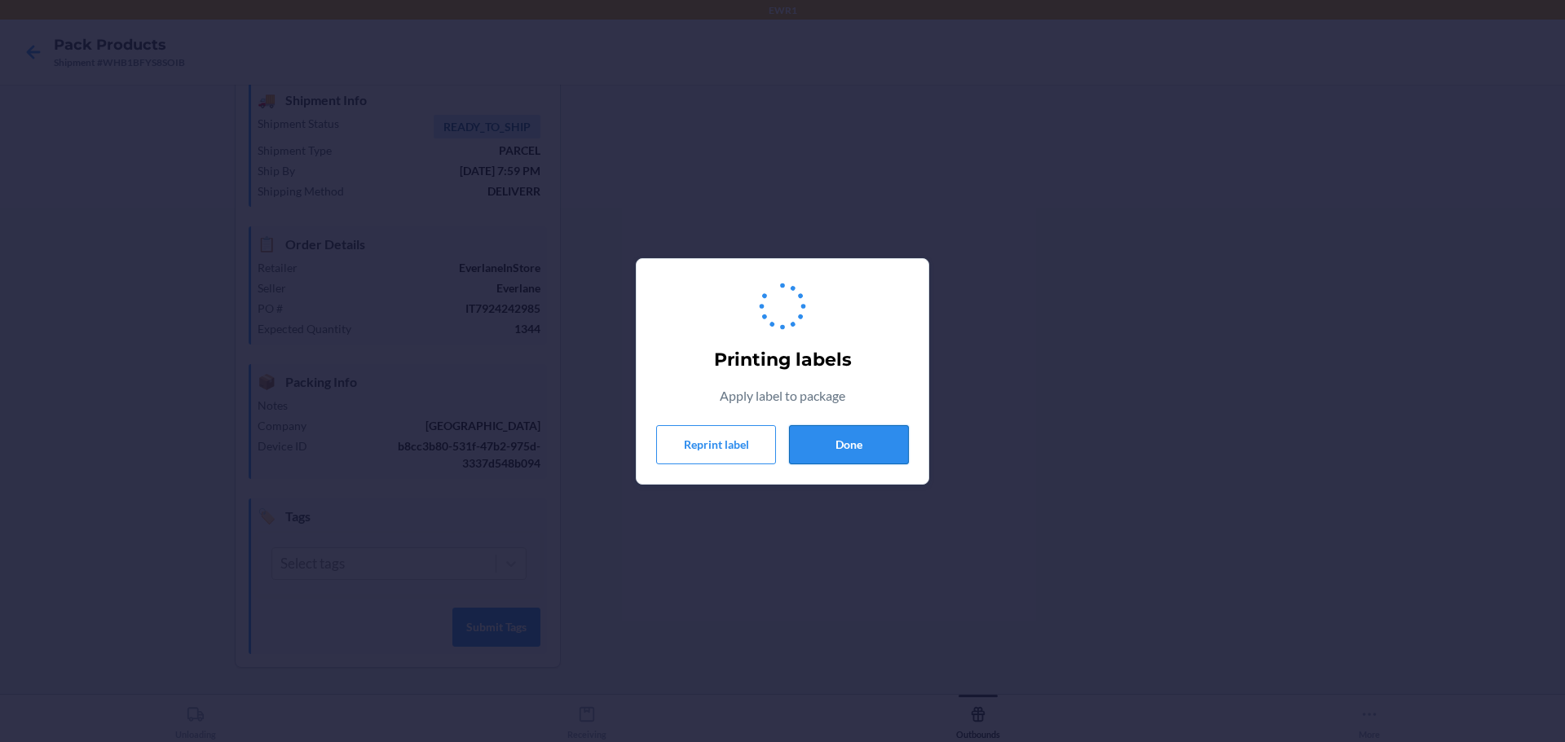
click at [876, 434] on button "Done" at bounding box center [849, 444] width 120 height 39
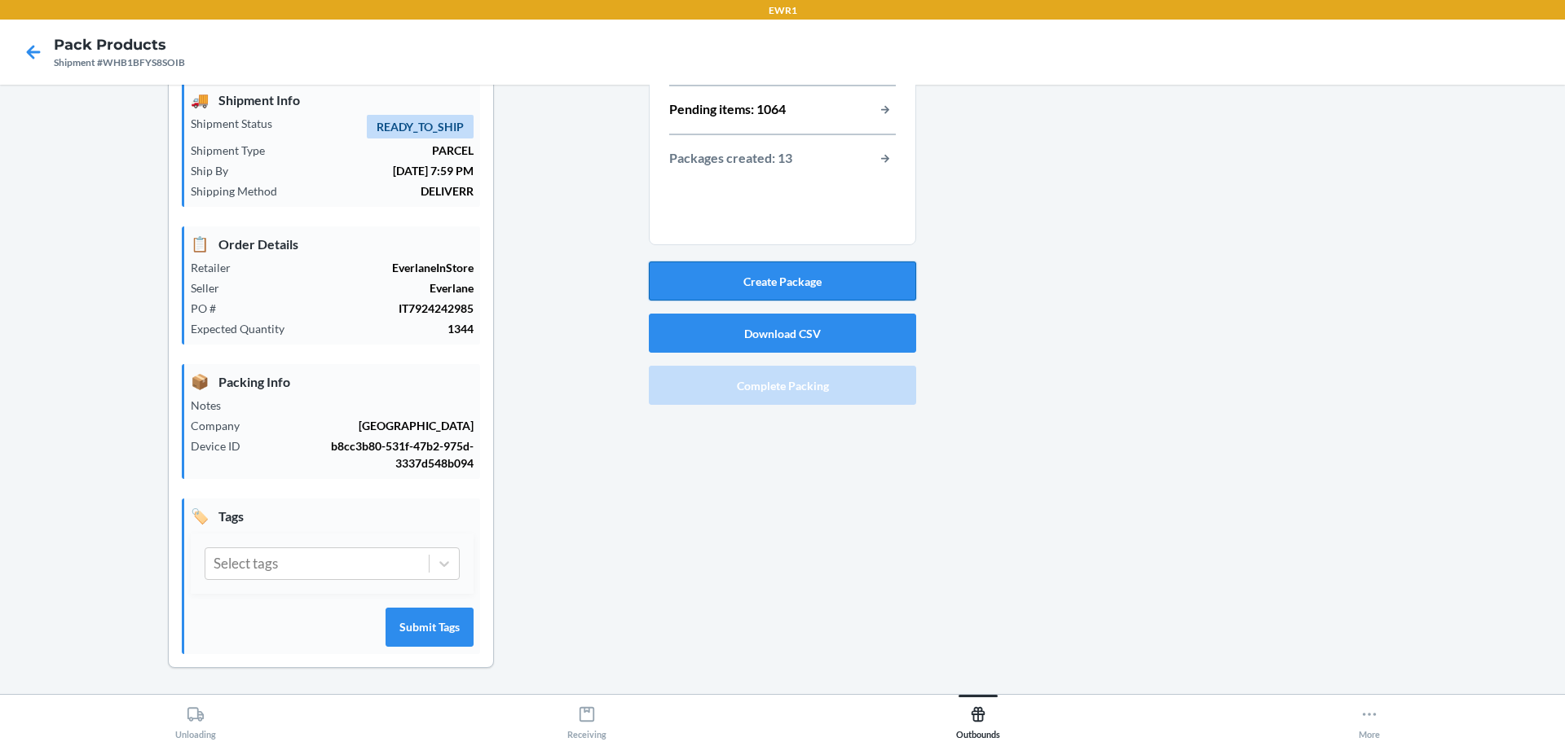
click at [839, 281] on button "Create Package" at bounding box center [782, 281] width 267 height 39
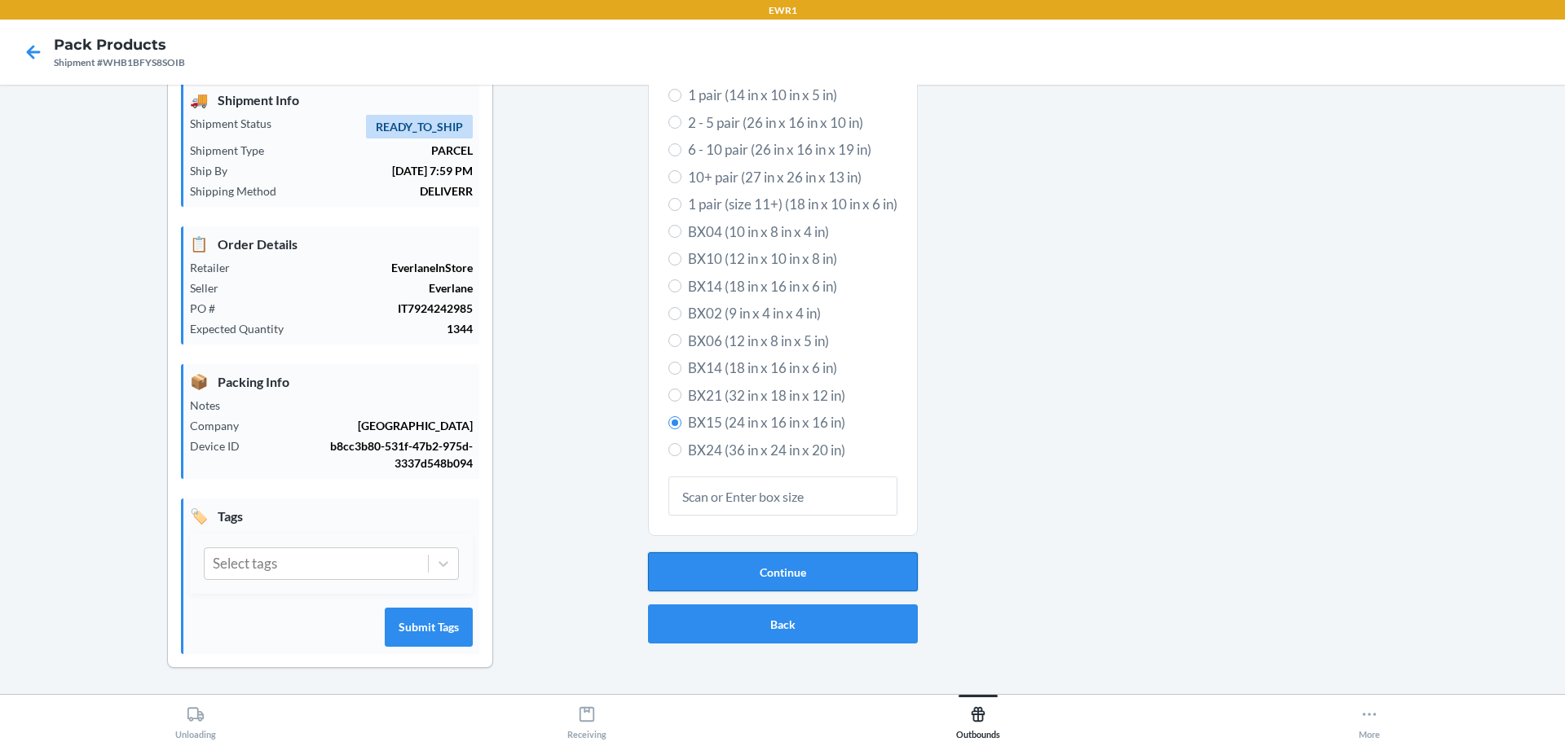
click at [745, 564] on button "Continue" at bounding box center [783, 571] width 270 height 39
